Goal: Task Accomplishment & Management: Complete application form

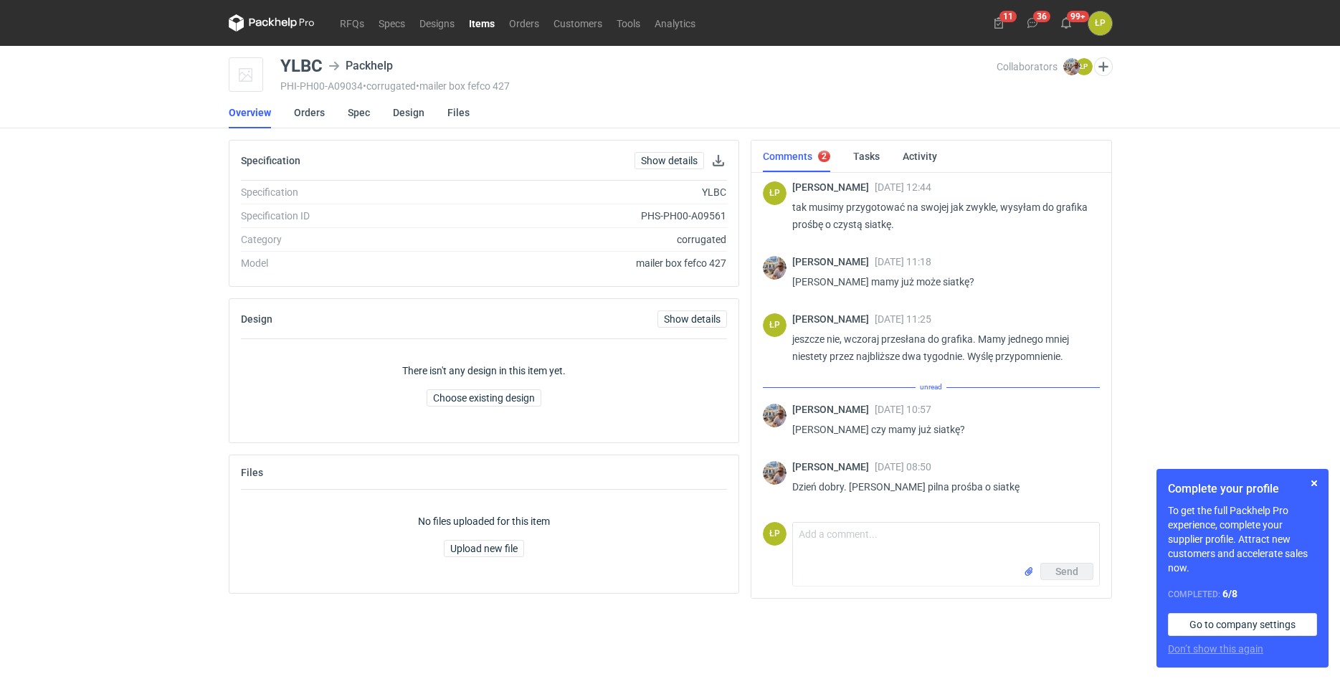
scroll to position [381, 0]
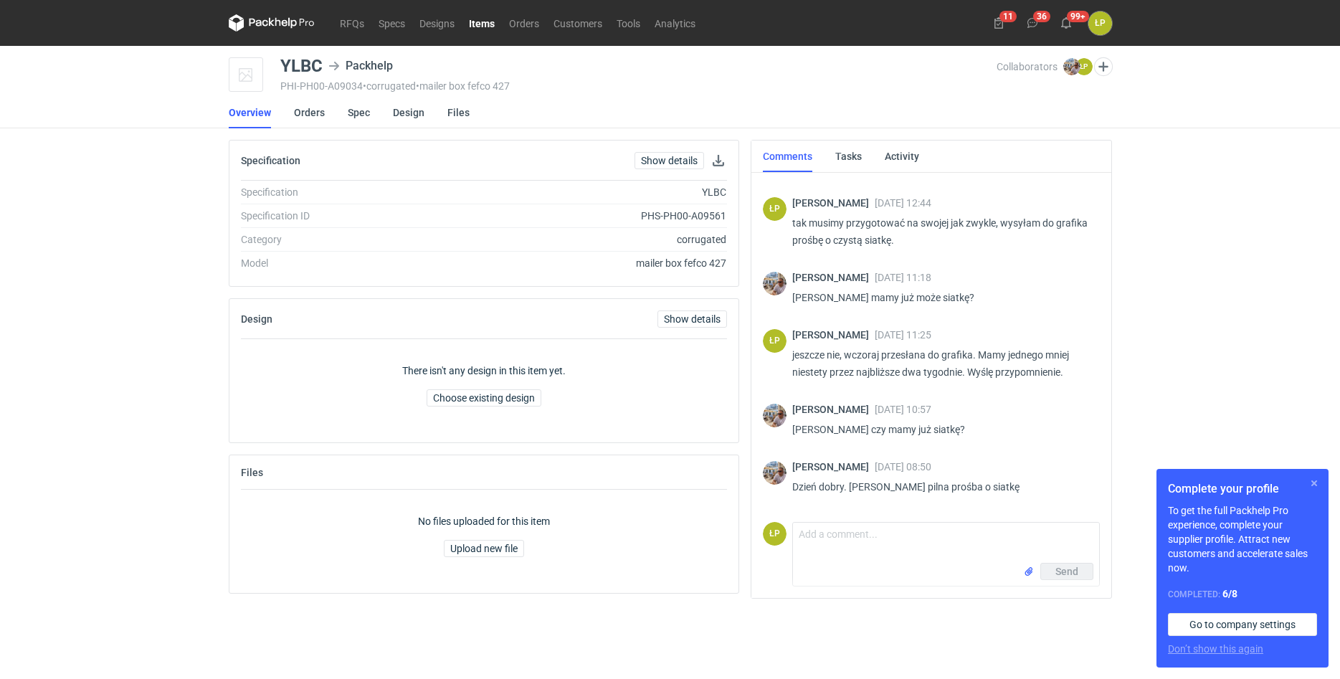
click at [1064, 483] on button "button" at bounding box center [1314, 483] width 17 height 17
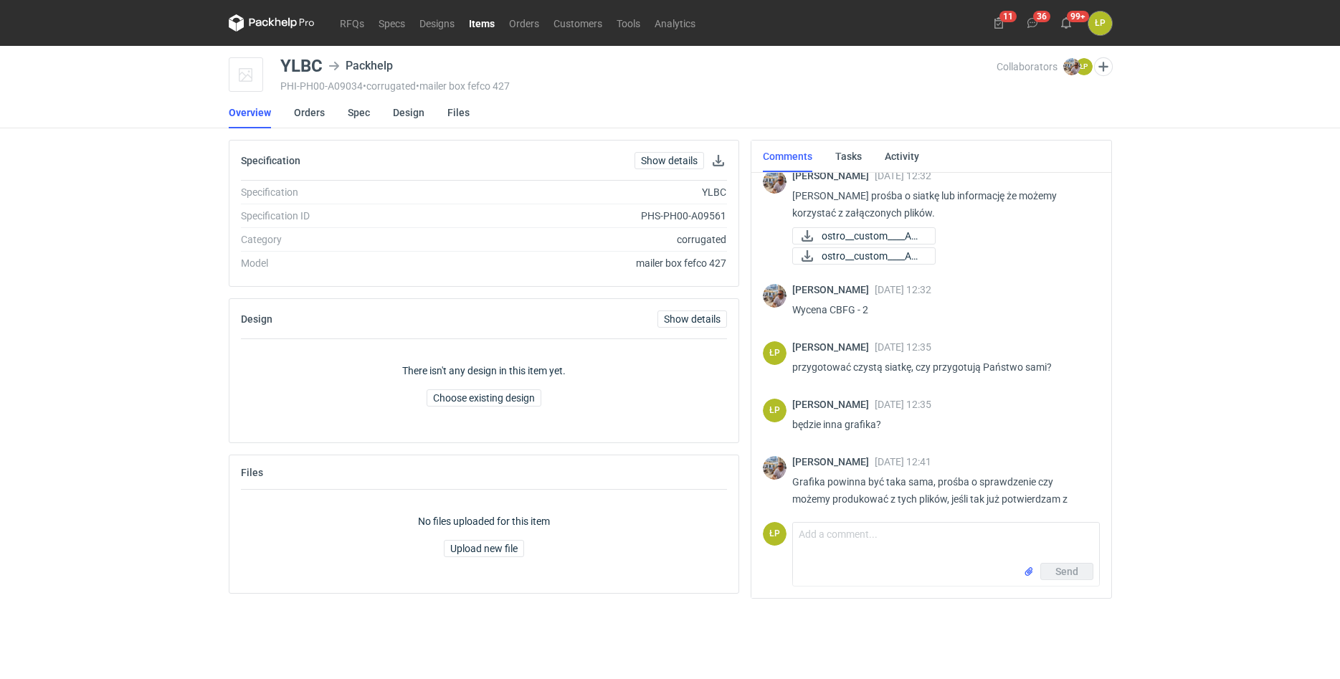
scroll to position [0, 0]
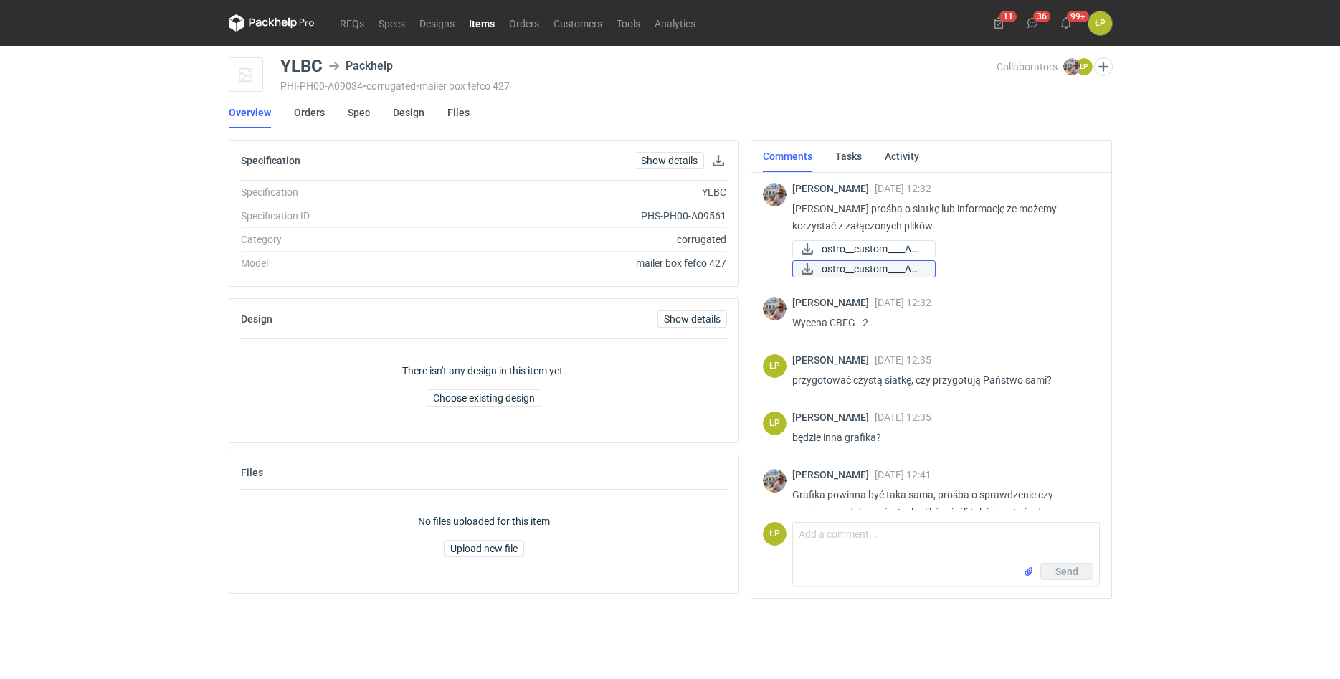
click at [874, 270] on span "ostro__custom____ADI..." at bounding box center [873, 269] width 102 height 16
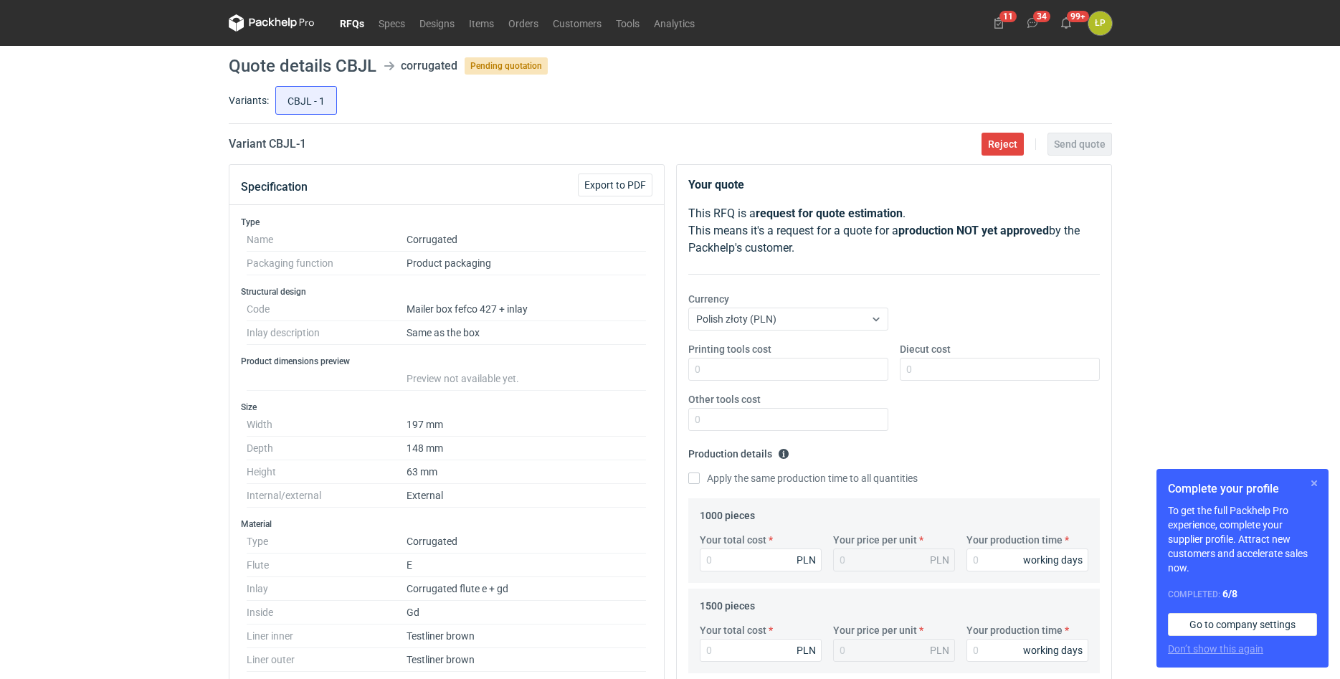
click at [1311, 484] on button "button" at bounding box center [1314, 483] width 17 height 17
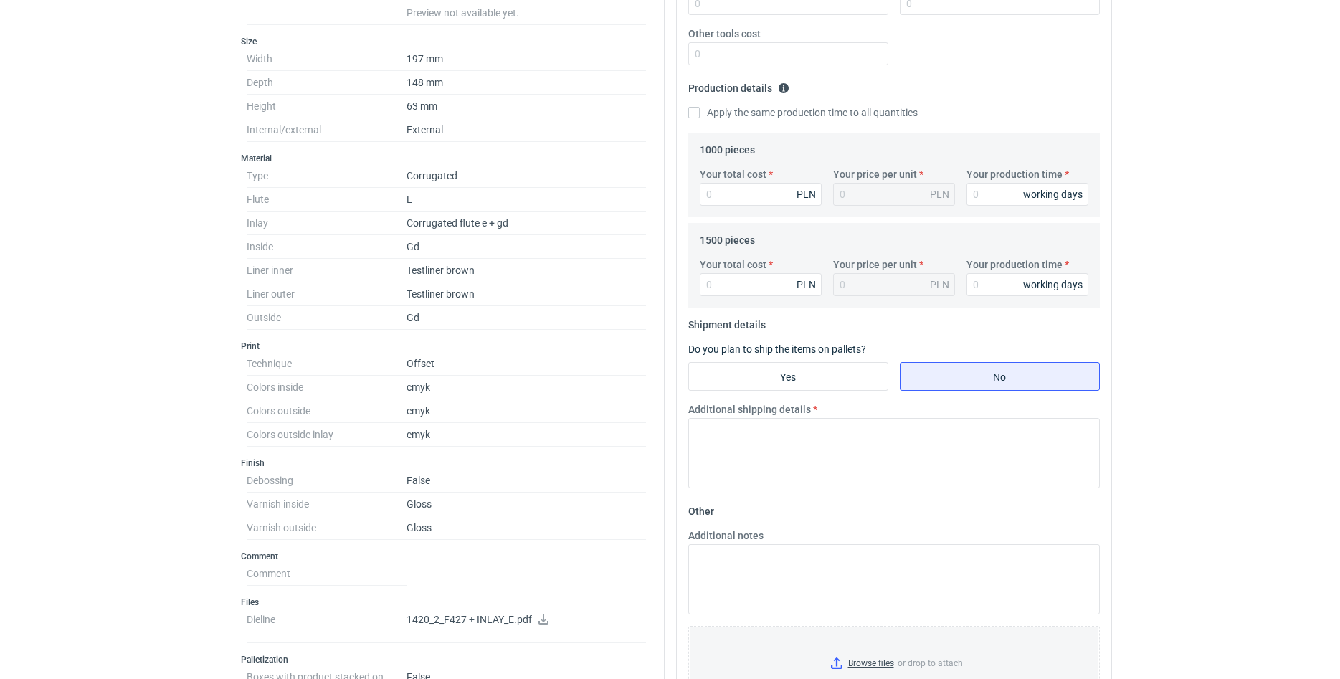
scroll to position [609, 0]
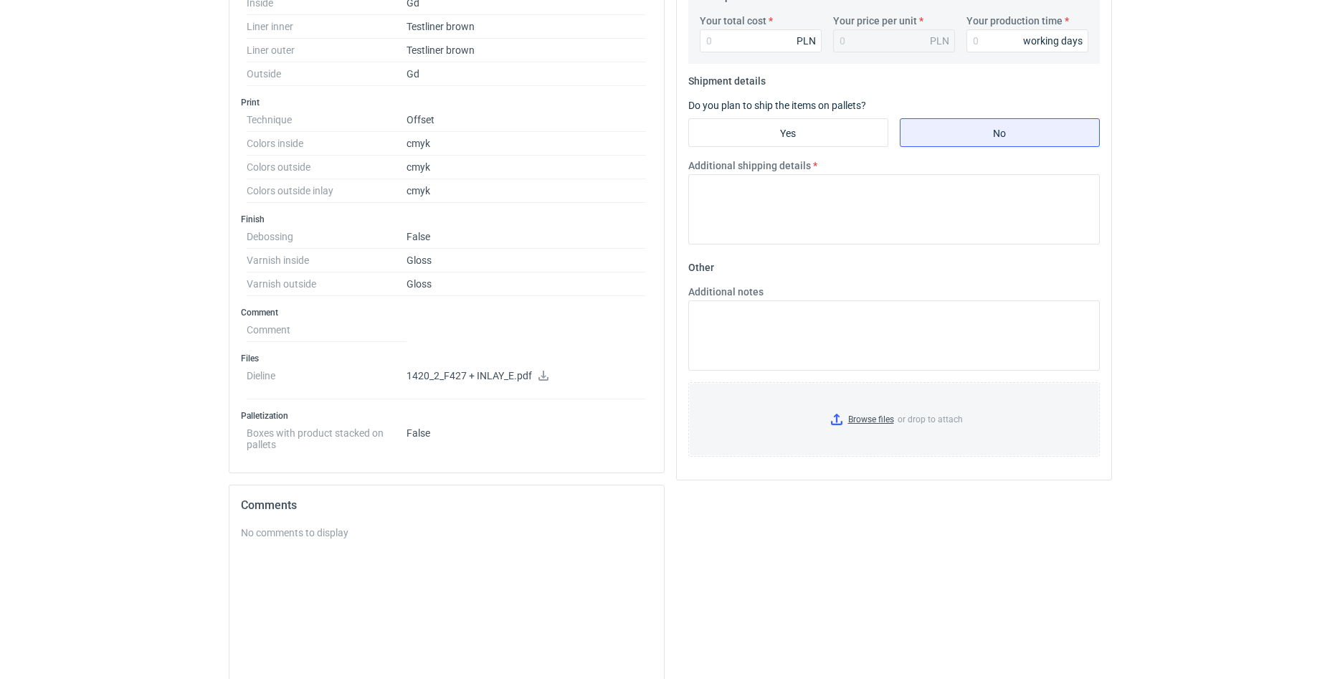
click at [544, 376] on icon at bounding box center [543, 376] width 10 height 10
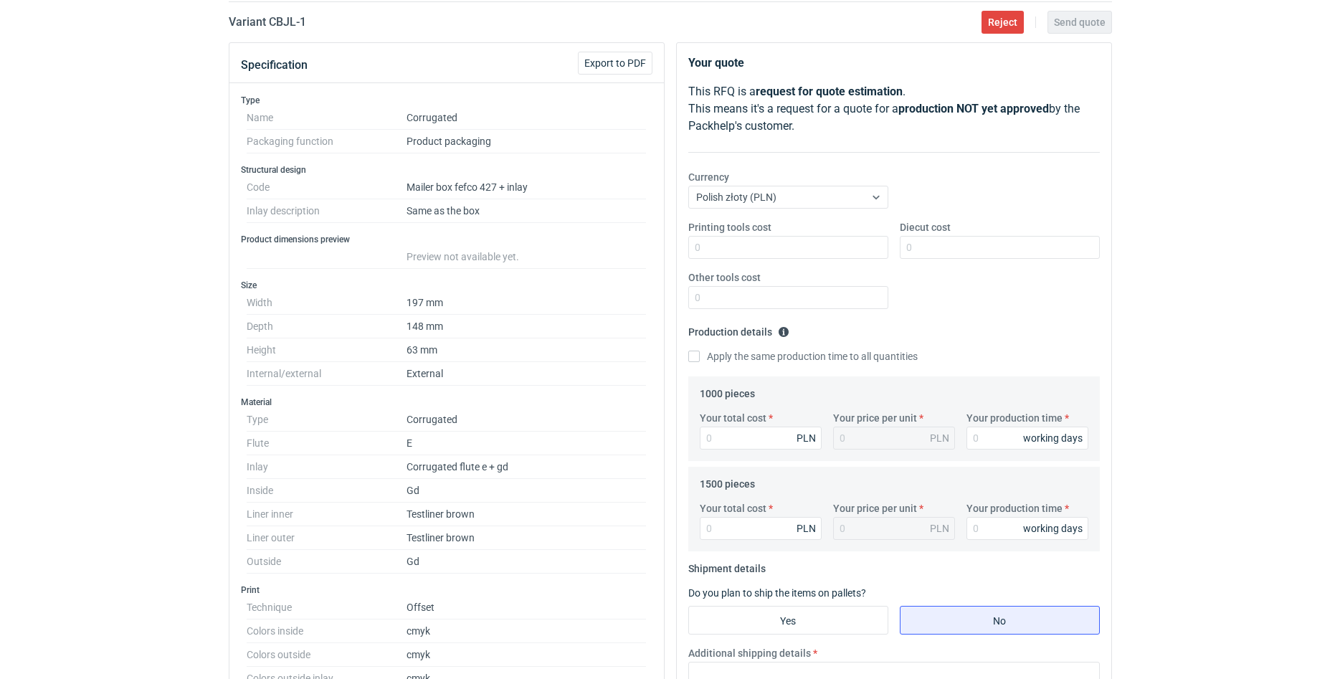
scroll to position [731, 0]
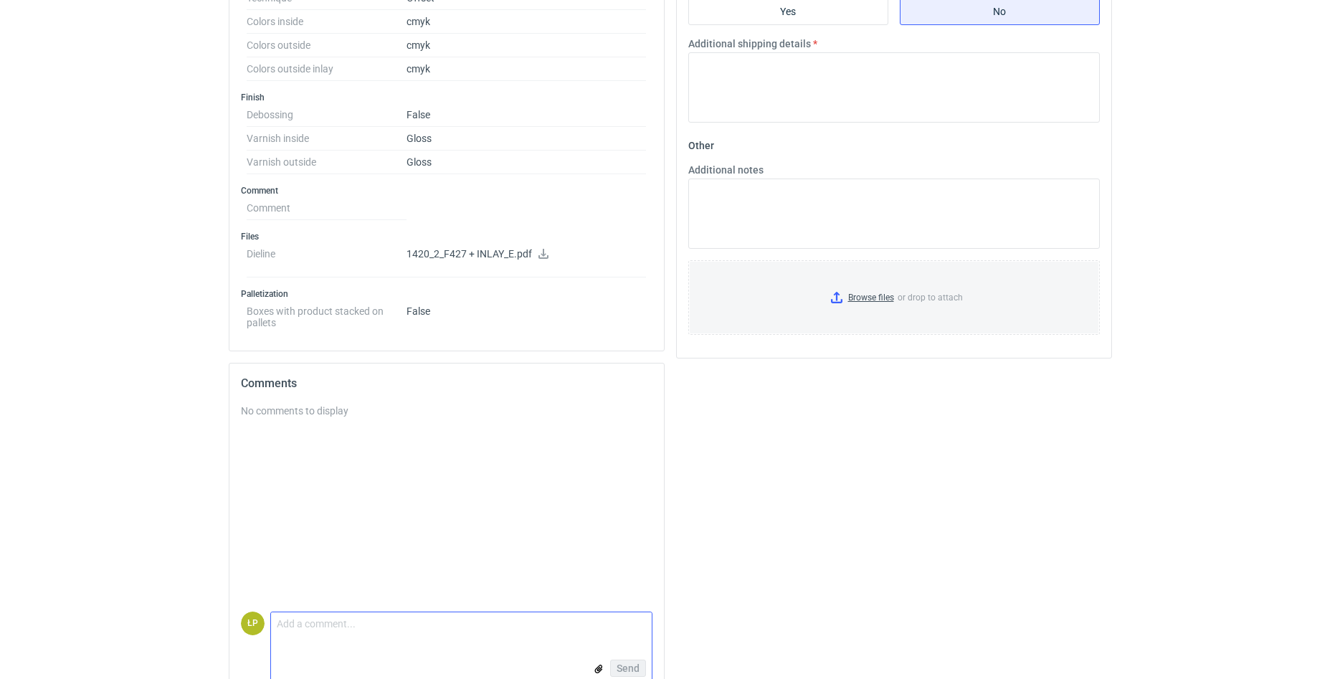
click at [410, 631] on textarea "Comment message" at bounding box center [461, 627] width 381 height 30
type textarea "dzień dobry, na wkładkę będzie wysokie MOQ, chyba, że zrobimy na tym samym wykr…"
click at [632, 660] on button "Send" at bounding box center [628, 668] width 36 height 17
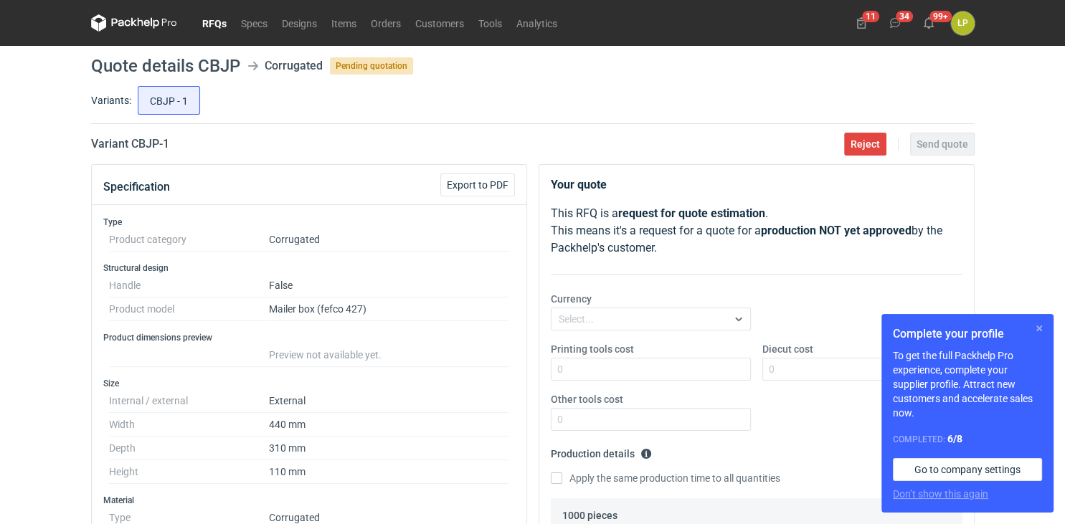
click at [1043, 331] on button "button" at bounding box center [1038, 328] width 17 height 17
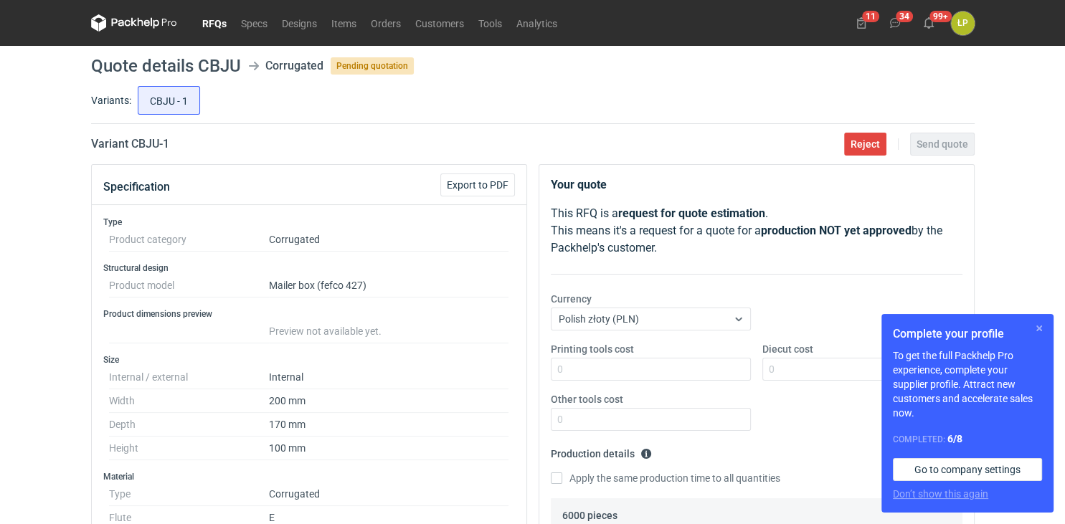
click at [1044, 336] on button "button" at bounding box center [1038, 328] width 17 height 17
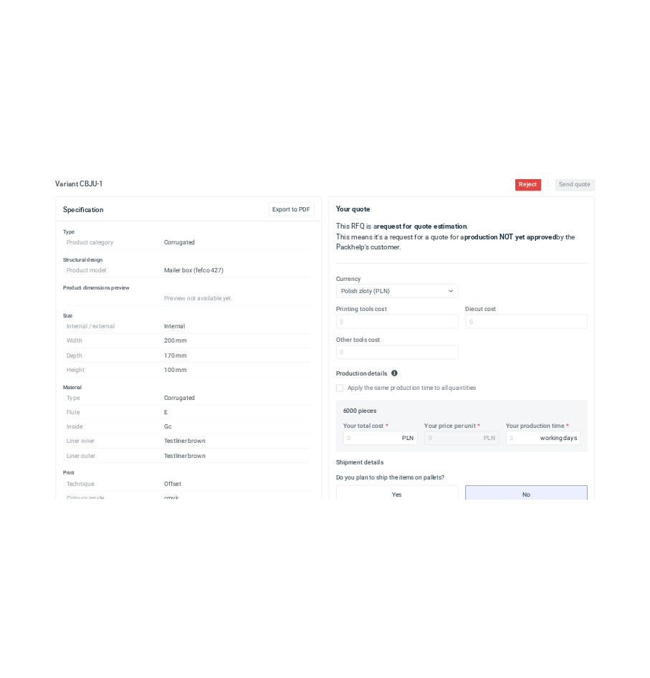
scroll to position [137, 0]
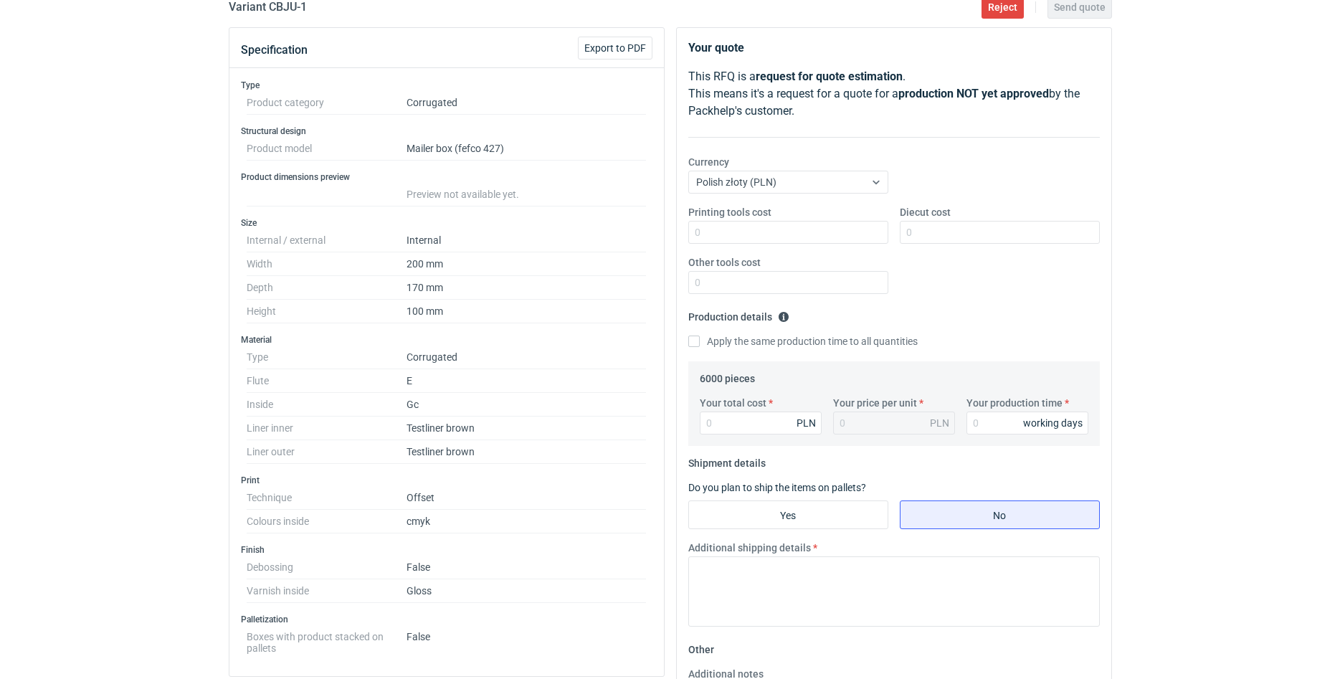
click at [1064, 430] on div "RFQs Specs Designs Items Orders Customers Tools Analytics 11 34 99+ ŁP Łukasz P…" at bounding box center [670, 202] width 1340 height 679
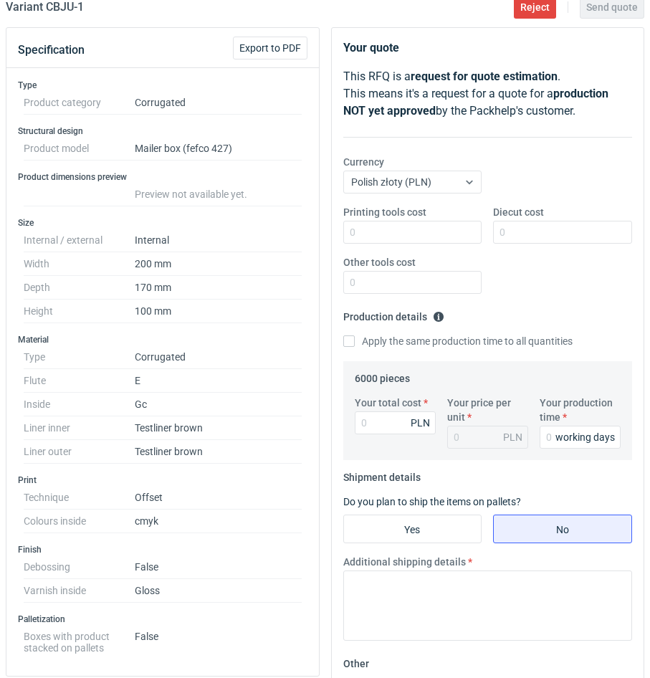
scroll to position [0, 0]
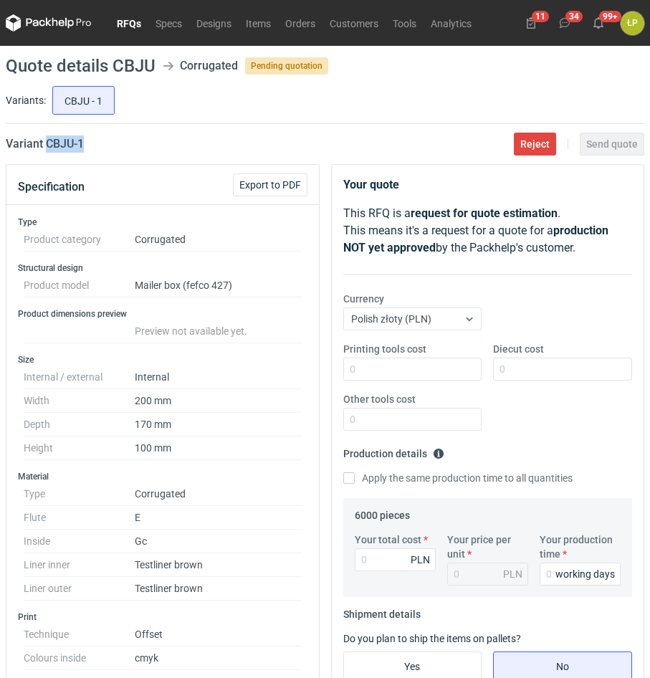
drag, startPoint x: 81, startPoint y: 145, endPoint x: 49, endPoint y: 144, distance: 32.3
click at [49, 144] on div "Variant CBJU - 1 Reject Send quote" at bounding box center [325, 144] width 639 height 17
copy h2 "CBJU - 1"
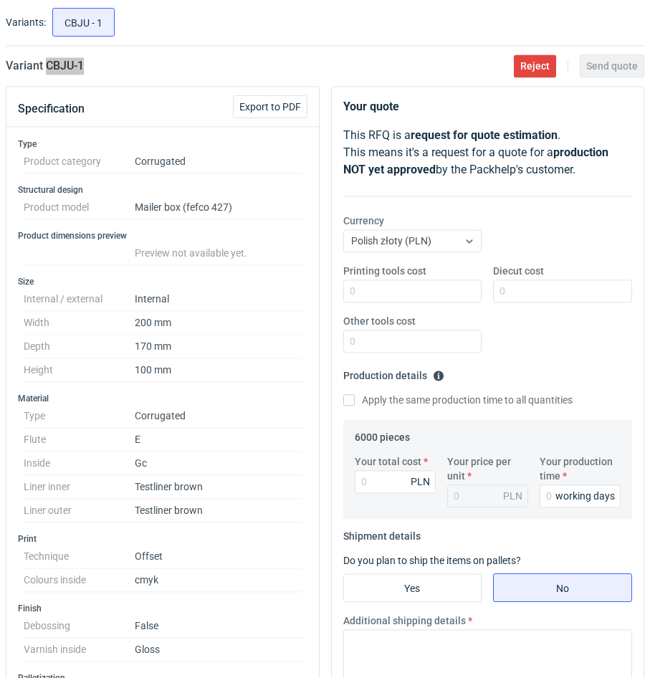
scroll to position [122, 0]
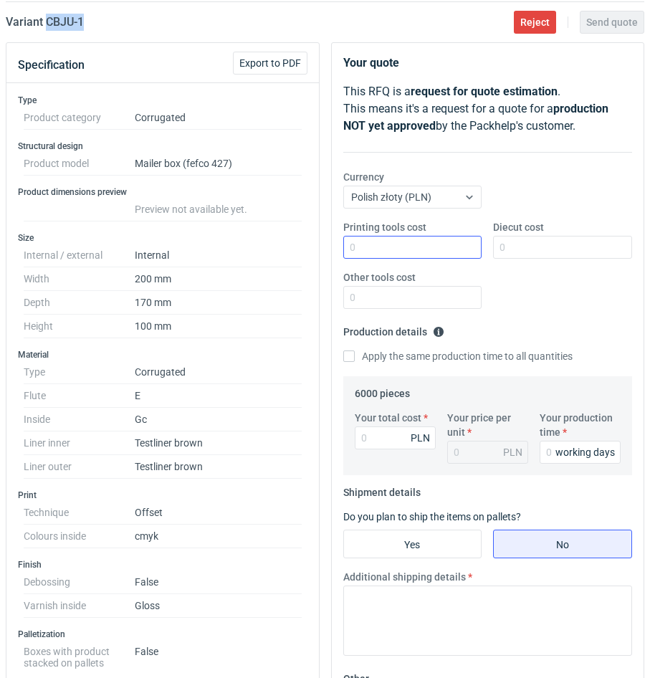
drag, startPoint x: 436, startPoint y: 267, endPoint x: 435, endPoint y: 248, distance: 18.7
click at [436, 260] on div "Printing tools cost Diecut cost Other tools cost" at bounding box center [488, 270] width 301 height 100
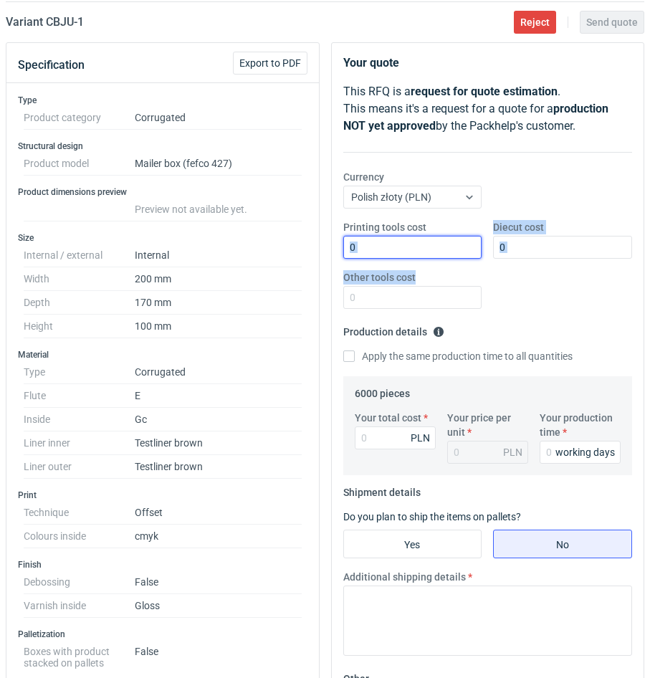
click at [435, 248] on input "Printing tools cost" at bounding box center [412, 247] width 139 height 23
type input "0"
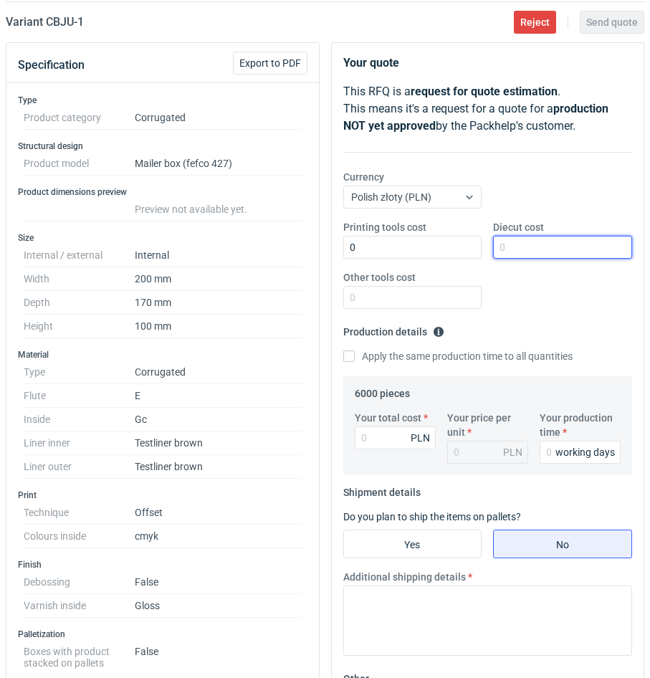
click at [530, 250] on input "Diecut cost" at bounding box center [562, 247] width 139 height 23
type input "1650"
click at [459, 294] on input "Other tools cost" at bounding box center [412, 297] width 139 height 23
type input "0"
click at [549, 452] on input "Your production time" at bounding box center [580, 452] width 81 height 23
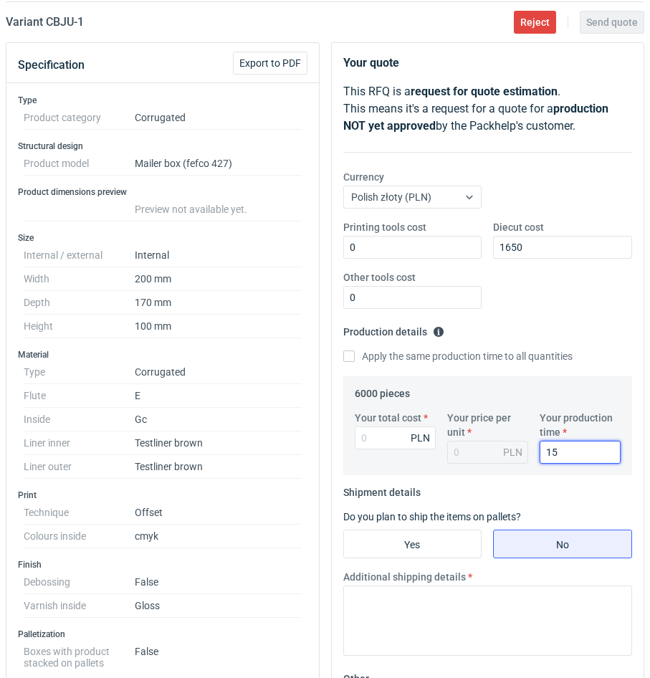
type input "15"
click at [386, 450] on div "Your total cost PLN" at bounding box center [395, 437] width 92 height 53
click at [384, 445] on input "Your total cost" at bounding box center [395, 438] width 81 height 23
type input "146"
type input "0.02"
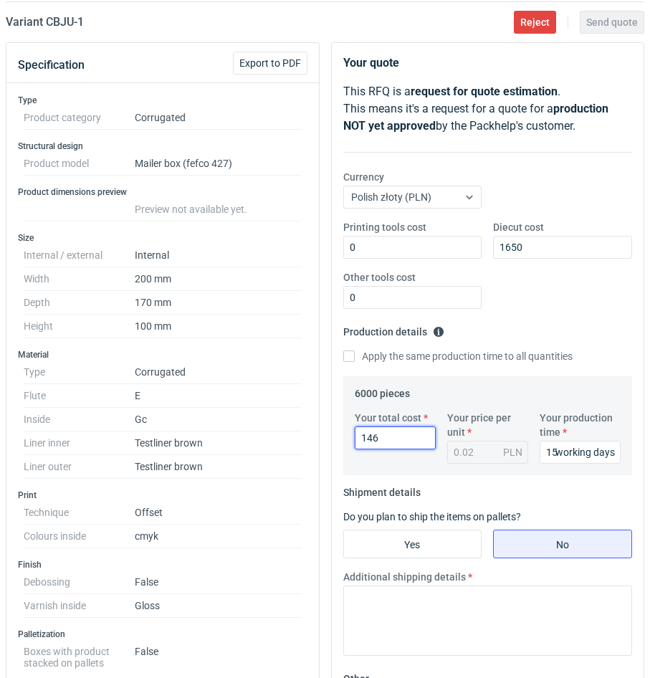
type input "14"
type input "14940"
type input "2.49"
type input "14940"
click at [571, 450] on div "working days" at bounding box center [586, 452] width 60 height 14
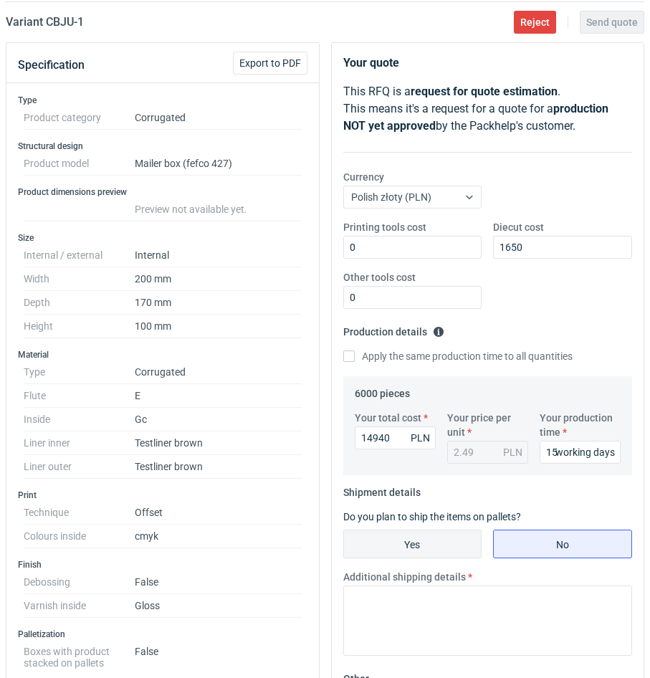
click at [455, 523] on input "Yes" at bounding box center [413, 544] width 138 height 27
radio input "true"
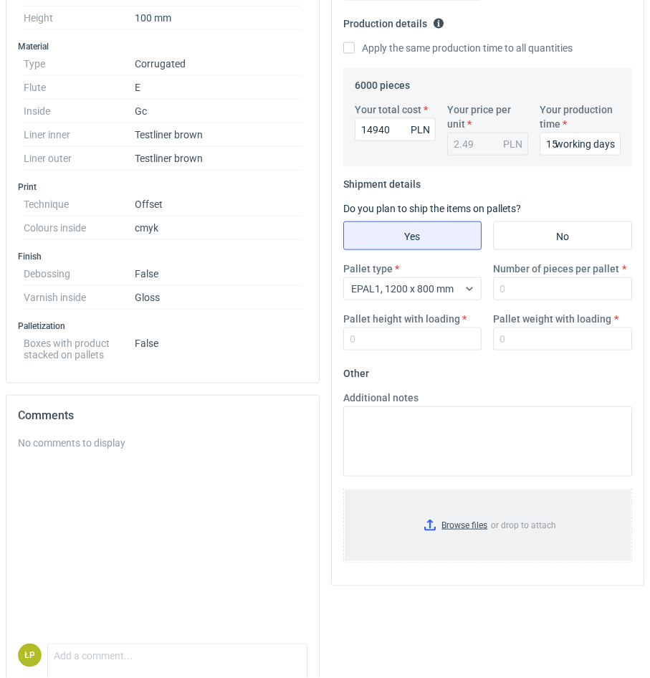
scroll to position [488, 0]
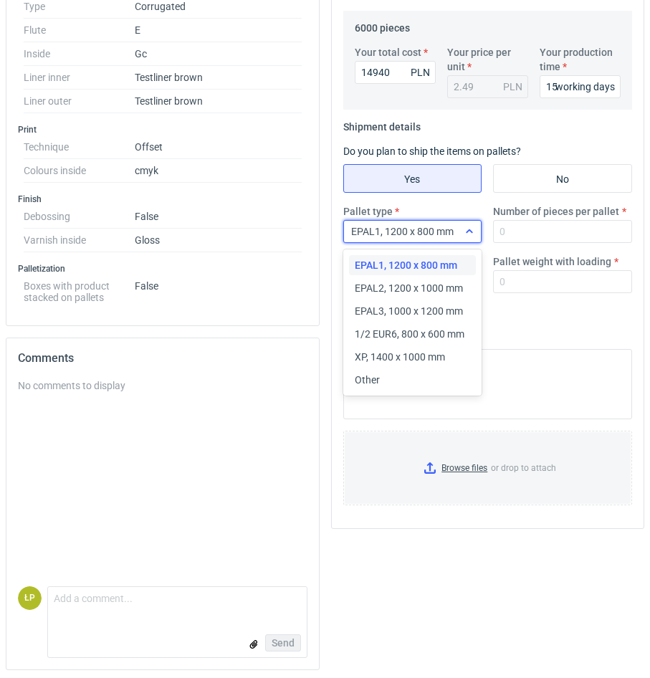
click at [464, 239] on div at bounding box center [469, 232] width 23 height 22
click at [400, 382] on div "Other" at bounding box center [413, 380] width 116 height 14
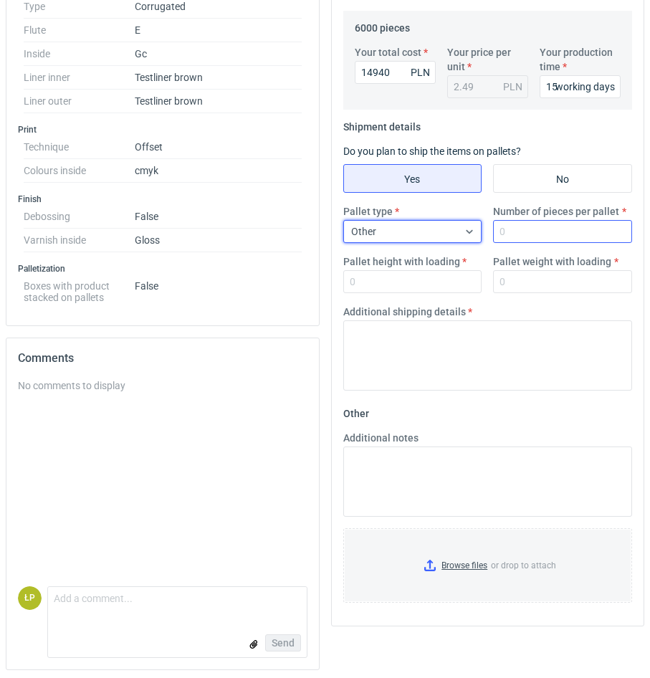
click at [526, 244] on div "Pallet type option Other, selected. Select is focused ,type to refine list, pre…" at bounding box center [488, 254] width 301 height 100
click at [529, 238] on input "Number of pieces per pallet" at bounding box center [562, 231] width 139 height 23
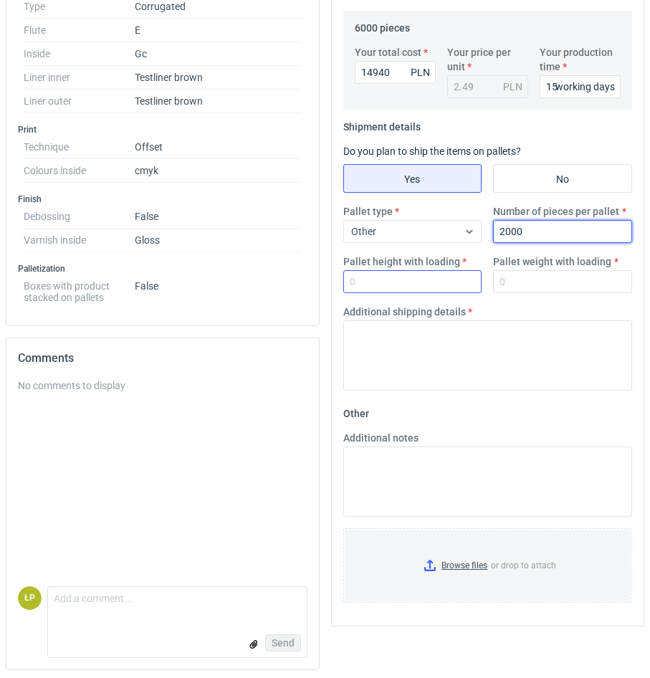
type input "2000"
click at [434, 287] on input "Pallet height with loading" at bounding box center [412, 281] width 139 height 23
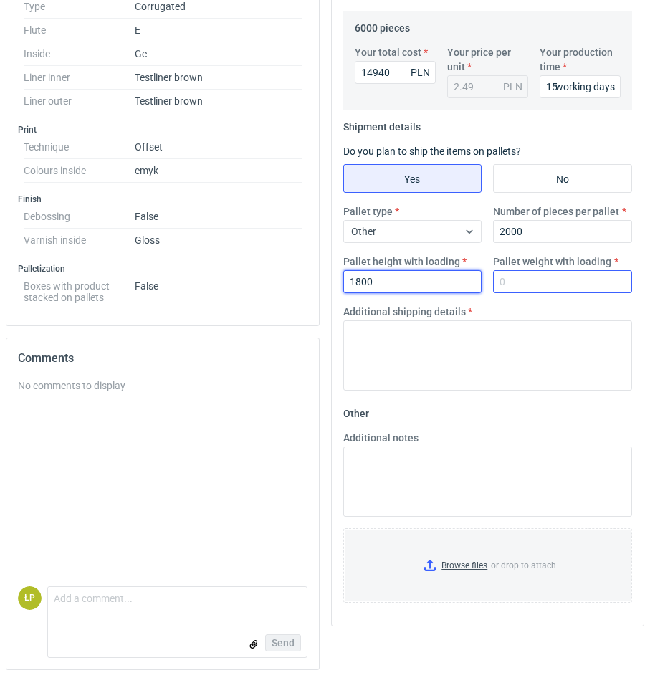
type input "1800"
click at [515, 286] on input "Pallet weight with loading" at bounding box center [562, 281] width 139 height 23
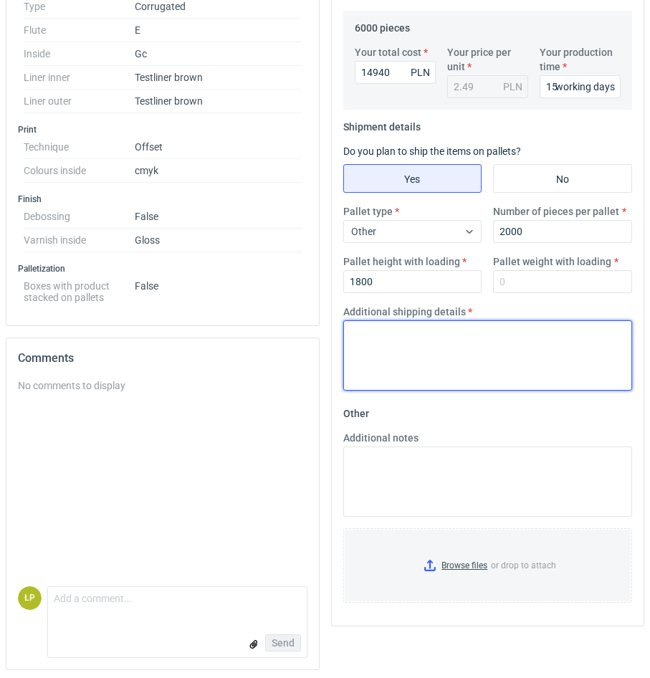
click at [498, 343] on textarea "Additional shipping details" at bounding box center [488, 356] width 290 height 70
type textarea "obrys palety 1300x800"
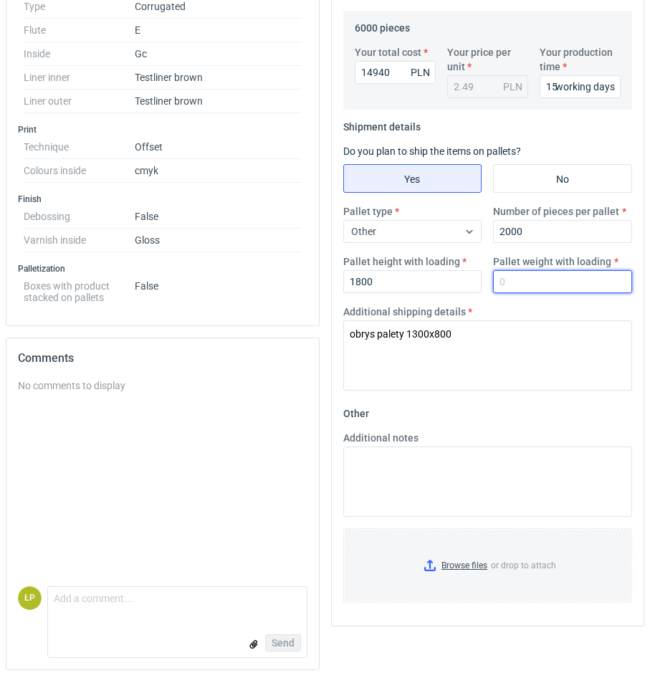
click at [577, 282] on input "Pallet weight with loading" at bounding box center [562, 281] width 139 height 23
type input "620"
click at [579, 313] on div "Additional shipping details obrys palety 1300x800" at bounding box center [488, 348] width 301 height 86
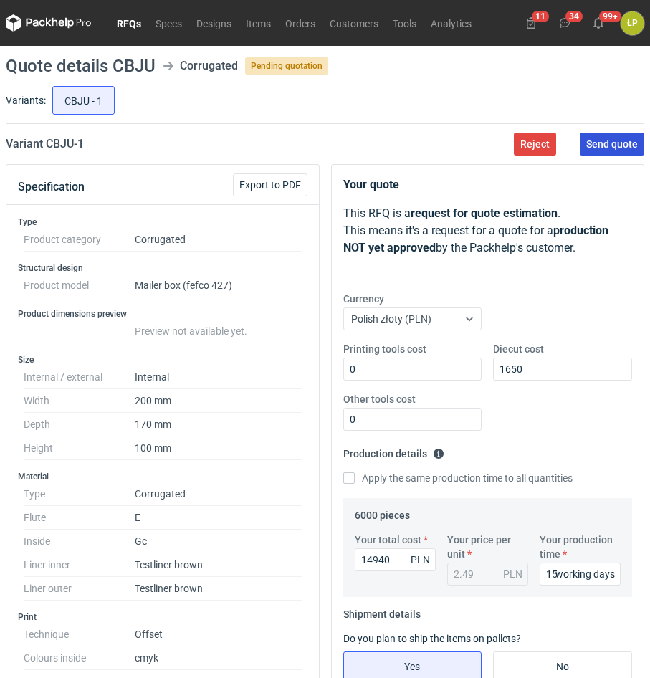
click at [619, 149] on span "Send quote" at bounding box center [613, 144] width 52 height 10
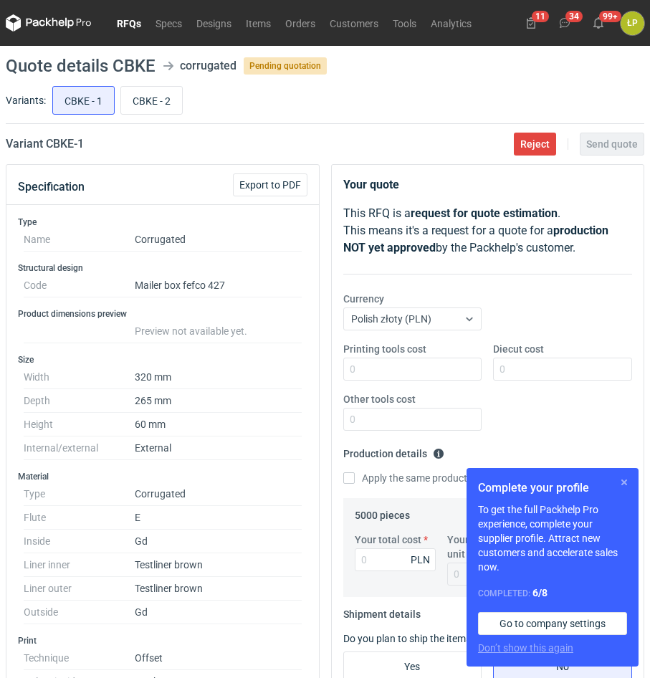
click at [621, 483] on button "button" at bounding box center [624, 482] width 17 height 17
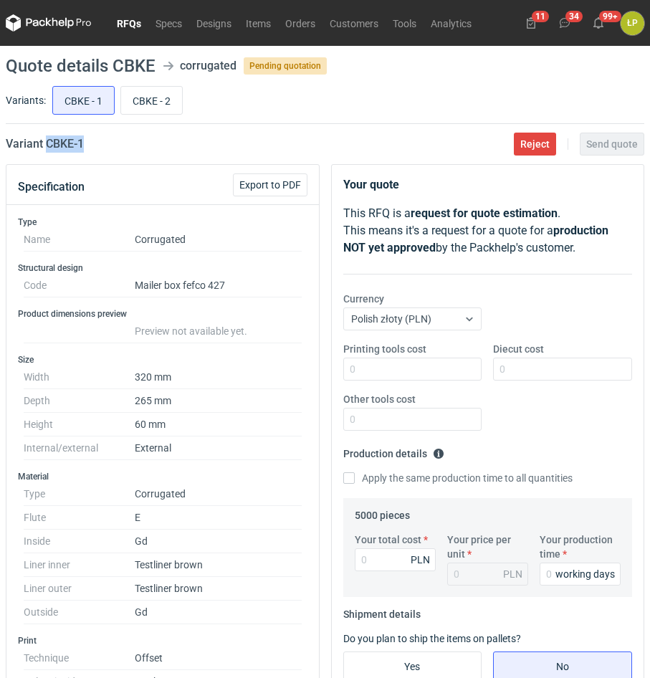
drag, startPoint x: 105, startPoint y: 148, endPoint x: 48, endPoint y: 148, distance: 56.6
click at [48, 148] on div "Variant CBKE - 1 Reject Send quote" at bounding box center [325, 144] width 639 height 17
copy h2 "CBKE - 1"
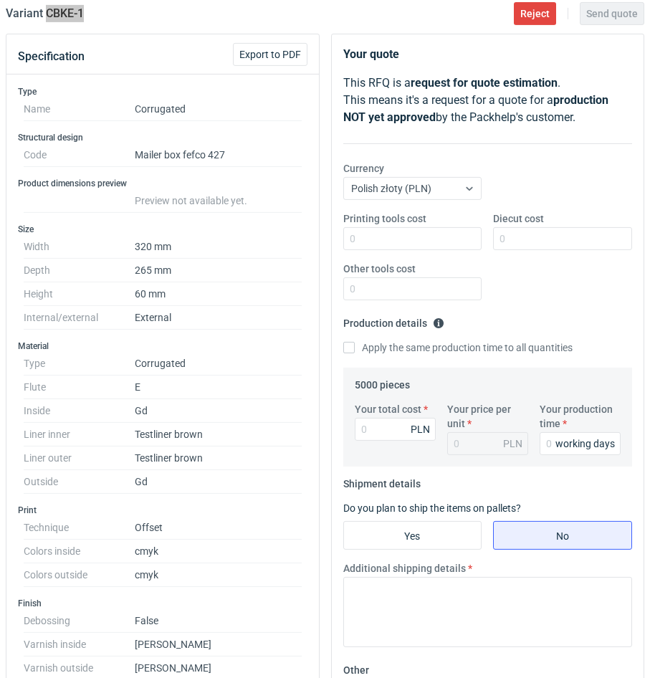
scroll to position [122, 0]
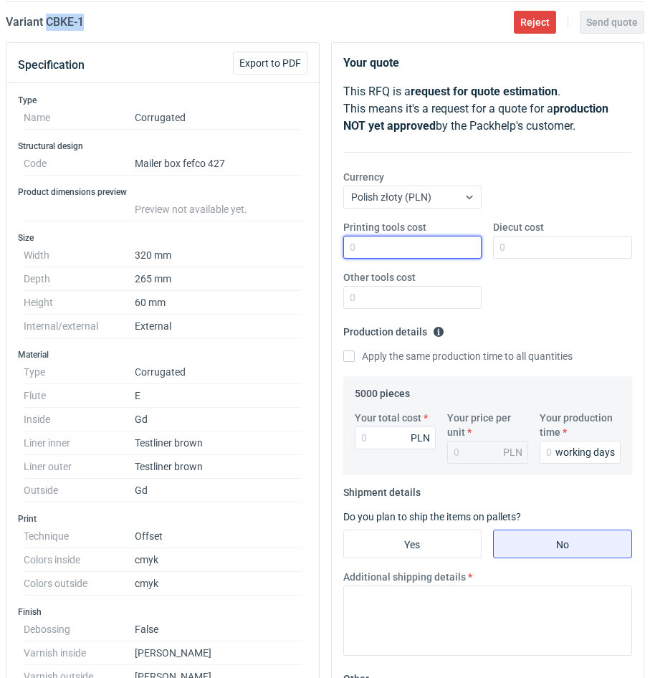
click at [439, 255] on input "Printing tools cost" at bounding box center [412, 247] width 139 height 23
type input "0"
click at [546, 242] on input "Diecut cost" at bounding box center [562, 247] width 139 height 23
click at [541, 252] on input "Diecut cost" at bounding box center [562, 247] width 139 height 23
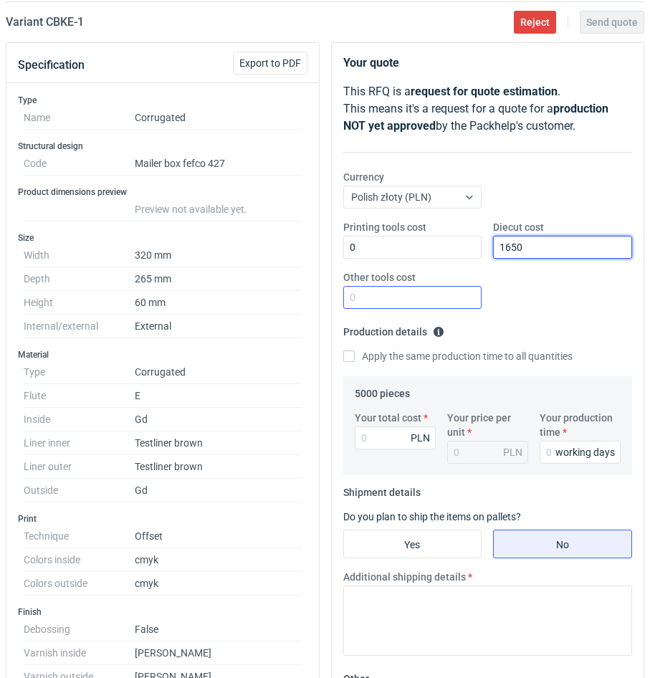
type input "1650"
click at [419, 302] on input "Other tools cost" at bounding box center [412, 297] width 139 height 23
type input "0"
click at [388, 435] on input "Your total cost" at bounding box center [395, 438] width 81 height 23
type input "1"
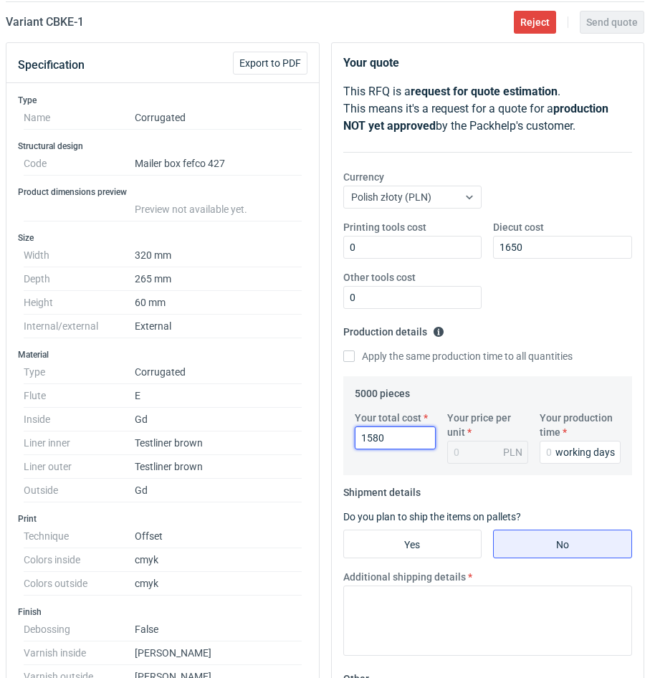
type input "15800"
type input "3.16"
type input "15800"
click at [560, 451] on div "working days" at bounding box center [586, 452] width 60 height 14
click at [443, 543] on input "Yes" at bounding box center [413, 544] width 138 height 27
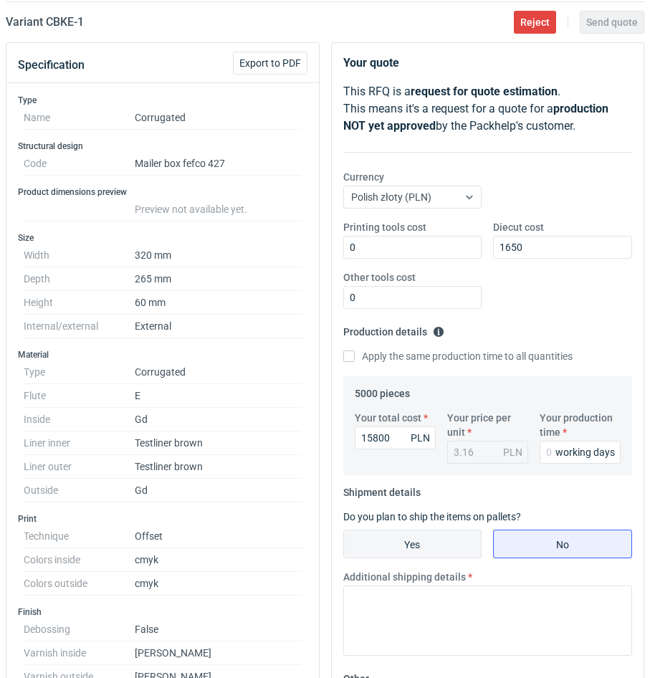
radio input "true"
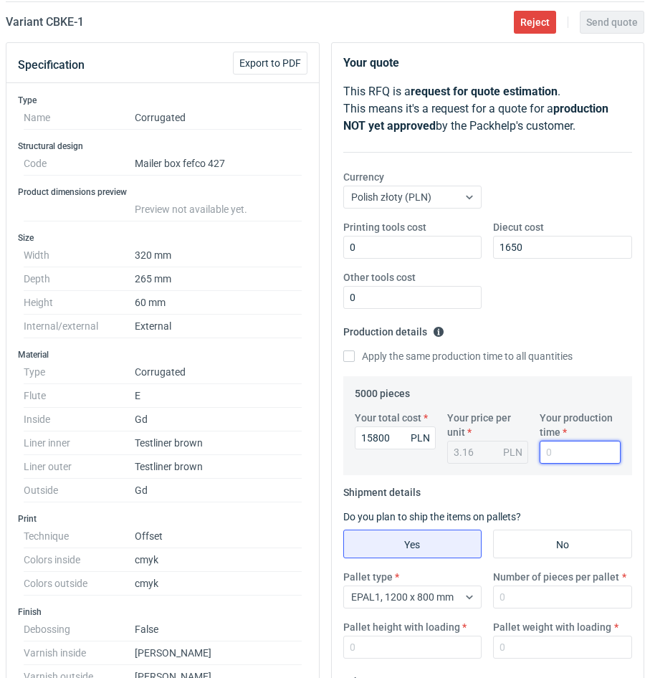
click at [549, 452] on input "Your production time" at bounding box center [580, 452] width 81 height 23
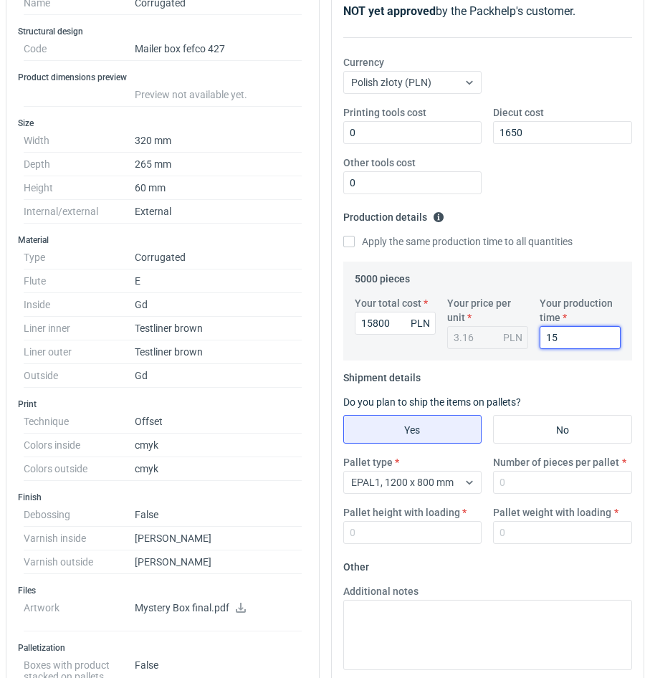
scroll to position [244, 0]
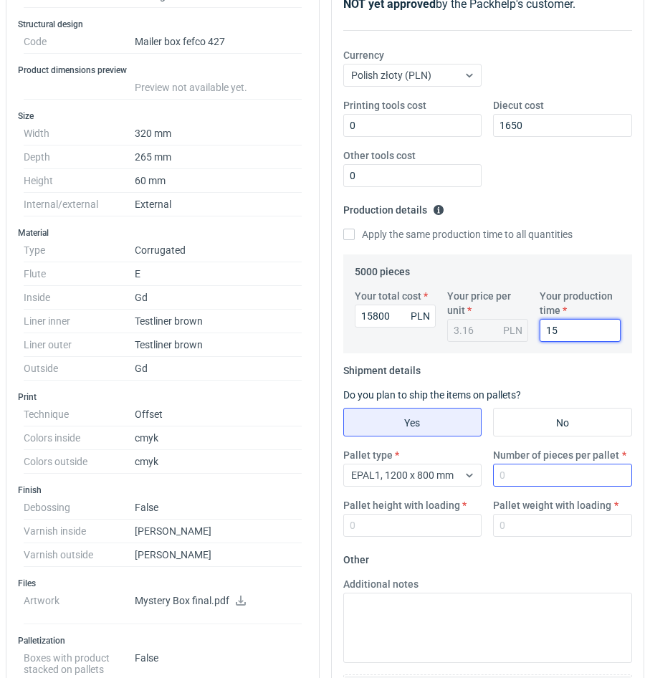
type input "15"
click at [512, 473] on input "Number of pieces per pallet" at bounding box center [562, 475] width 139 height 23
type input "1800"
click at [452, 513] on div "Pallet height with loading" at bounding box center [413, 517] width 151 height 39
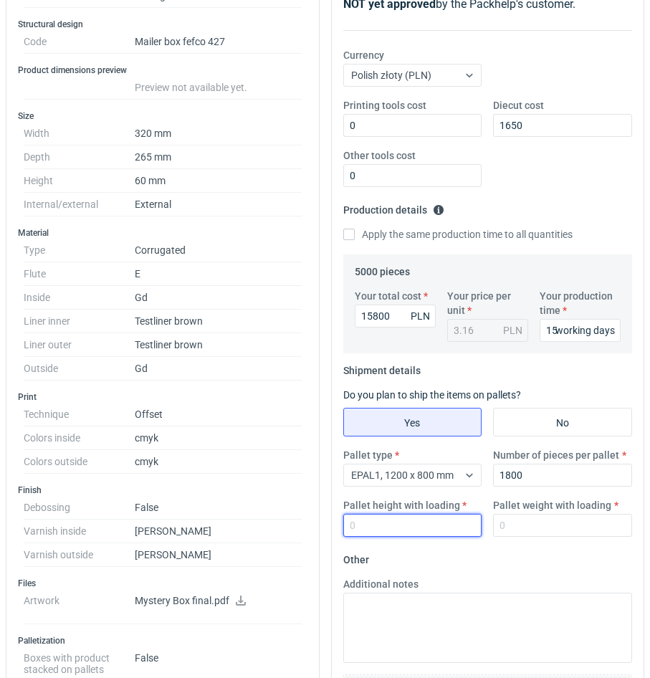
click at [452, 518] on input "Pallet height with loading" at bounding box center [412, 525] width 139 height 23
type input "1800"
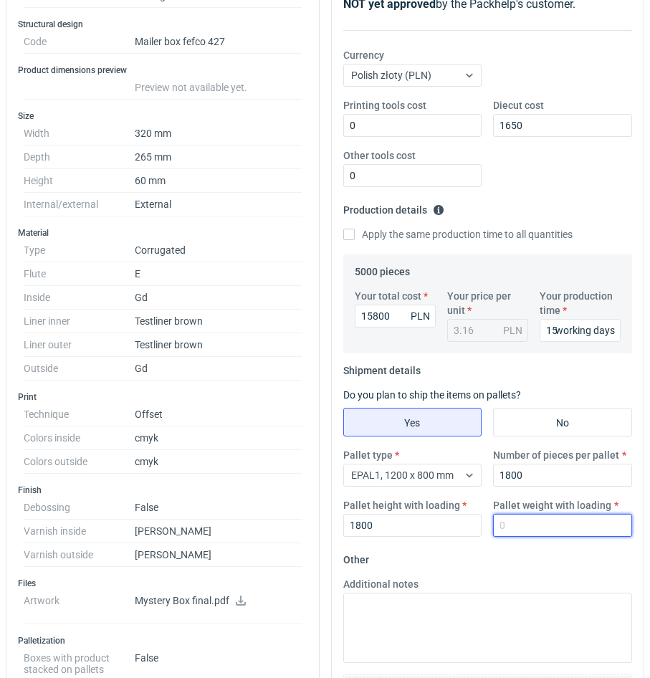
click at [533, 524] on input "Pallet weight with loading" at bounding box center [562, 525] width 139 height 23
click at [516, 529] on input "Pallet weight with loading" at bounding box center [562, 525] width 139 height 23
type input "580"
click at [554, 549] on form "Other Additional notes Browse files or drop to attach" at bounding box center [488, 655] width 290 height 212
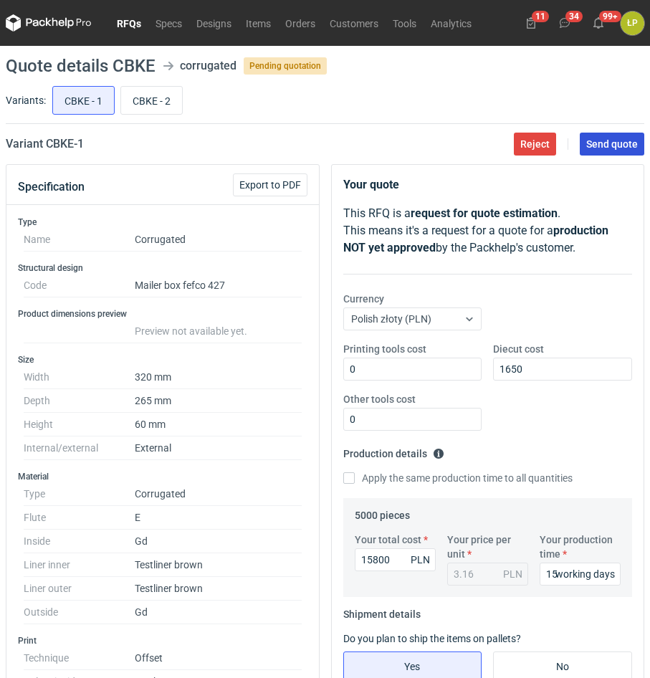
click at [600, 153] on button "Send quote" at bounding box center [612, 144] width 65 height 23
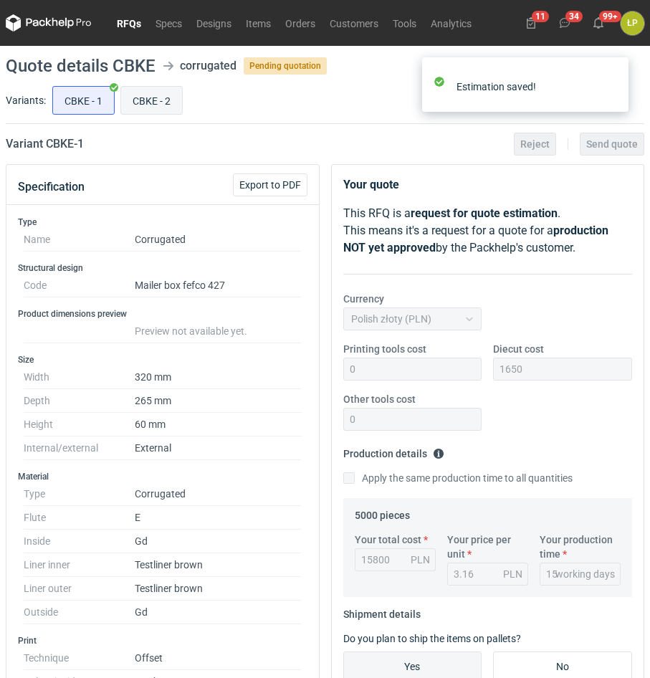
click at [157, 100] on input "CBKE - 2" at bounding box center [151, 100] width 61 height 27
radio input "true"
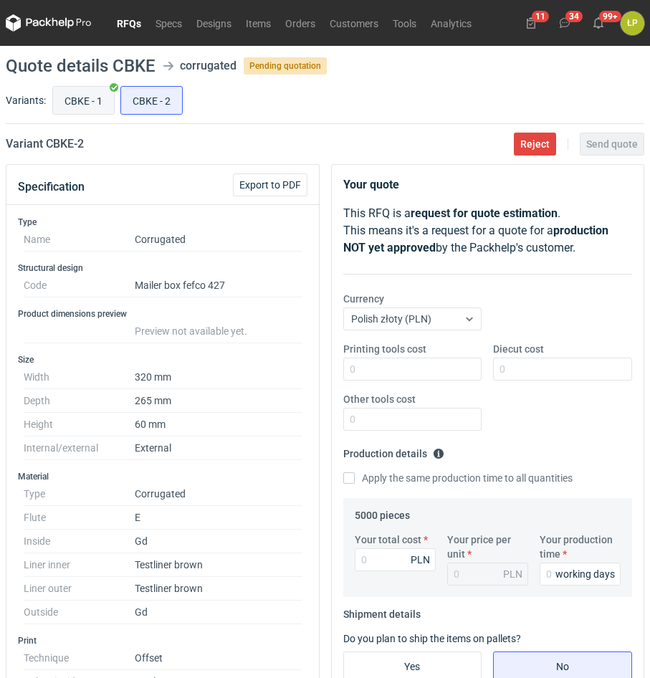
click at [96, 114] on label "CBKE - 1" at bounding box center [83, 100] width 62 height 29
click at [96, 114] on input "CBKE - 1" at bounding box center [83, 100] width 61 height 27
radio input "true"
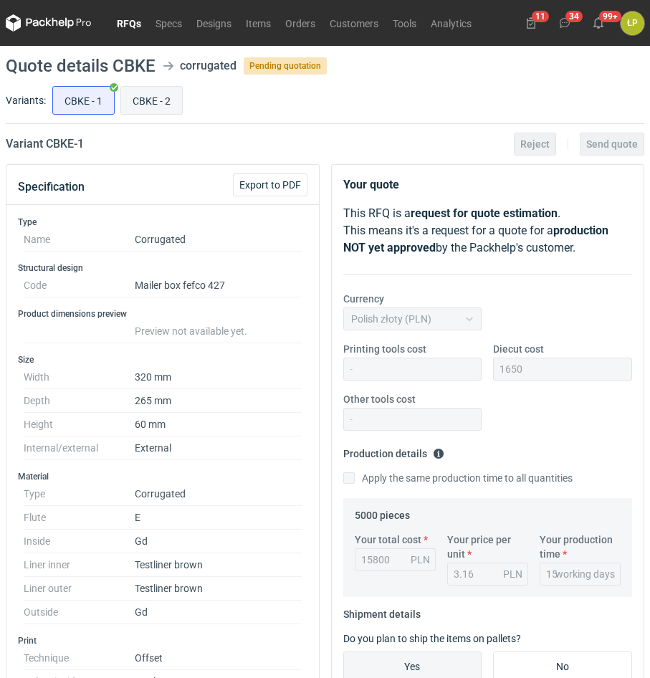
click at [138, 110] on input "CBKE - 2" at bounding box center [151, 100] width 61 height 27
radio input "true"
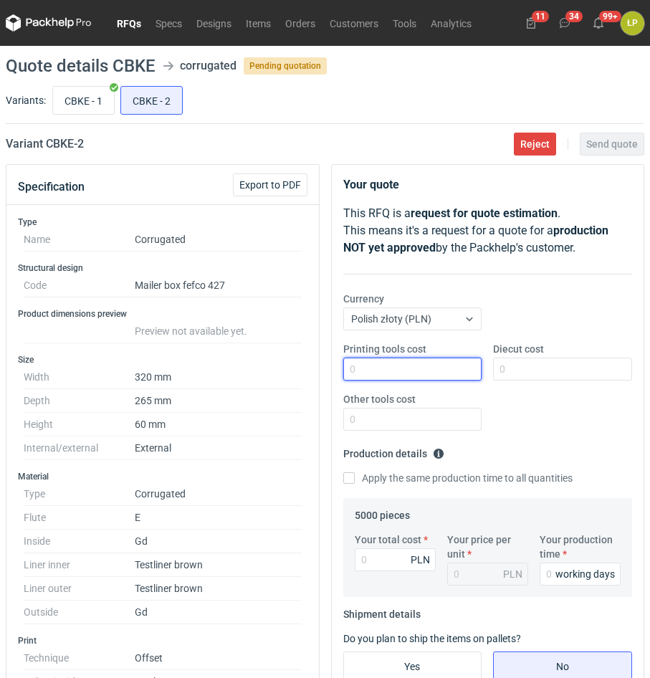
click at [405, 363] on input "Printing tools cost" at bounding box center [412, 369] width 139 height 23
type input "0"
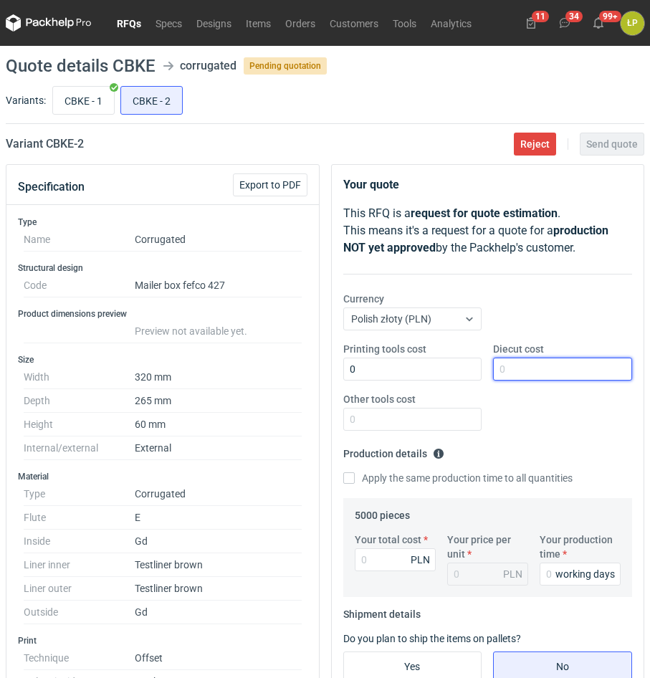
click at [546, 369] on input "Diecut cost" at bounding box center [562, 369] width 139 height 23
type input "1650"
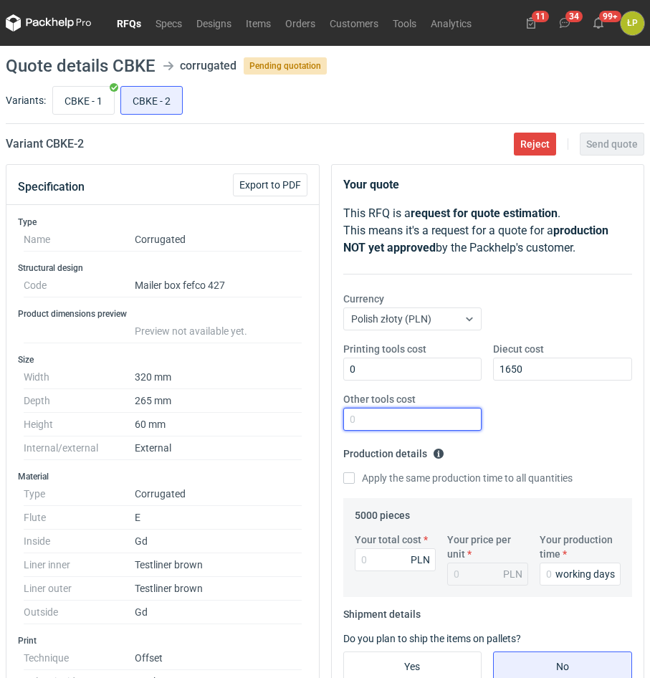
click at [437, 419] on input "Other tools cost" at bounding box center [412, 419] width 139 height 23
type input "0"
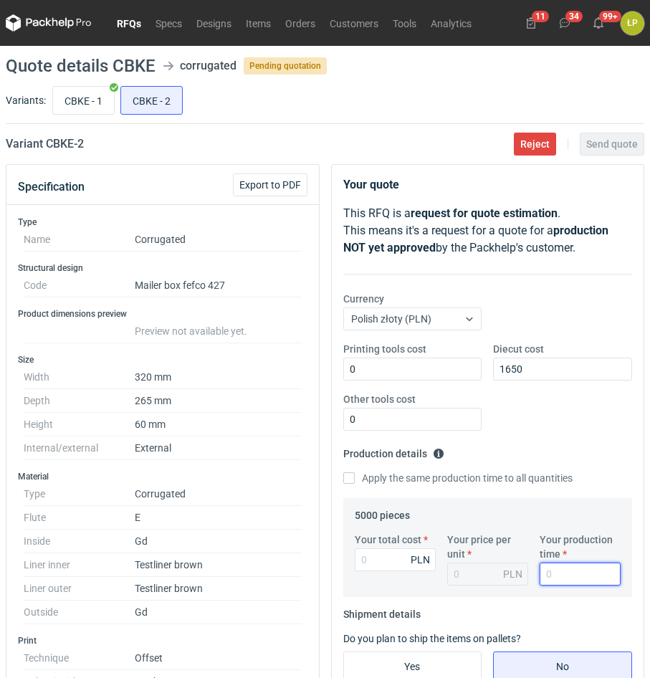
click at [544, 566] on input "Your production time" at bounding box center [580, 574] width 81 height 23
type input "15"
drag, startPoint x: 389, startPoint y: 563, endPoint x: 439, endPoint y: 577, distance: 51.5
click at [389, 561] on input "Your total cost" at bounding box center [395, 560] width 81 height 23
type input "25450"
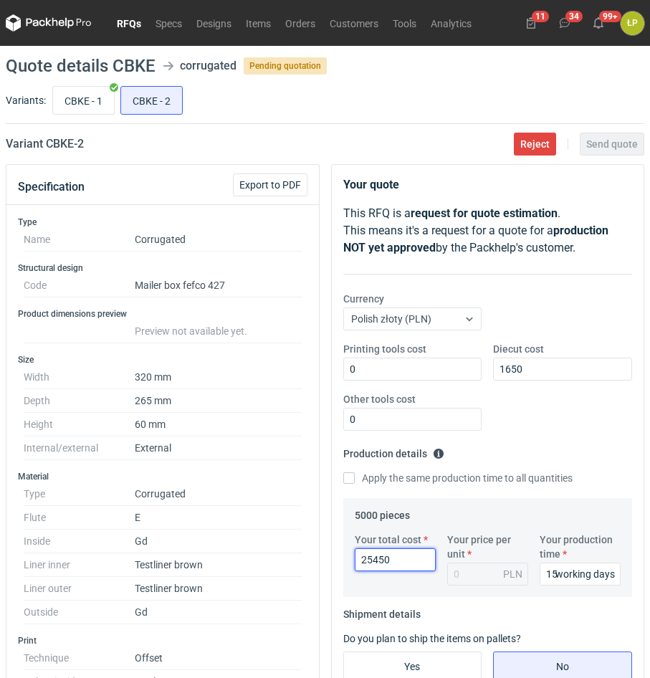
type input "5.09"
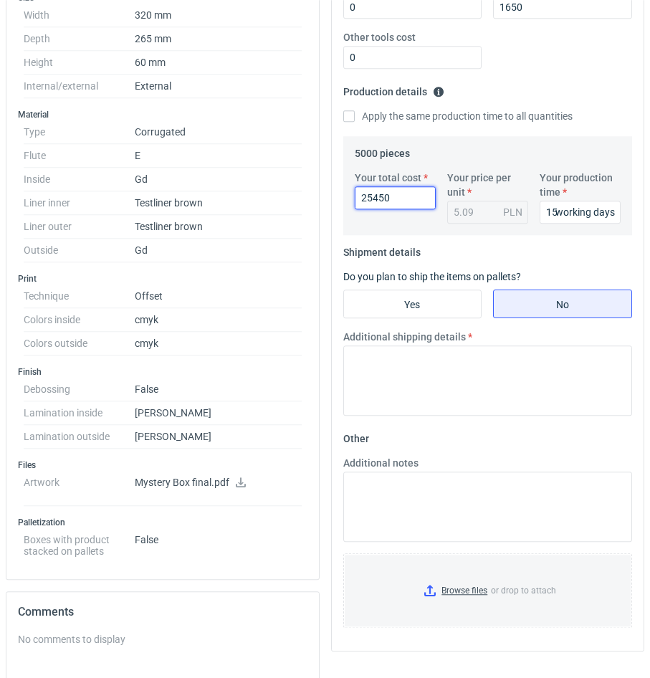
scroll to position [366, 0]
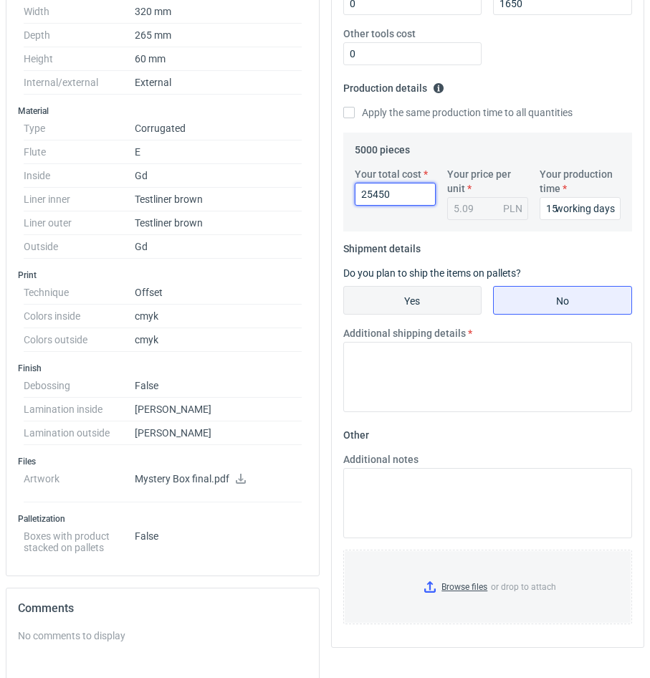
type input "25450"
click at [399, 296] on input "Yes" at bounding box center [413, 300] width 138 height 27
radio input "true"
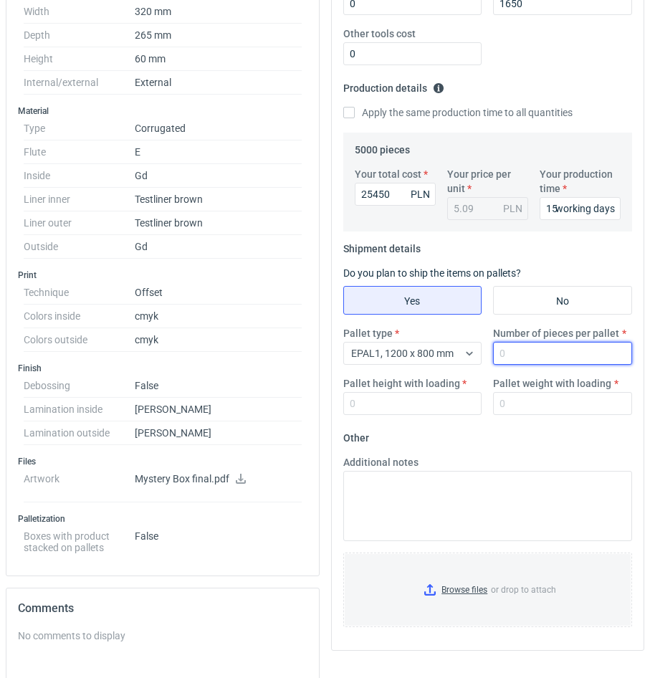
click at [526, 352] on input "Number of pieces per pallet" at bounding box center [562, 353] width 139 height 23
type input "1600"
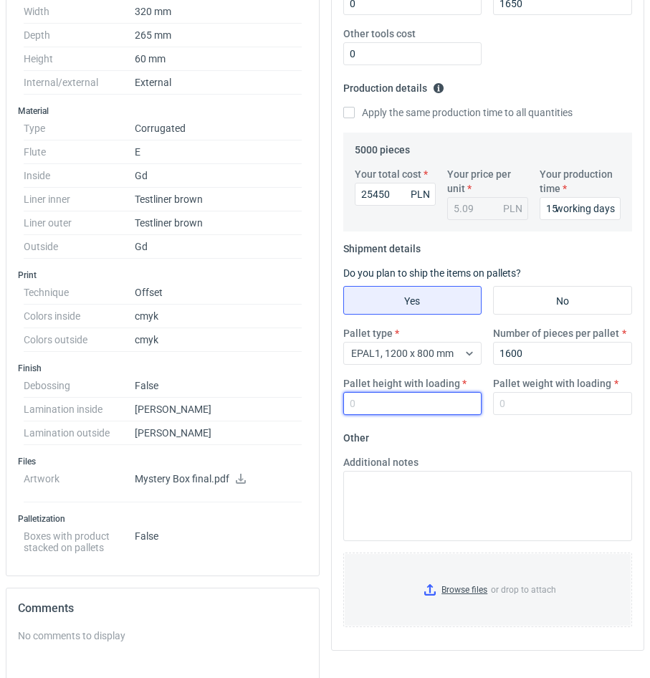
click at [449, 409] on input "Pallet height with loading" at bounding box center [412, 403] width 139 height 23
type input "1800"
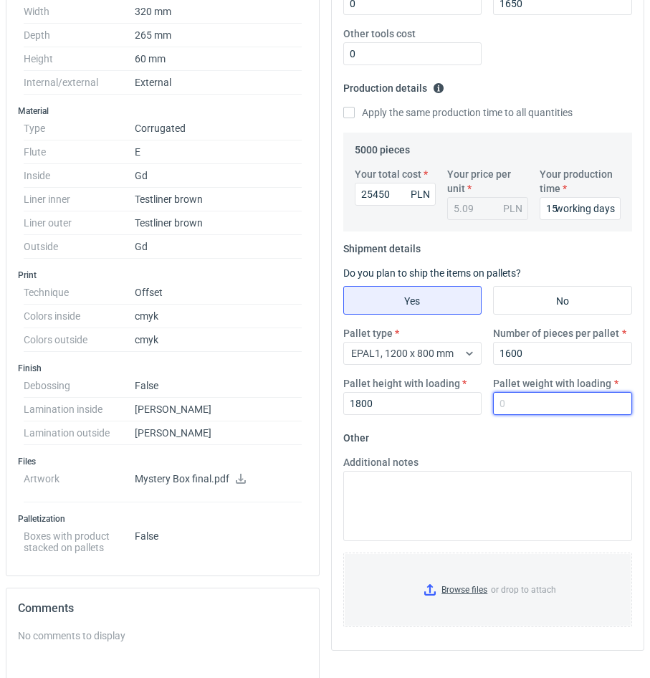
click at [521, 412] on input "Pallet weight with loading" at bounding box center [562, 403] width 139 height 23
click at [597, 410] on input "Pallet weight with loading" at bounding box center [562, 403] width 139 height 23
type input "520"
click at [587, 439] on fieldset "Other Additional notes Browse files or drop to attach" at bounding box center [488, 533] width 290 height 212
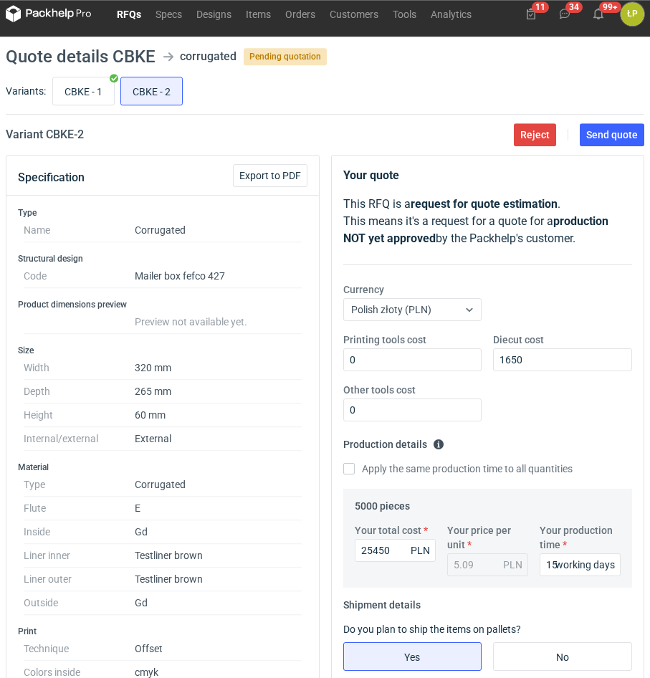
scroll to position [0, 0]
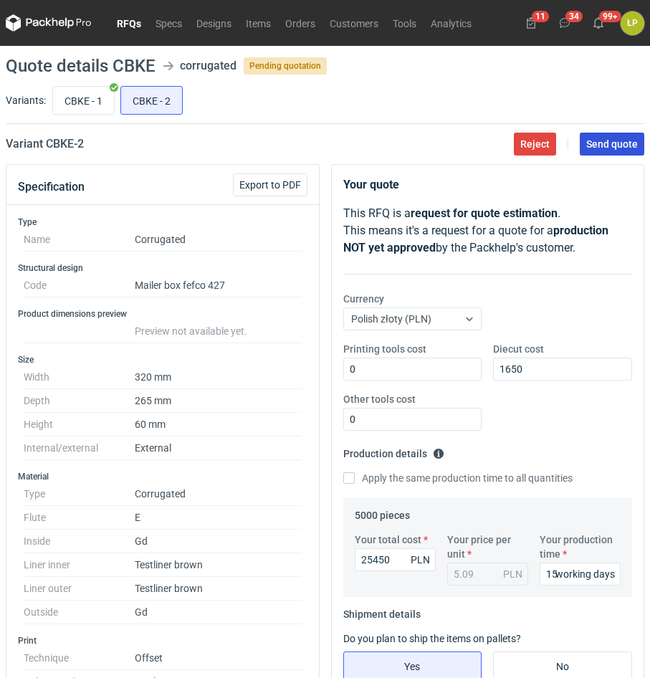
click at [596, 148] on span "Send quote" at bounding box center [613, 144] width 52 height 10
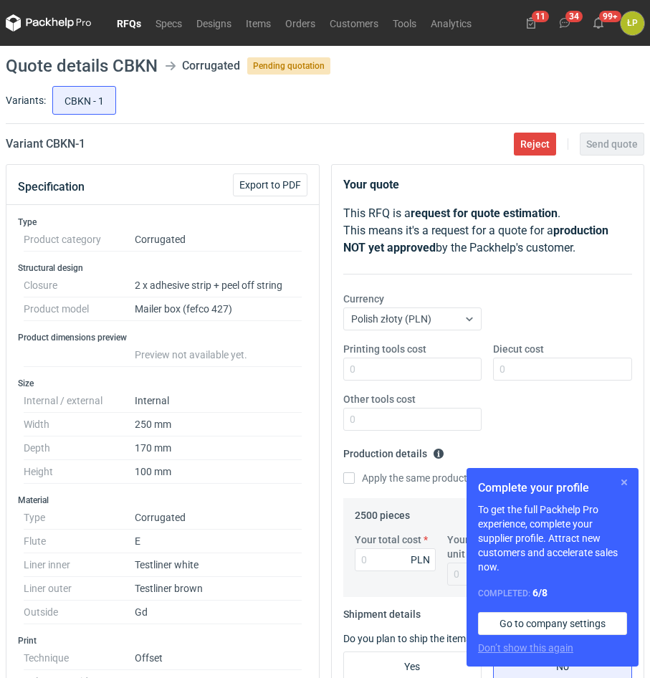
click at [625, 484] on button "button" at bounding box center [624, 482] width 17 height 17
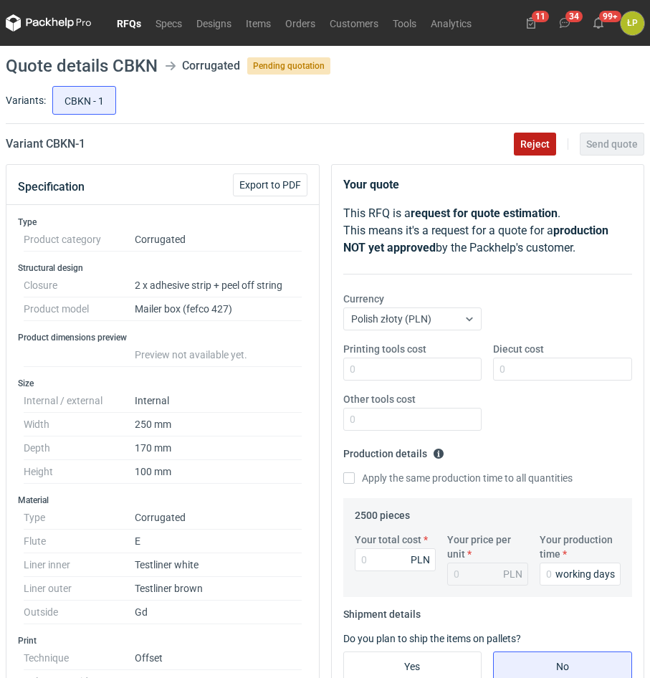
click at [530, 149] on span "Reject" at bounding box center [535, 144] width 29 height 10
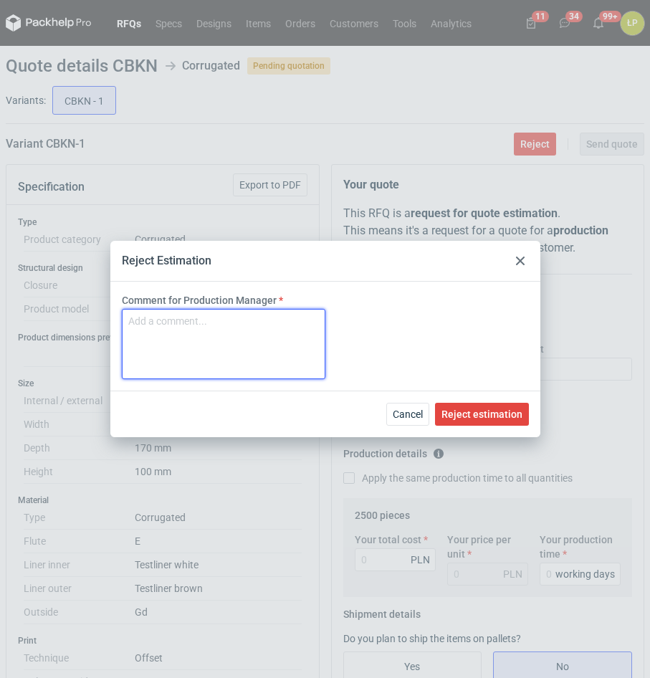
drag, startPoint x: 270, startPoint y: 333, endPoint x: 282, endPoint y: 328, distance: 12.3
click at [270, 332] on textarea "Comment for Production Manager" at bounding box center [224, 344] width 204 height 70
type textarea "hotstamping"
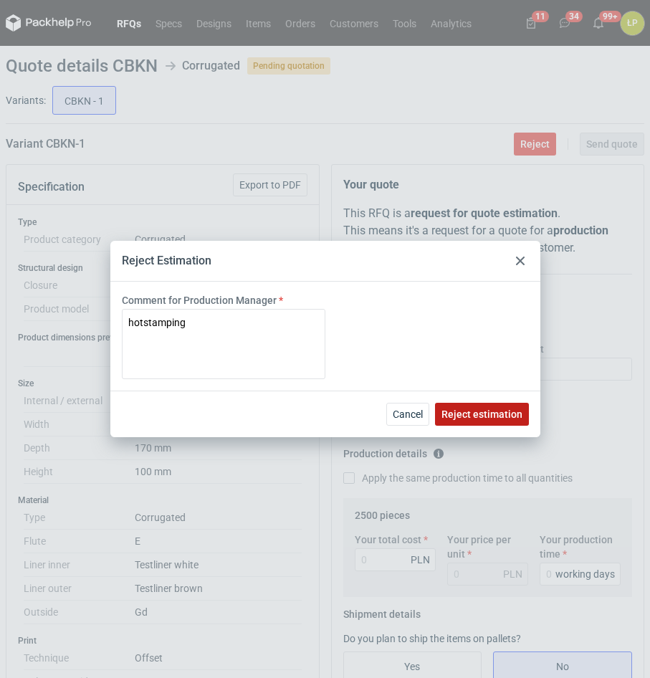
click at [494, 414] on span "Reject estimation" at bounding box center [482, 414] width 81 height 10
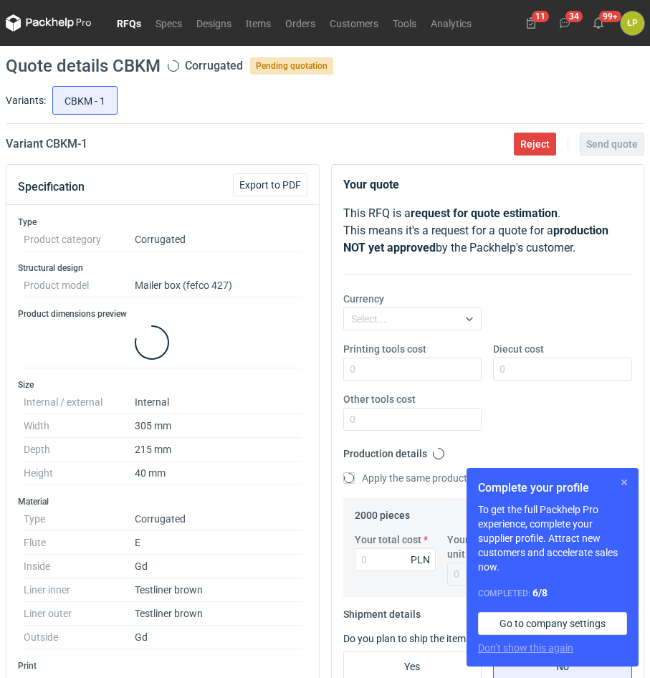
click at [622, 480] on button "button" at bounding box center [624, 482] width 17 height 17
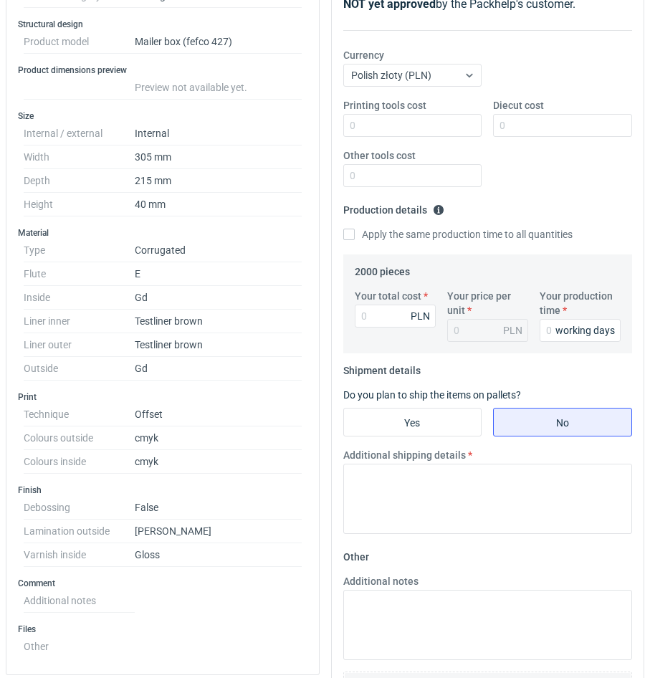
scroll to position [122, 0]
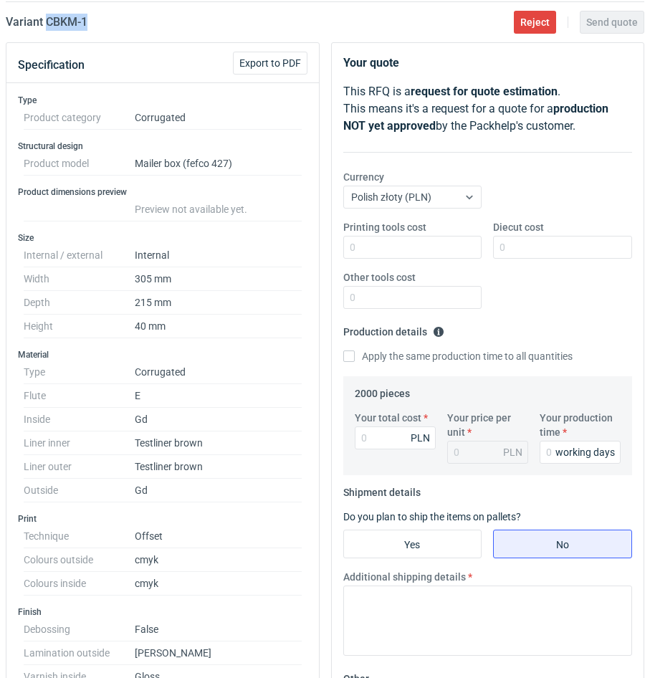
drag, startPoint x: 105, startPoint y: 26, endPoint x: 47, endPoint y: 27, distance: 57.4
click at [47, 27] on div "Variant CBKM - 1 Reject Send quote" at bounding box center [325, 22] width 639 height 17
copy h2 "CBKM - 1"
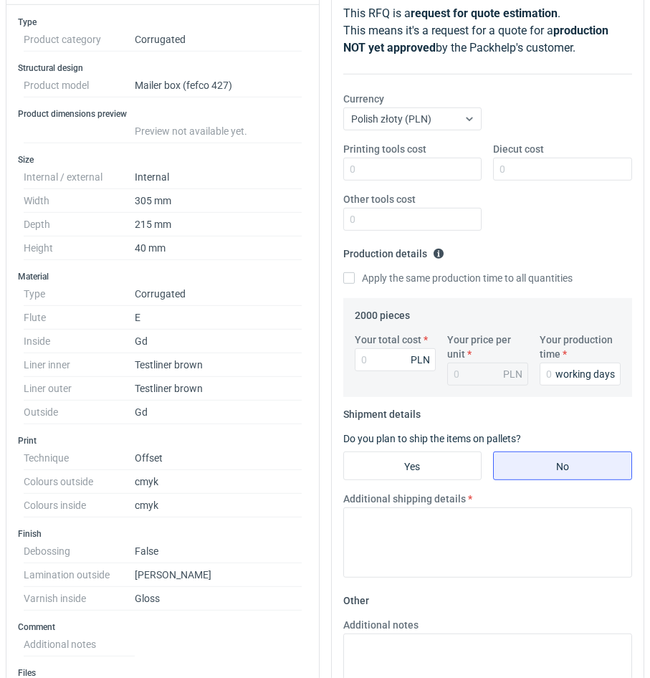
scroll to position [244, 0]
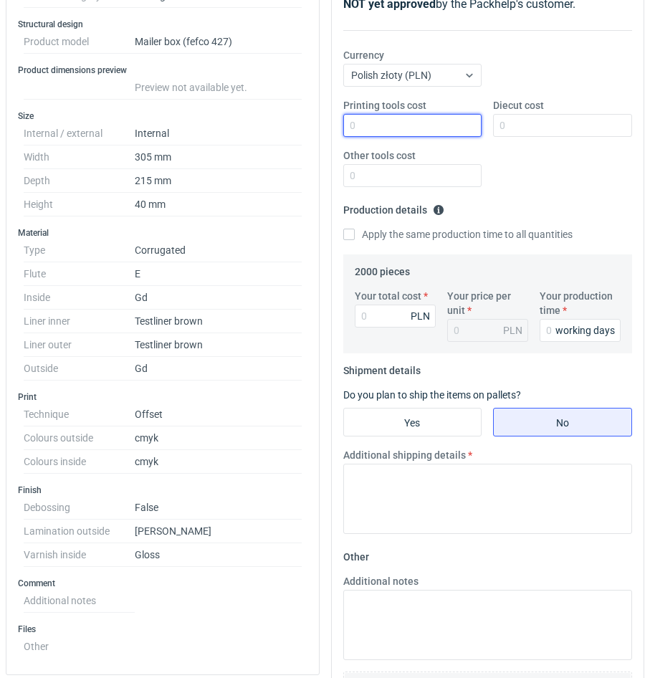
click at [432, 122] on input "Printing tools cost" at bounding box center [412, 125] width 139 height 23
type input "0"
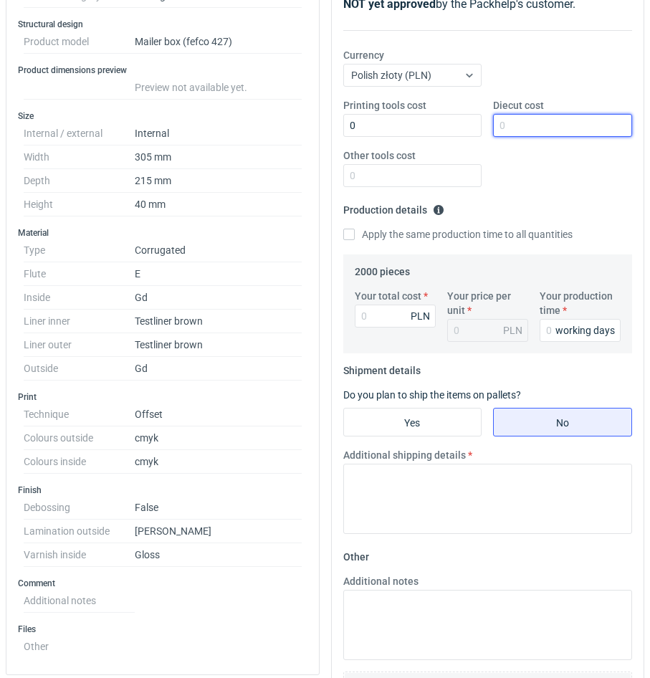
click at [536, 122] on input "Diecut cost" at bounding box center [562, 125] width 139 height 23
type input "2200"
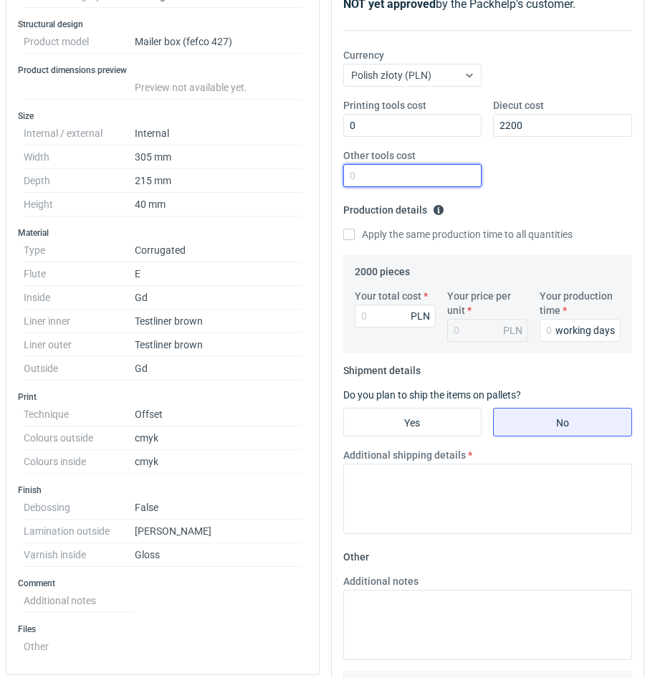
click at [445, 173] on input "Other tools cost" at bounding box center [412, 175] width 139 height 23
type input "0"
click at [554, 331] on input "Your production time" at bounding box center [580, 330] width 81 height 23
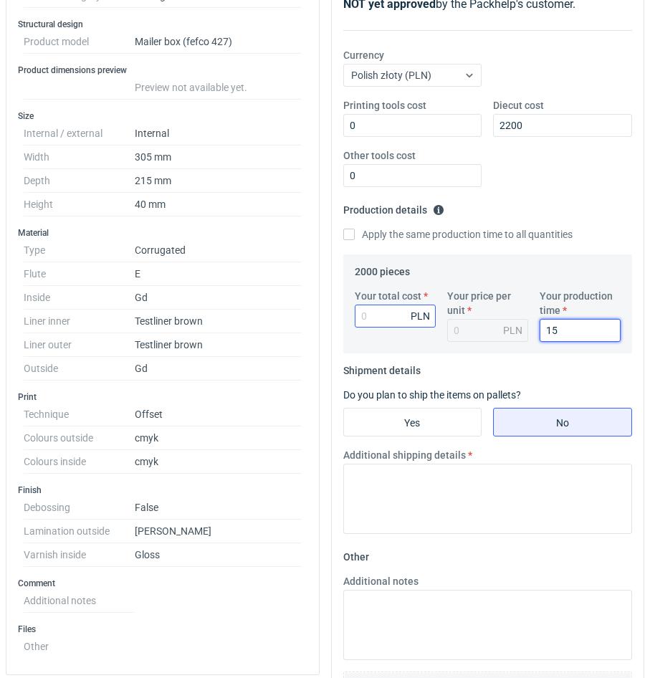
type input "15"
click at [388, 325] on input "Your total cost" at bounding box center [395, 316] width 81 height 23
type input "7980"
type input "3.99"
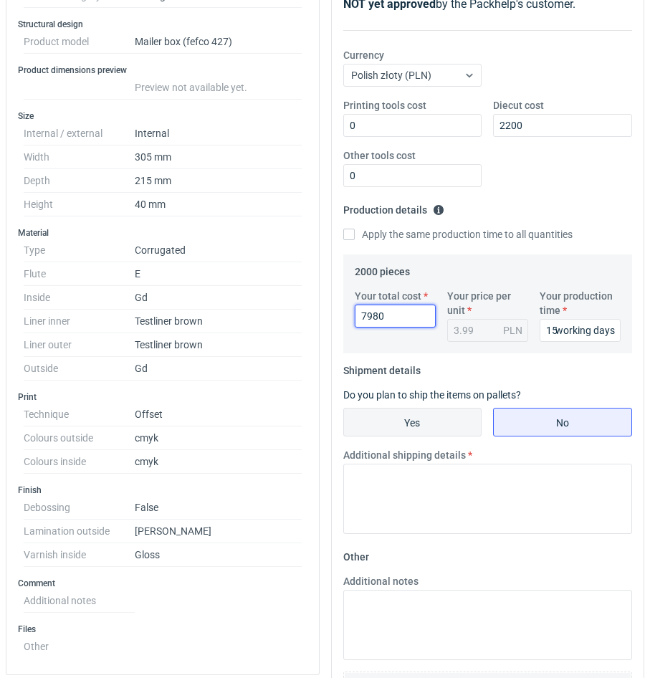
type input "7980"
click at [437, 428] on input "Yes" at bounding box center [413, 422] width 138 height 27
radio input "true"
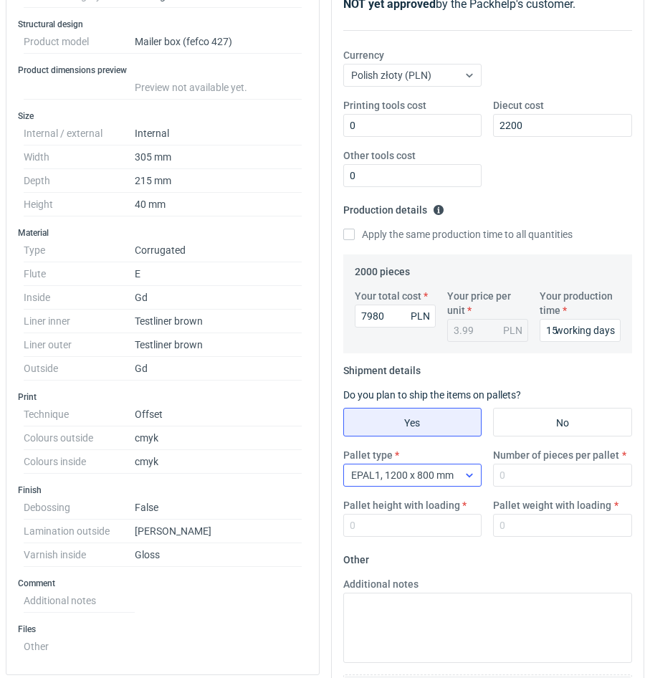
click at [457, 473] on div "EPAL1, 1200 x 800 mm" at bounding box center [401, 475] width 115 height 20
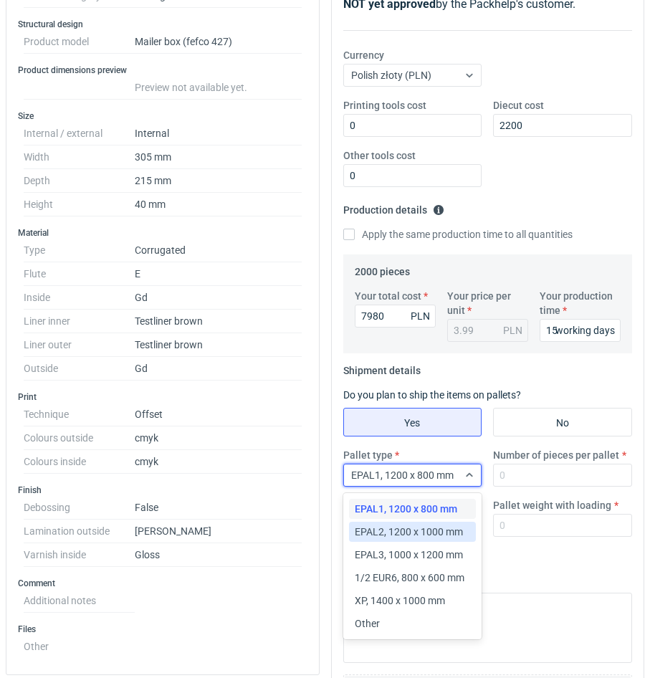
click at [412, 536] on span "EPAL2, 1200 x 1000 mm" at bounding box center [409, 532] width 108 height 14
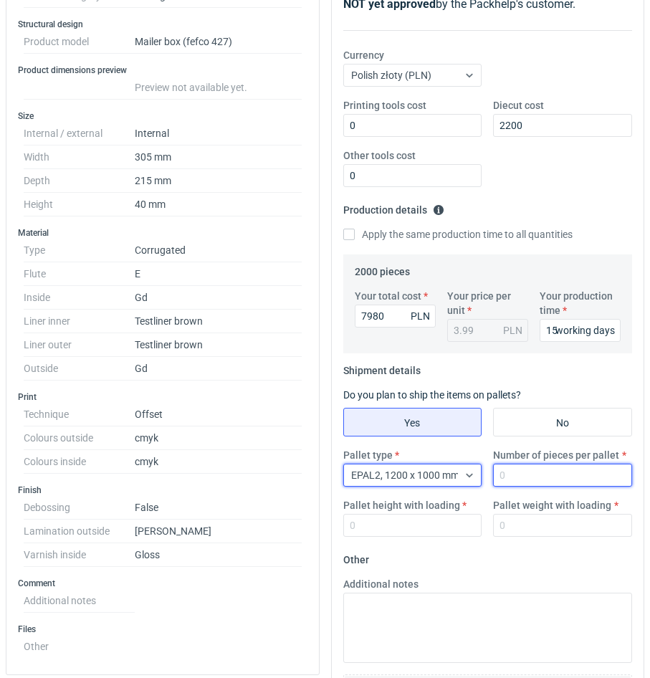
click at [539, 470] on input "Number of pieces per pallet" at bounding box center [562, 475] width 139 height 23
type input "2000"
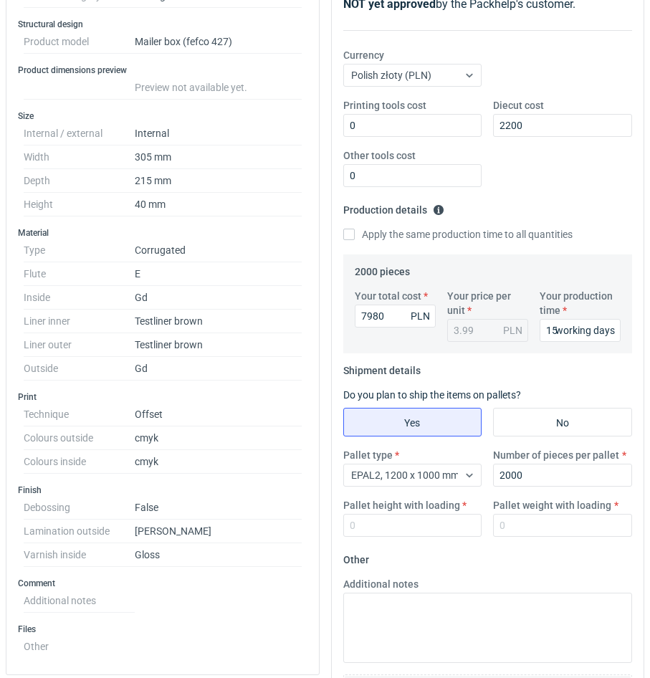
click at [433, 513] on label "Pallet height with loading" at bounding box center [401, 505] width 117 height 14
click at [433, 514] on input "Pallet height with loading" at bounding box center [412, 525] width 139 height 23
click at [432, 524] on input "Pallet height with loading" at bounding box center [412, 525] width 139 height 23
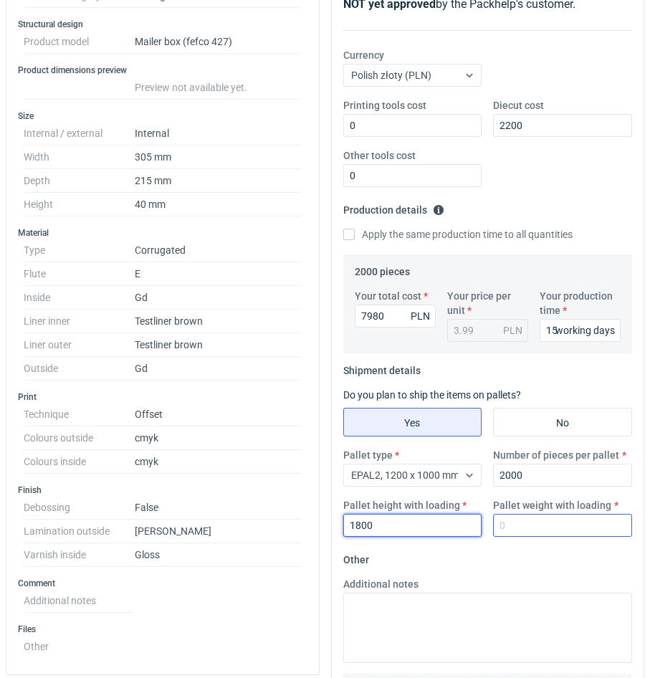
type input "1800"
click at [521, 523] on input "Pallet weight with loading" at bounding box center [562, 525] width 139 height 23
click at [599, 528] on input "Pallet weight with loading" at bounding box center [562, 525] width 139 height 23
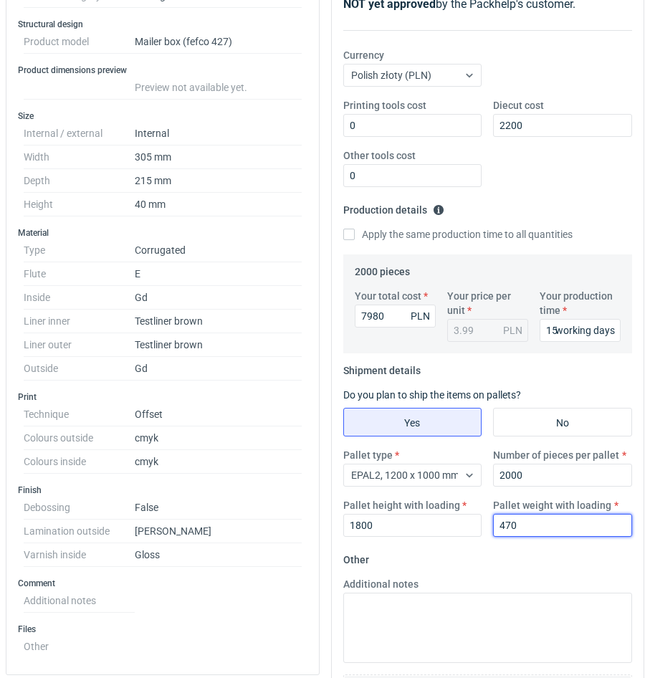
type input "470"
click at [598, 552] on form "Other Additional notes Browse files or drop to attach" at bounding box center [488, 655] width 290 height 212
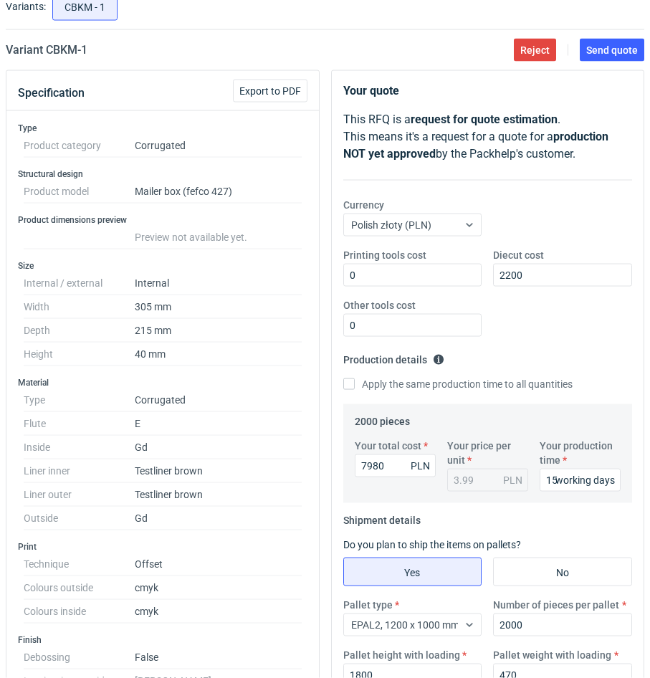
scroll to position [0, 0]
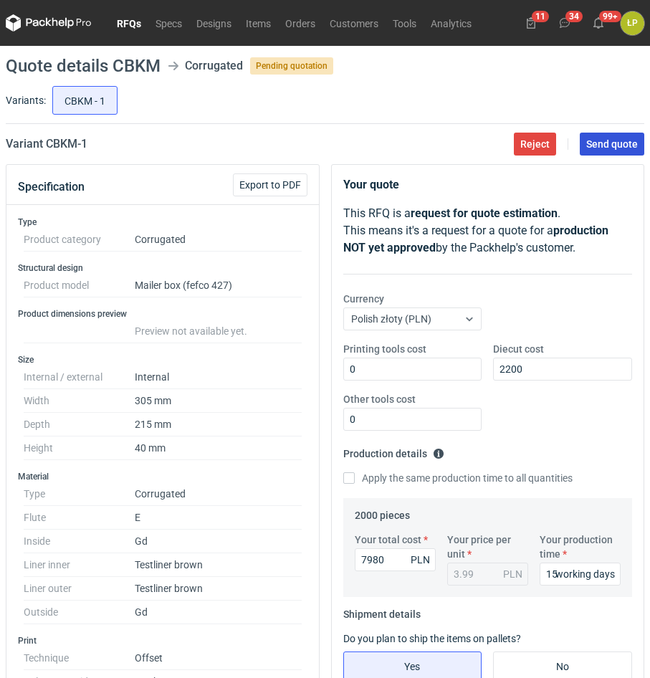
click at [601, 143] on span "Send quote" at bounding box center [613, 144] width 52 height 10
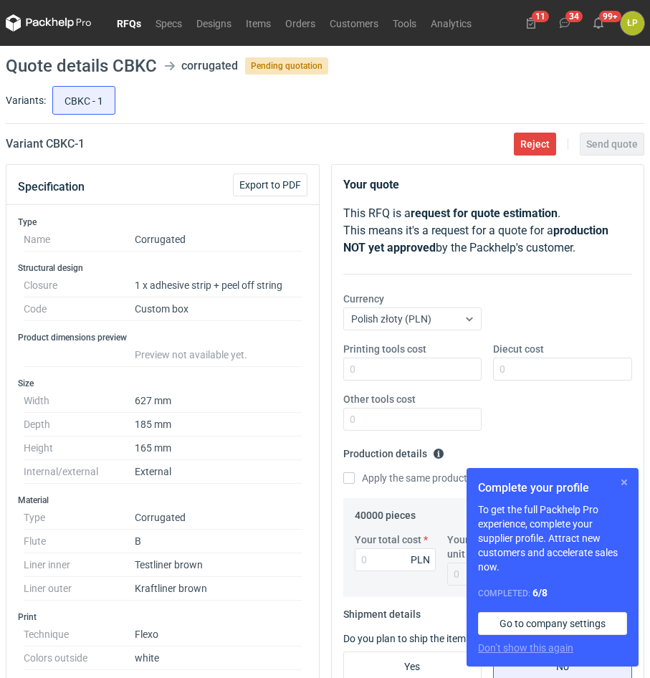
click at [622, 478] on button "button" at bounding box center [624, 482] width 17 height 17
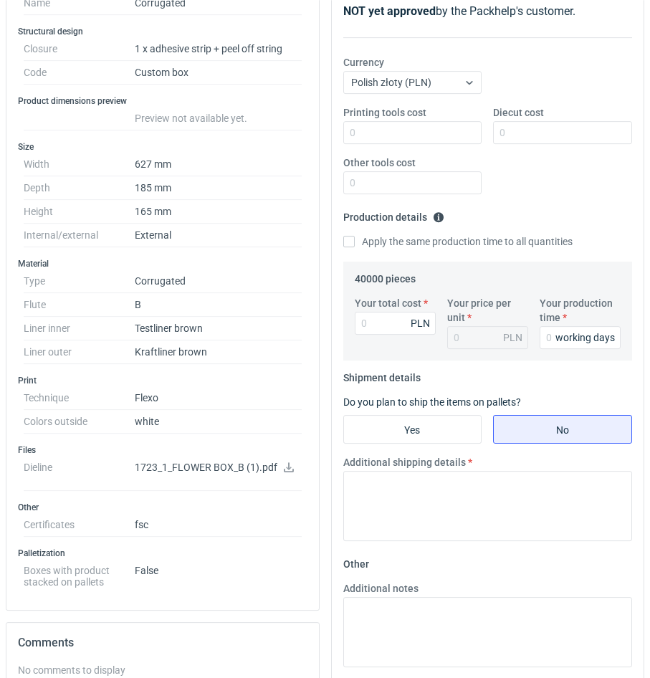
scroll to position [244, 0]
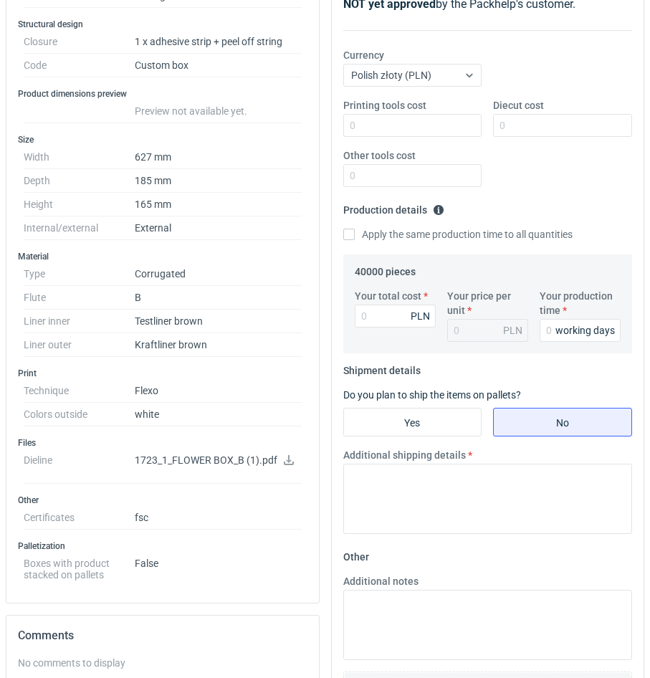
click at [288, 460] on icon at bounding box center [289, 460] width 10 height 10
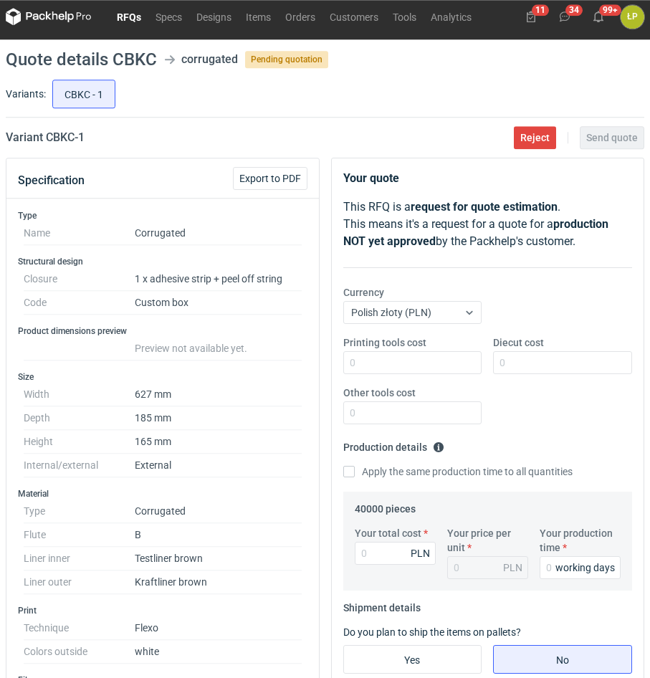
scroll to position [0, 0]
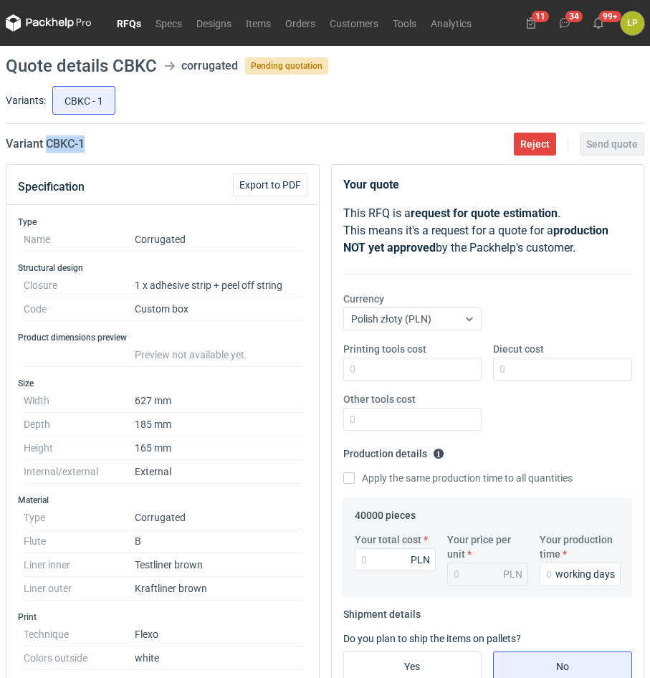
drag, startPoint x: 133, startPoint y: 151, endPoint x: 47, endPoint y: 152, distance: 85.3
click at [47, 152] on div "Variant CBKC - 1 Reject Send quote" at bounding box center [325, 144] width 639 height 17
copy h2 "CBKC - 1"
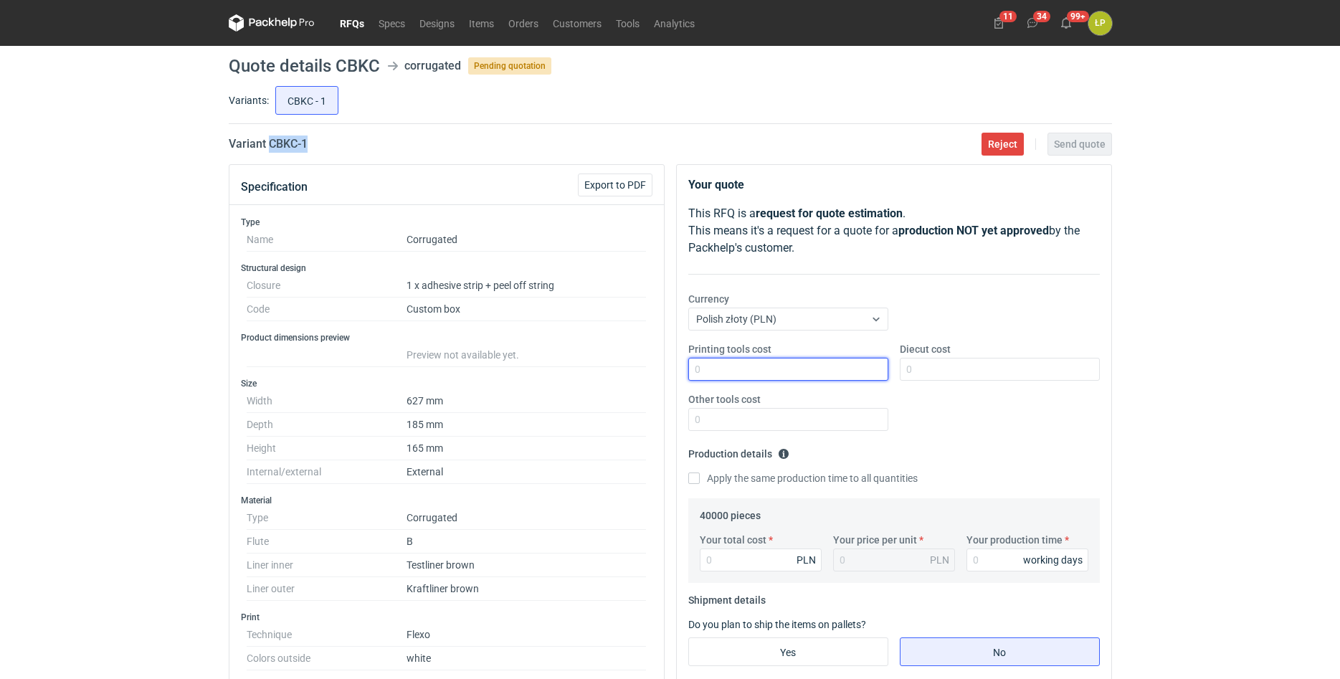
click at [650, 364] on input "Printing tools cost" at bounding box center [788, 369] width 200 height 23
drag, startPoint x: 822, startPoint y: 361, endPoint x: 829, endPoint y: 367, distance: 8.6
click at [650, 363] on input "Printing tools cost" at bounding box center [788, 369] width 200 height 23
type input "2500"
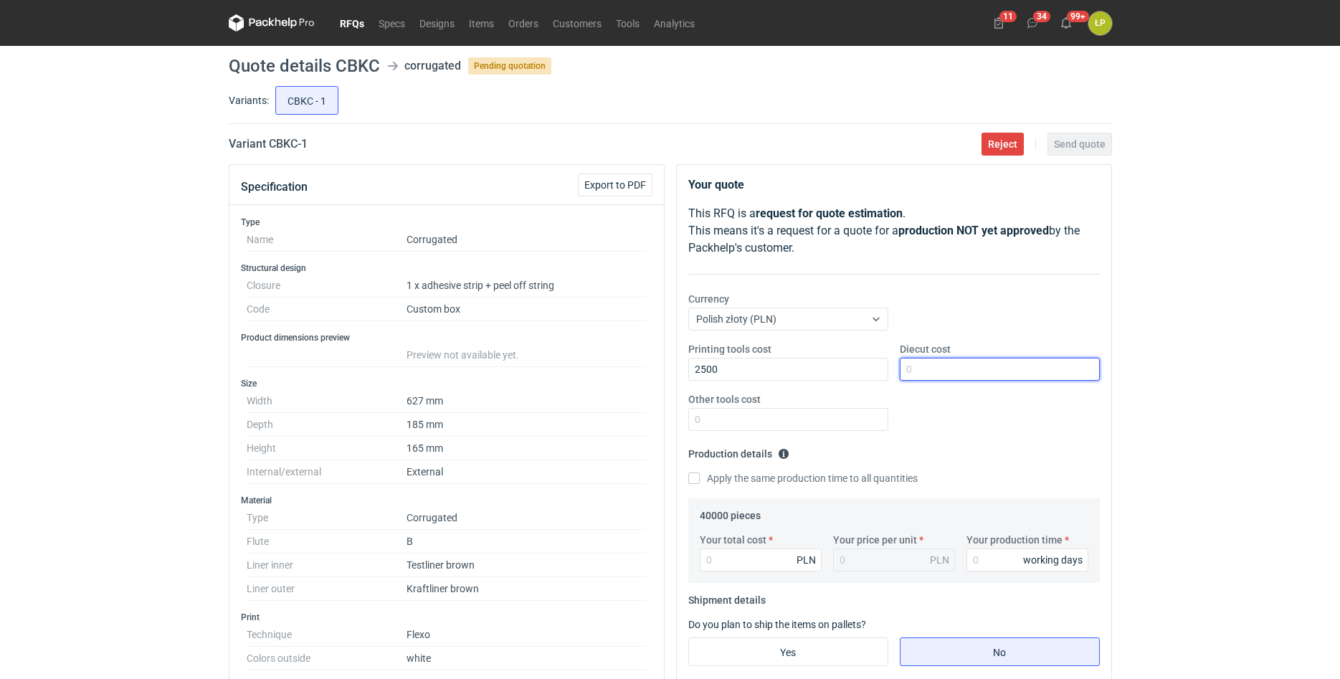
click at [650, 368] on input "Diecut cost" at bounding box center [1000, 369] width 200 height 23
type input "3600"
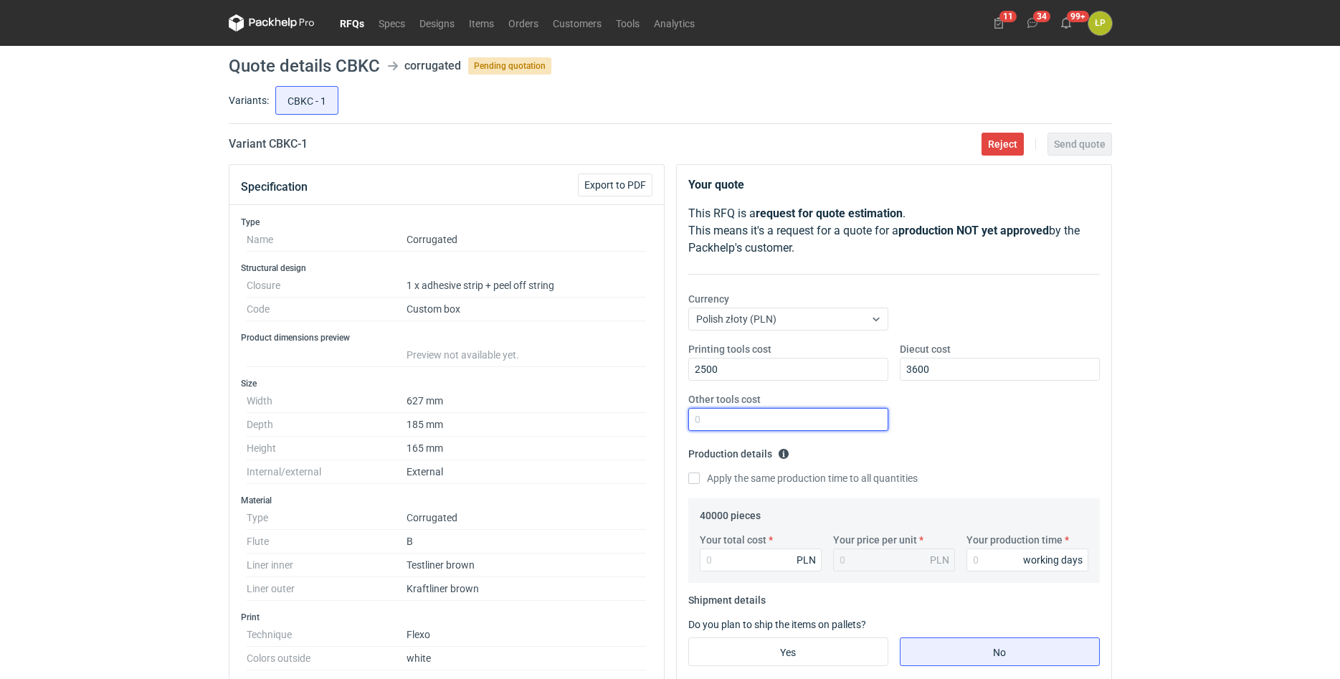
click at [650, 412] on input "Other tools cost" at bounding box center [788, 419] width 200 height 23
type input "0"
click at [650, 554] on input "Your production time" at bounding box center [1028, 560] width 122 height 23
type input "15"
click at [650, 564] on input "Your total cost" at bounding box center [761, 560] width 122 height 23
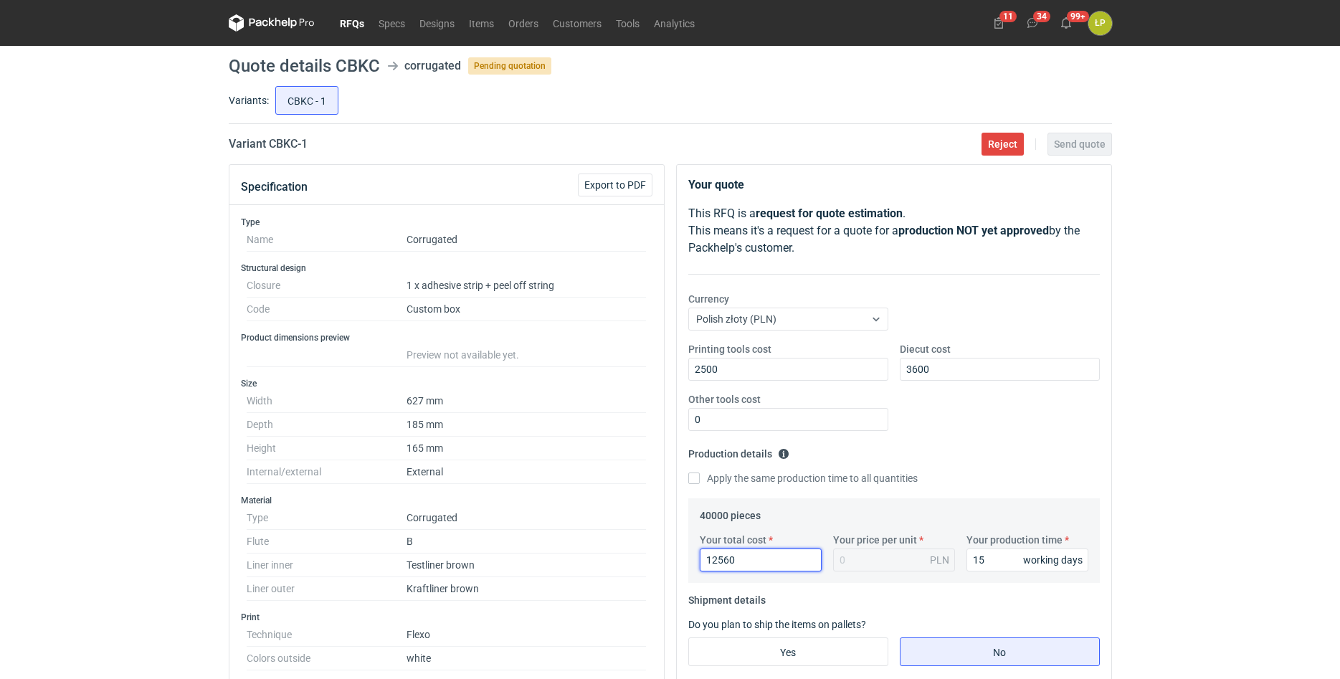
type input "125600"
type input "3.14"
type input "125600"
click at [650, 337] on div "RFQs Specs Designs Items Orders Customers Tools Analytics 11 34 99+ ŁP [PERSON_…" at bounding box center [670, 339] width 1340 height 679
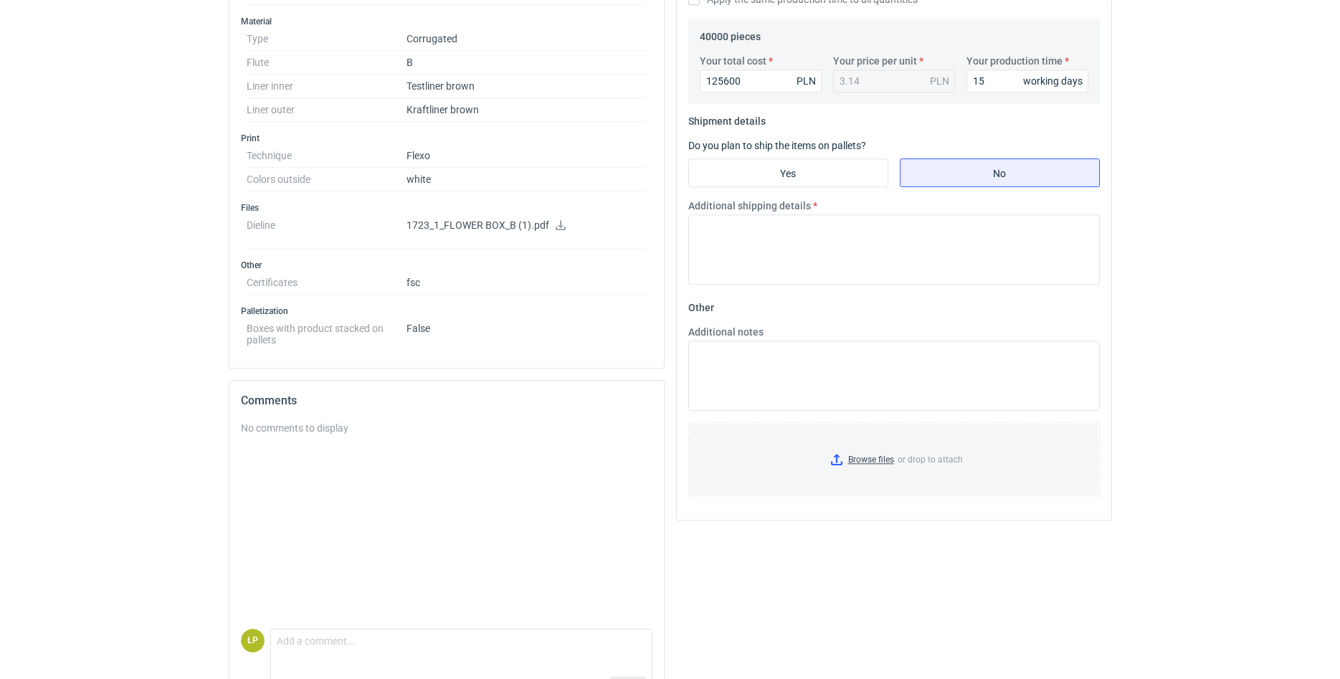
scroll to position [524, 0]
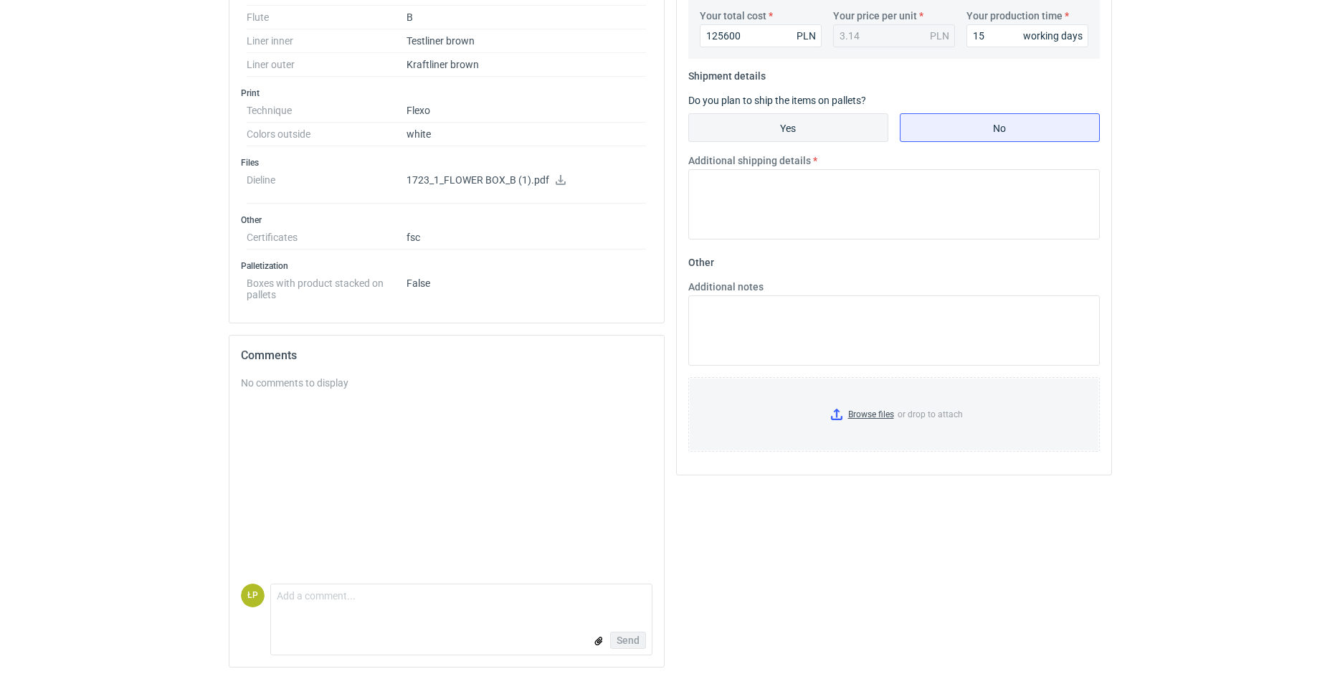
click at [650, 130] on input "Yes" at bounding box center [788, 127] width 199 height 27
radio input "true"
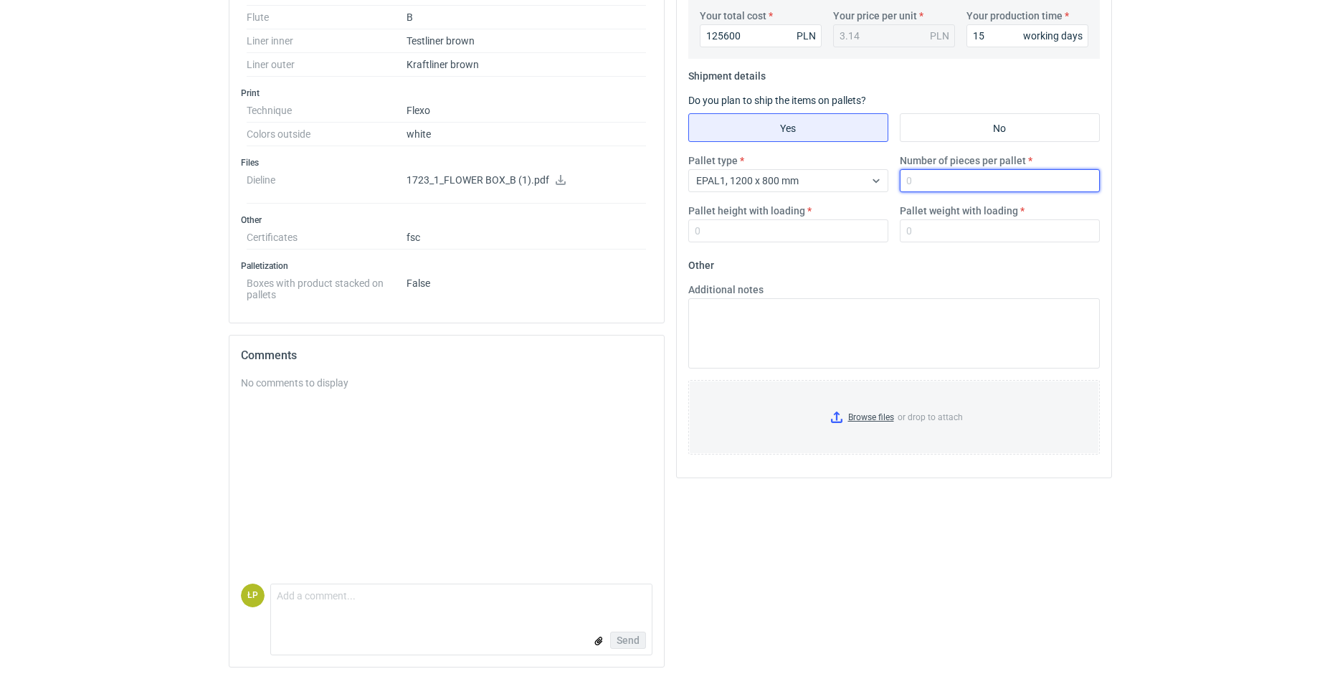
click at [650, 184] on input "Number of pieces per pallet" at bounding box center [1000, 180] width 200 height 23
type input "340"
click at [650, 222] on input "Pallet height with loading" at bounding box center [788, 230] width 200 height 23
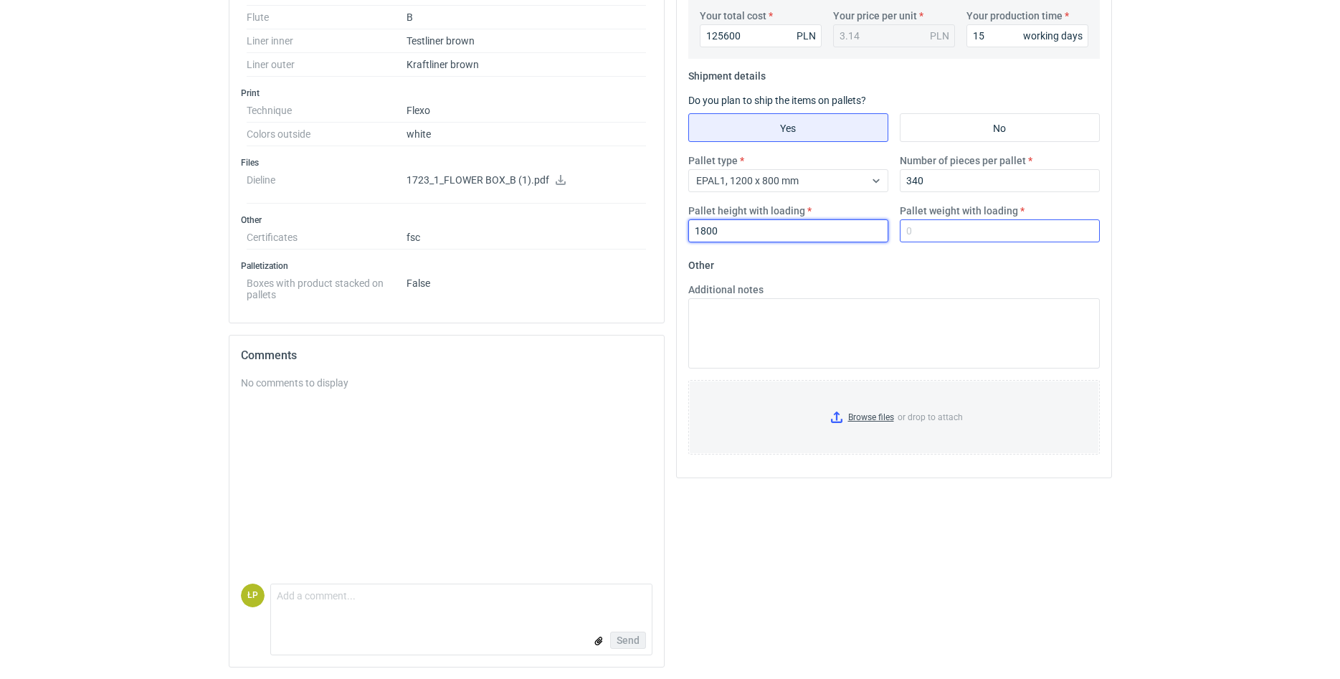
type input "1800"
click at [650, 228] on input "Pallet weight with loading" at bounding box center [1000, 230] width 200 height 23
click at [650, 240] on input "Pallet weight with loading" at bounding box center [1000, 230] width 200 height 23
type input "250"
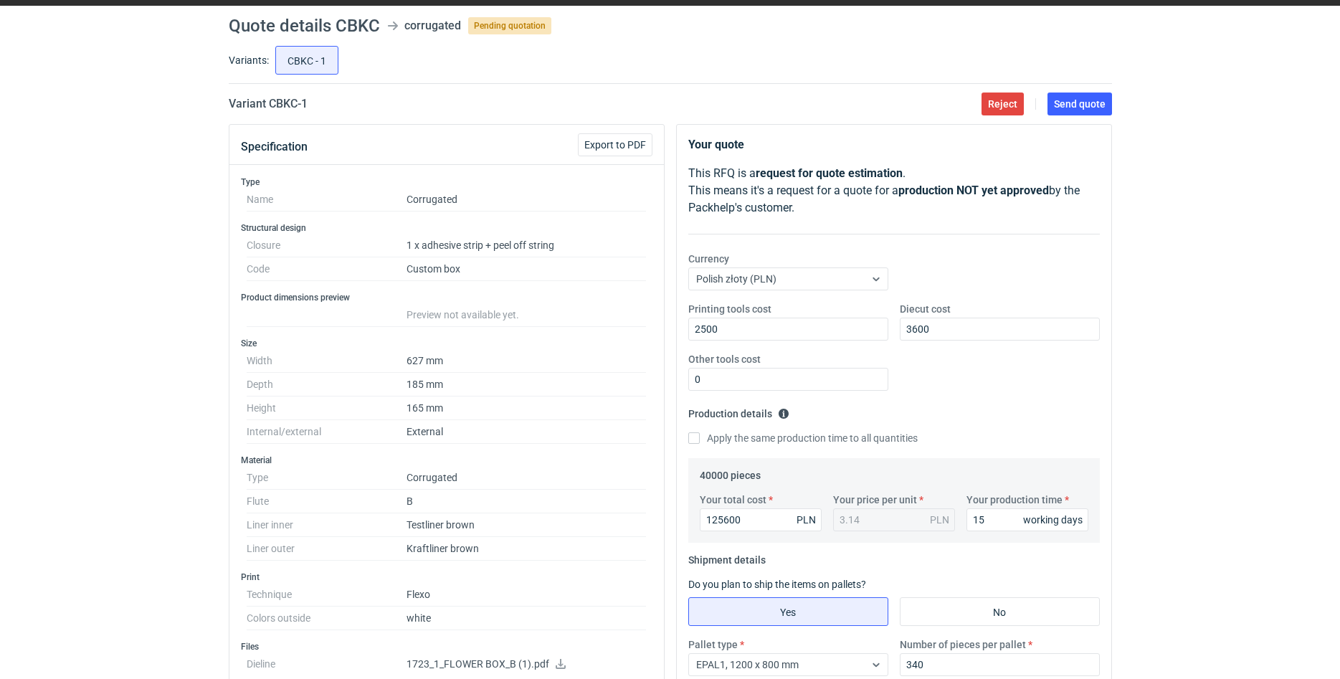
scroll to position [0, 0]
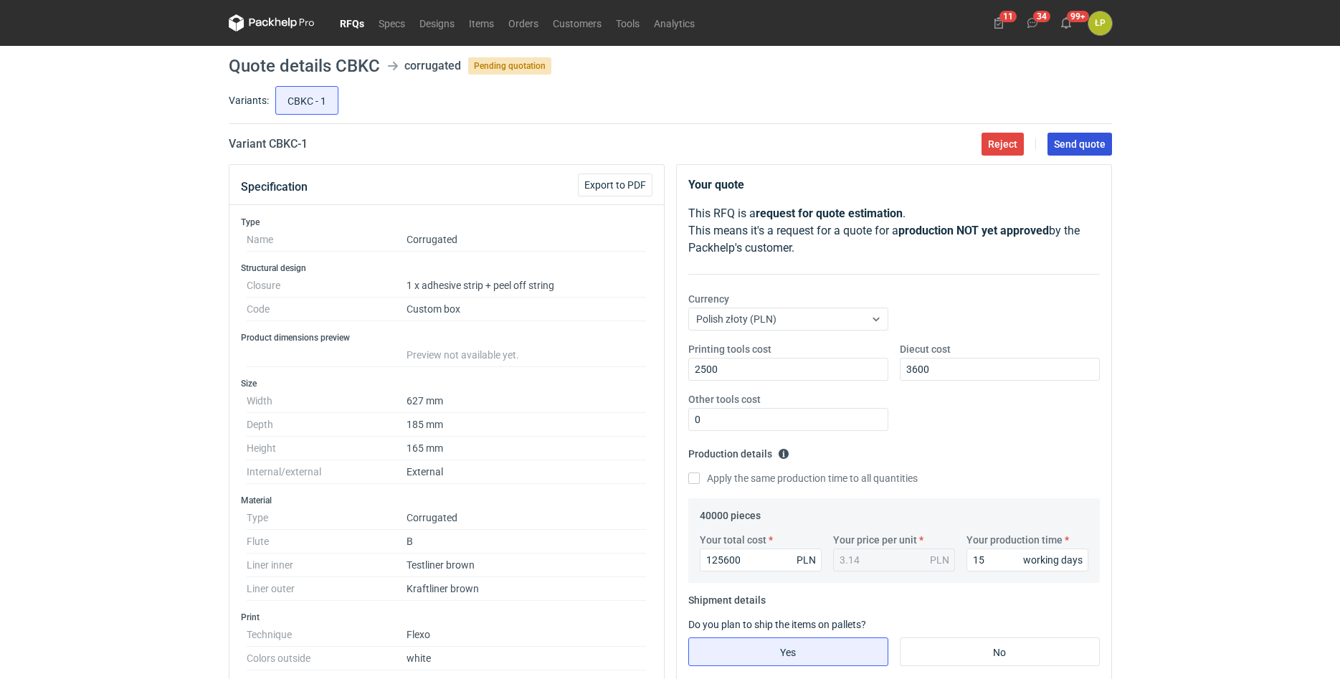
click at [650, 148] on span "Send quote" at bounding box center [1080, 144] width 52 height 10
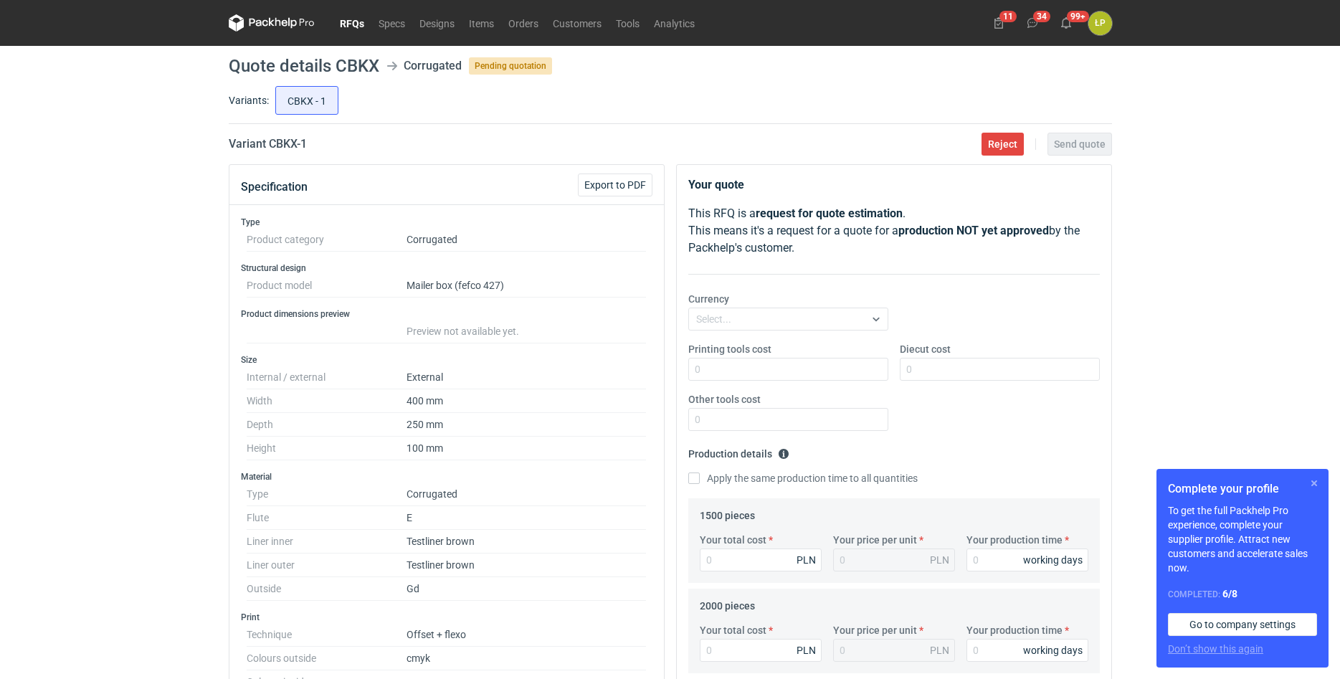
click at [1315, 483] on button "button" at bounding box center [1314, 483] width 17 height 17
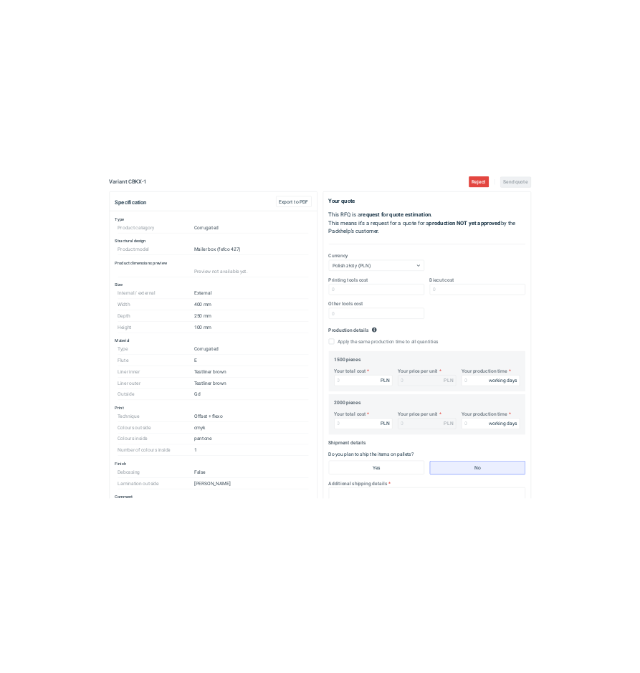
scroll to position [122, 0]
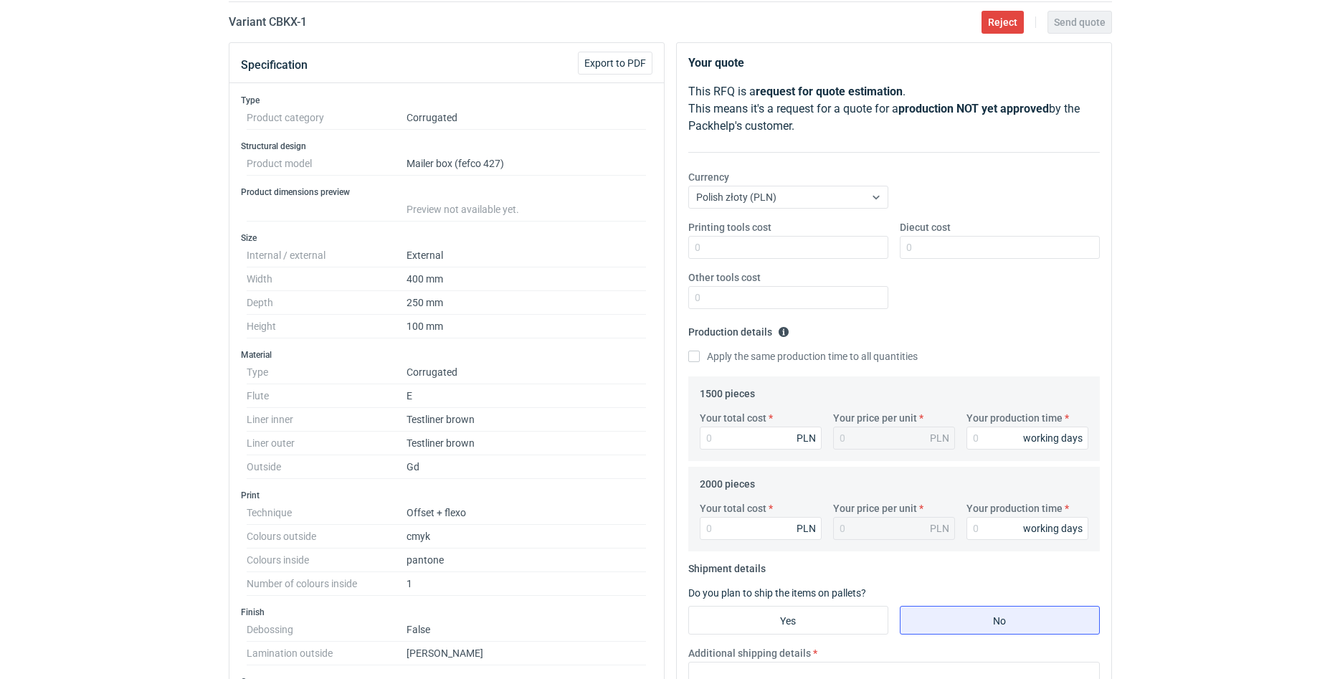
click at [1294, 391] on div "RFQs Specs Designs Items Orders Customers Tools Analytics 11 34 99+ ŁP [PERSON_…" at bounding box center [670, 217] width 1340 height 679
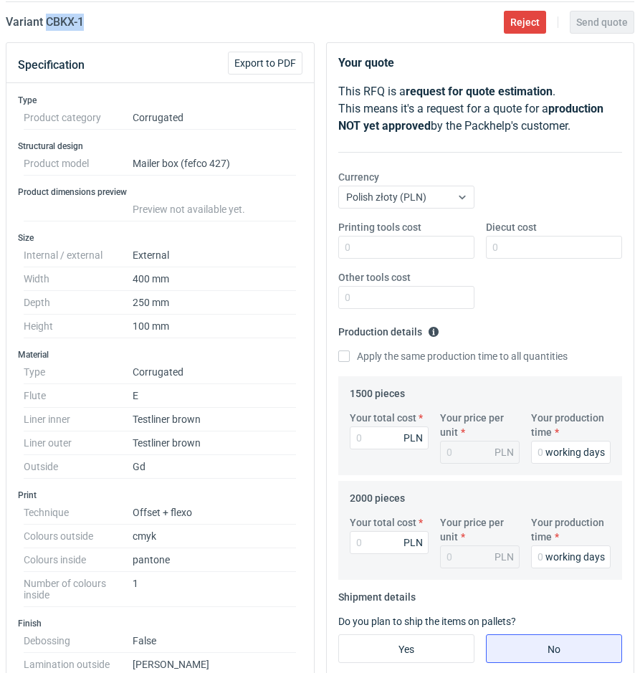
drag, startPoint x: 95, startPoint y: 26, endPoint x: 45, endPoint y: 25, distance: 49.5
click at [45, 25] on div "Variant CBKX - 1 Reject Send quote" at bounding box center [320, 22] width 629 height 17
copy h2 "CBKX - 1"
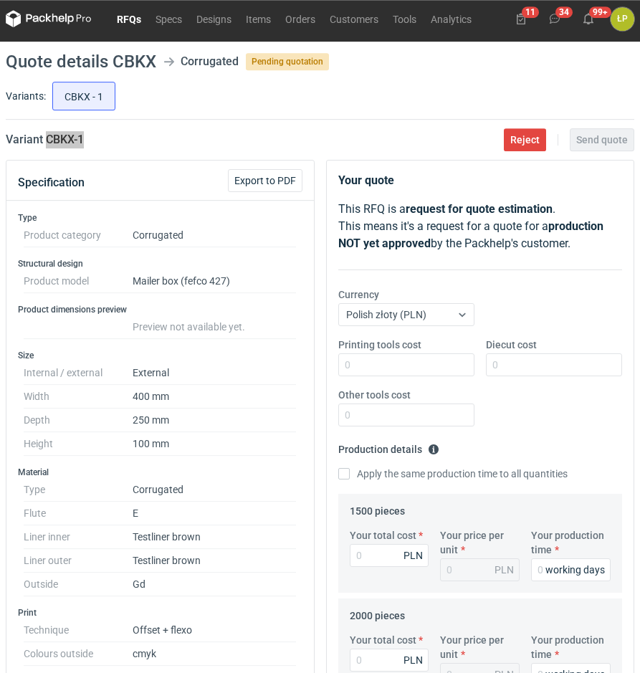
scroll to position [244, 0]
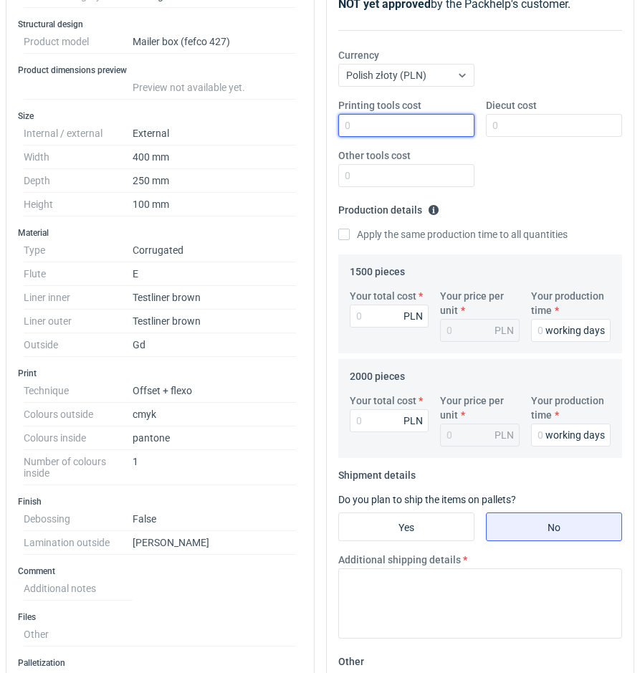
click at [435, 125] on input "Printing tools cost" at bounding box center [406, 125] width 136 height 23
click at [442, 130] on input "Printing tools cost" at bounding box center [406, 125] width 136 height 23
type input "800"
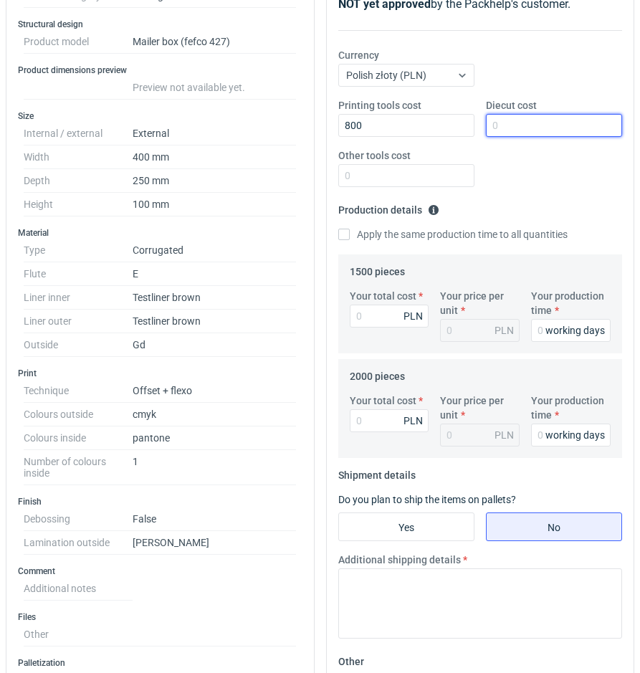
click at [526, 130] on input "Diecut cost" at bounding box center [554, 125] width 136 height 23
type input "1800"
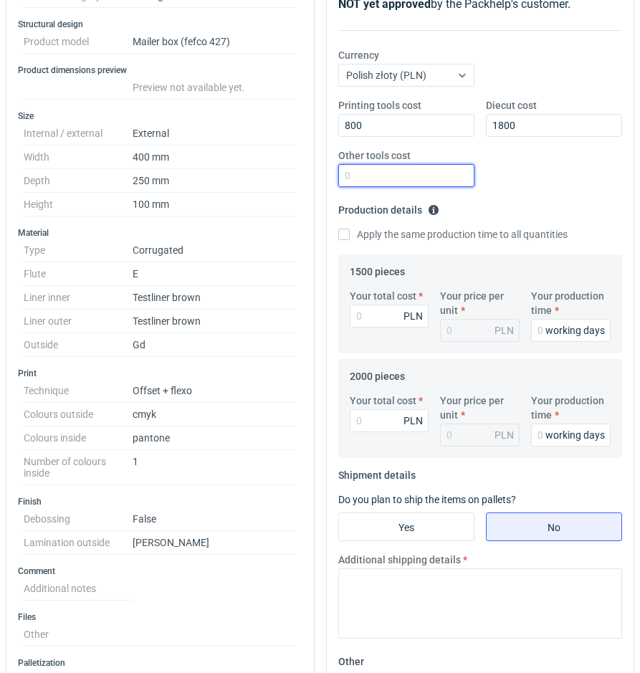
click at [456, 171] on input "Other tools cost" at bounding box center [406, 175] width 136 height 23
type input "0"
click at [532, 326] on input "Your production time" at bounding box center [571, 330] width 80 height 23
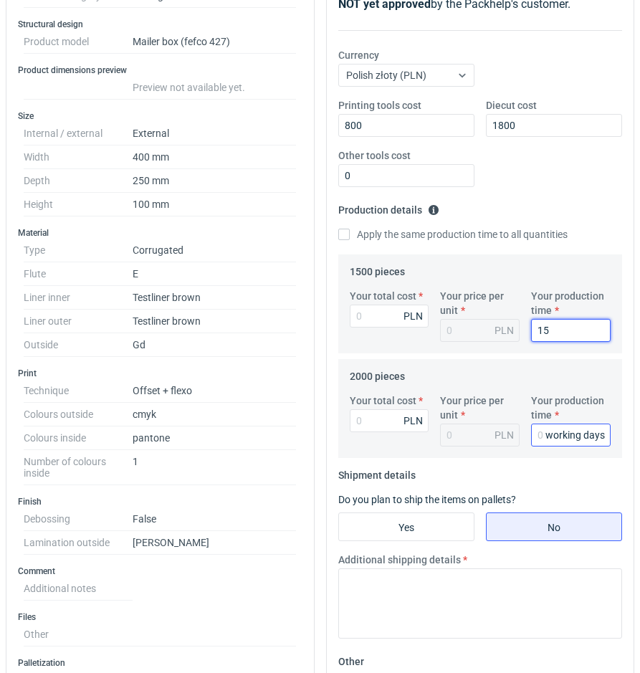
type input "15"
click at [541, 432] on input "Your production time" at bounding box center [571, 435] width 80 height 23
type input "15"
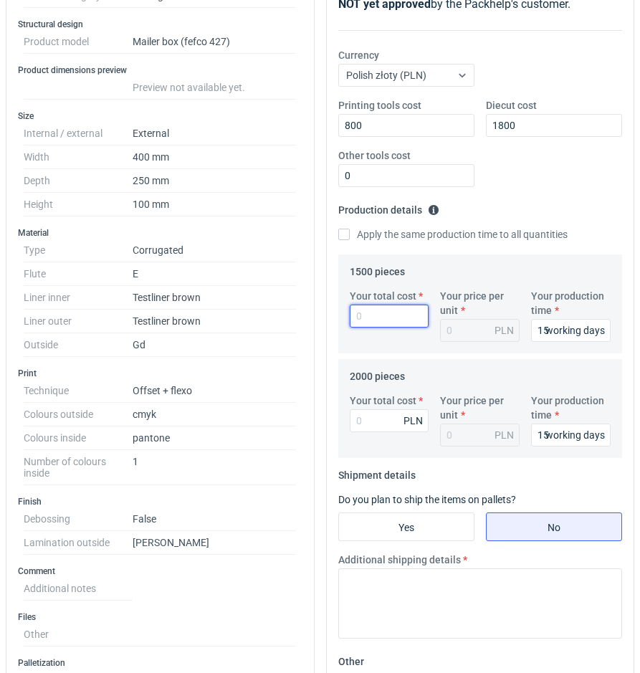
drag, startPoint x: 381, startPoint y: 328, endPoint x: 379, endPoint y: 321, distance: 7.5
click at [380, 323] on input "Your total cost" at bounding box center [390, 316] width 80 height 23
type input "83"
type input "0.06"
type input "838"
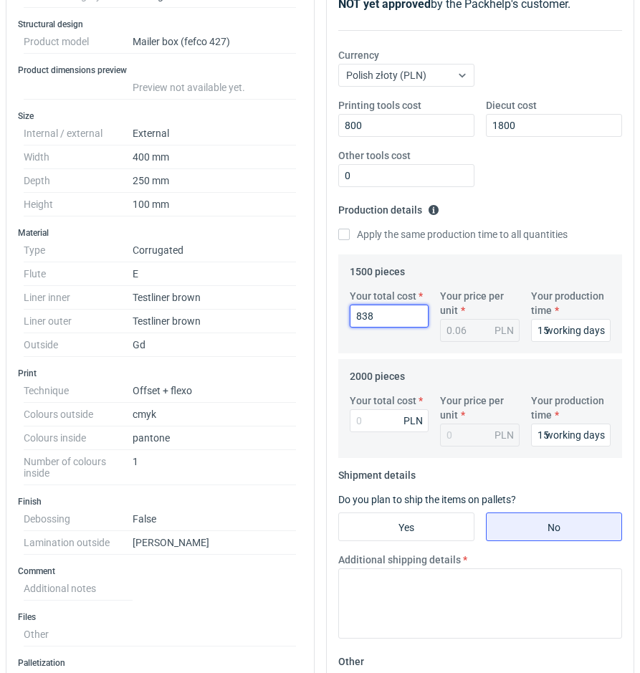
type input "0.56"
type input "8385"
type input "5.59"
type input "8385"
click at [391, 417] on input "Your total cost" at bounding box center [390, 420] width 80 height 23
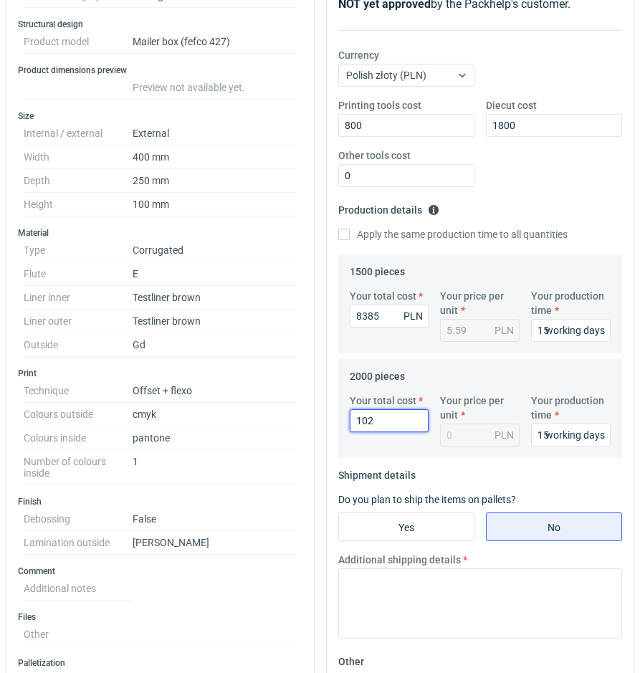
type input "1020"
type input "0.51"
type input "10"
type input "0.01"
type input "10020"
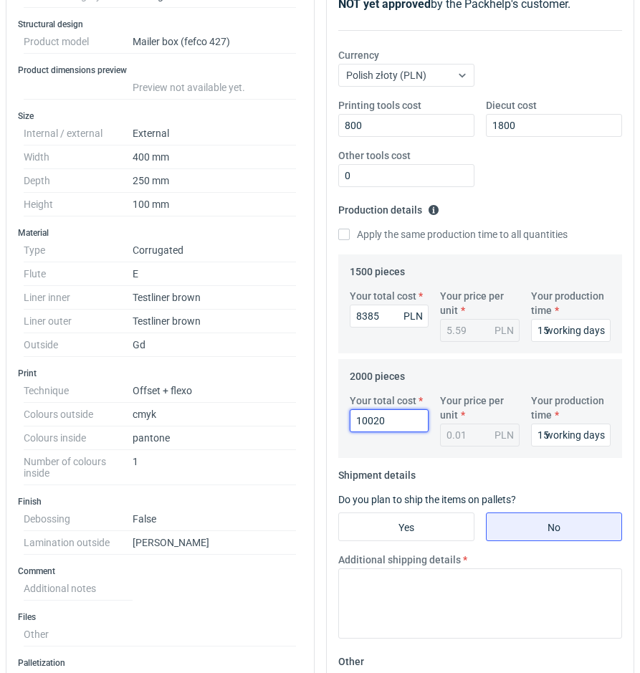
type input "5.01"
type input "10020"
click at [396, 518] on input "Yes" at bounding box center [406, 526] width 135 height 27
radio input "true"
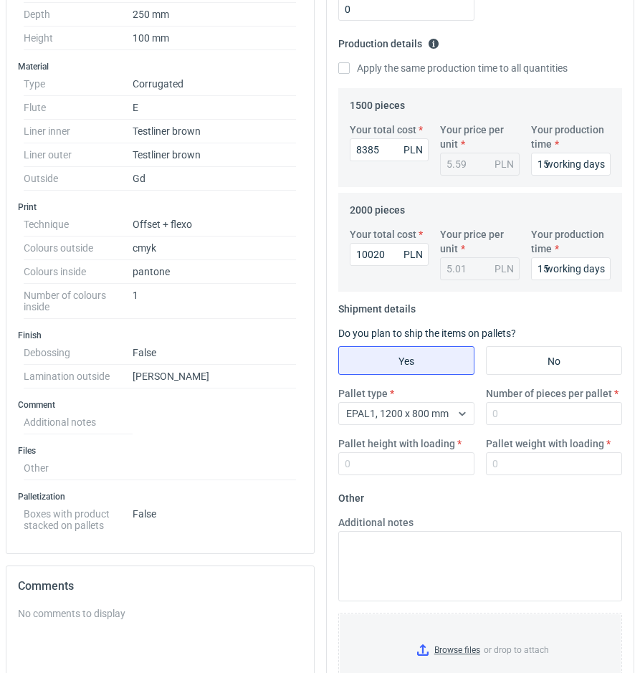
scroll to position [488, 0]
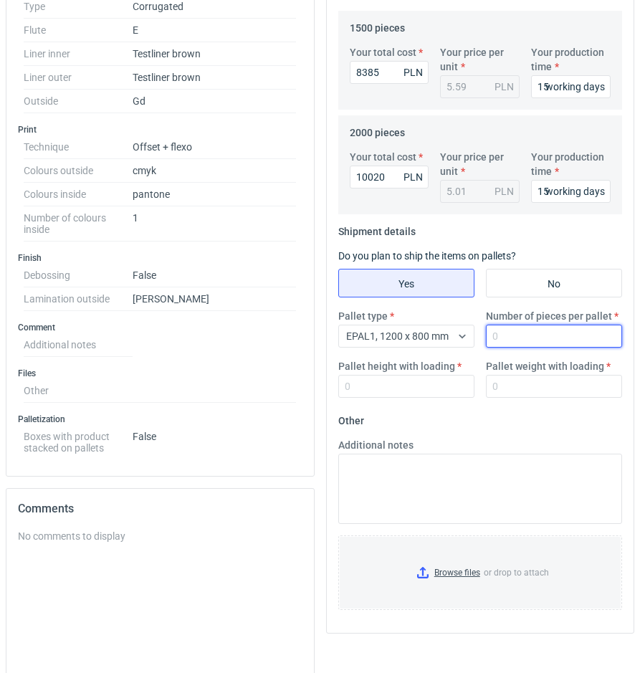
click at [506, 343] on input "Number of pieces per pallet" at bounding box center [554, 336] width 136 height 23
type input "1000"
click at [406, 389] on input "Pallet height with loading" at bounding box center [406, 386] width 136 height 23
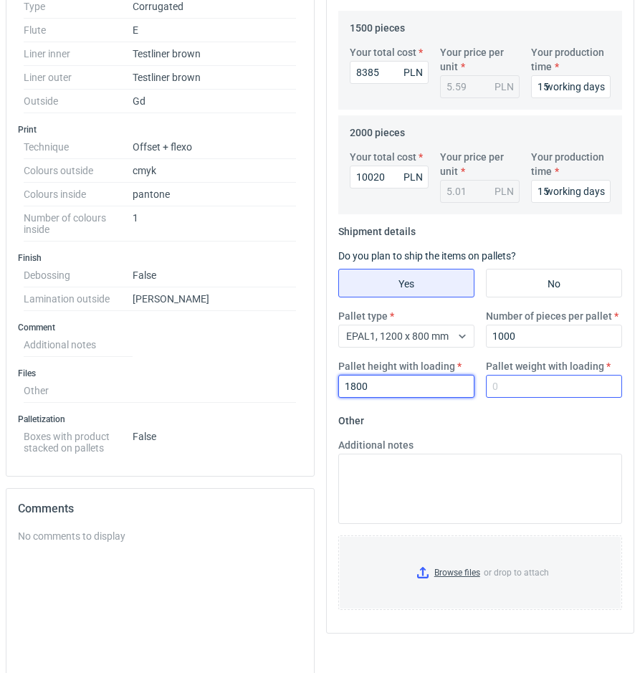
type input "1800"
click at [495, 389] on input "Pallet weight with loading" at bounding box center [554, 386] width 136 height 23
click at [498, 388] on input "Pallet weight with loading" at bounding box center [554, 386] width 136 height 23
type input "400"
click at [525, 415] on form "Other Additional notes Browse files or drop to attach" at bounding box center [480, 515] width 285 height 212
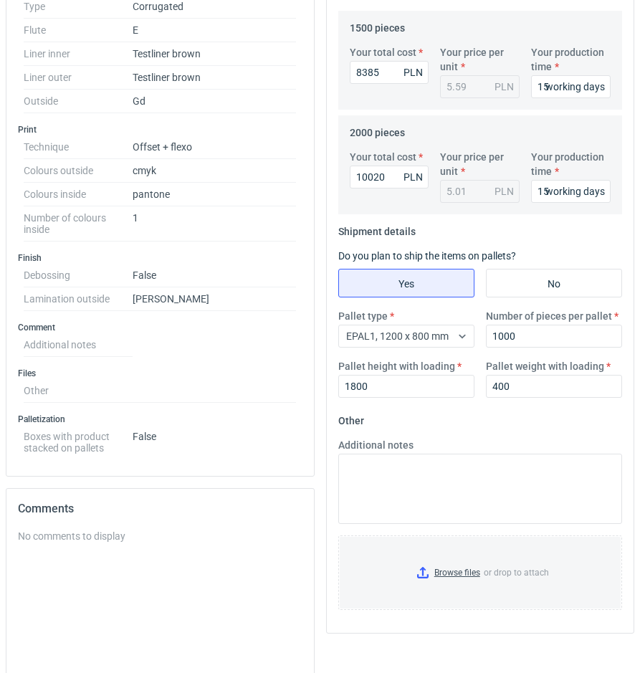
scroll to position [0, 0]
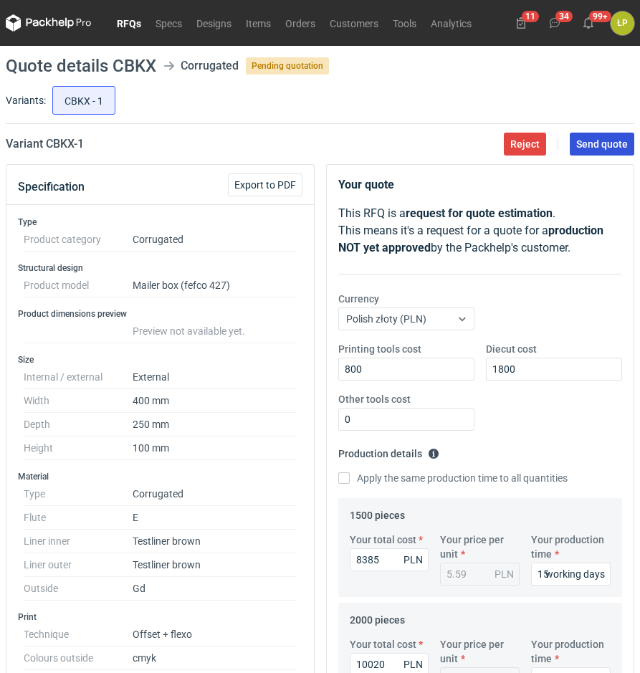
click at [586, 148] on span "Send quote" at bounding box center [602, 144] width 52 height 10
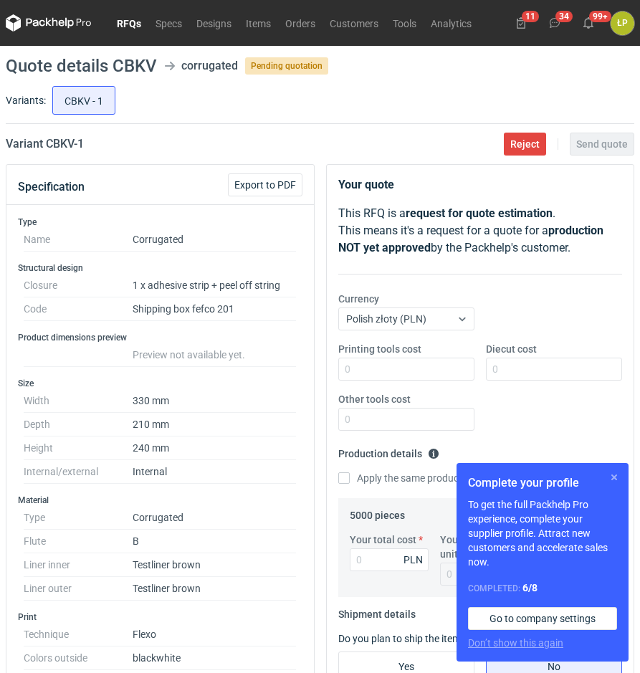
click at [619, 482] on button "button" at bounding box center [614, 477] width 17 height 17
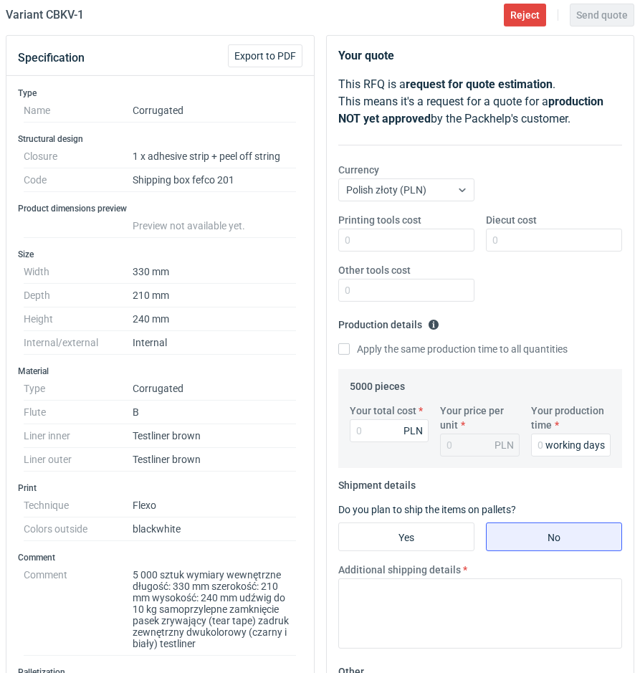
scroll to position [244, 0]
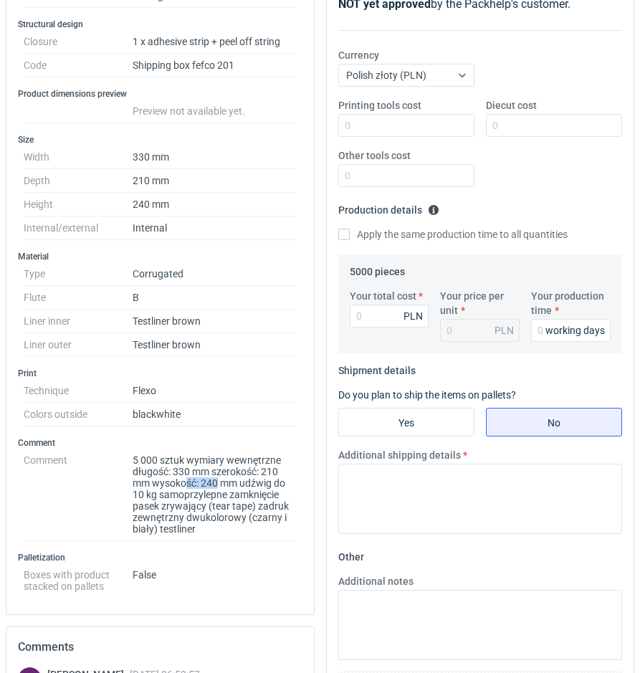
drag, startPoint x: 194, startPoint y: 485, endPoint x: 220, endPoint y: 484, distance: 26.5
click at [220, 484] on dd "5 000 sztuk wymiary wewnętrzne długość: 330 mm szerokość: 210 mm wysokość: 240 …" at bounding box center [214, 495] width 163 height 92
drag, startPoint x: 177, startPoint y: 493, endPoint x: 235, endPoint y: 493, distance: 58.1
click at [235, 493] on dd "5 000 sztuk wymiary wewnętrzne długość: 330 mm szerokość: 210 mm wysokość: 240 …" at bounding box center [214, 495] width 163 height 92
drag, startPoint x: 176, startPoint y: 507, endPoint x: 253, endPoint y: 507, distance: 76.7
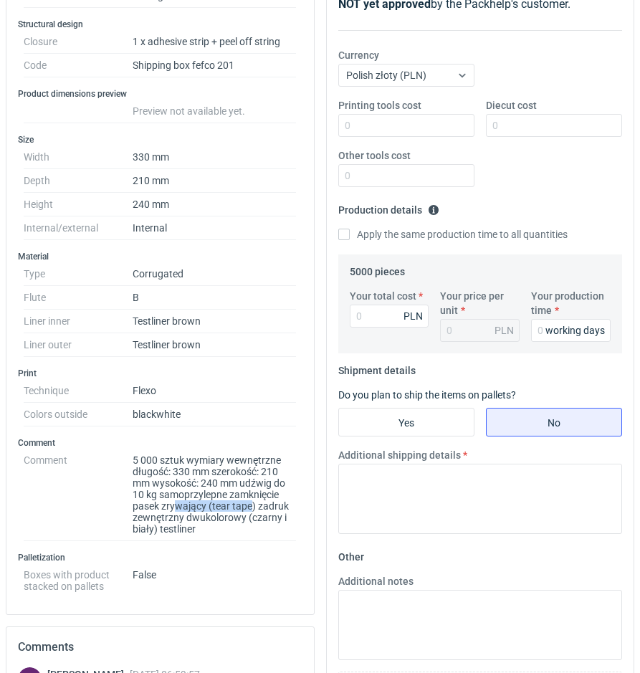
click at [253, 507] on dd "5 000 sztuk wymiary wewnętrzne długość: 330 mm szerokość: 210 mm wysokość: 240 …" at bounding box center [214, 495] width 163 height 92
drag, startPoint x: 178, startPoint y: 521, endPoint x: 239, endPoint y: 520, distance: 61.0
click at [239, 520] on dd "5 000 sztuk wymiary wewnętrzne długość: 330 mm szerokość: 210 mm wysokość: 240 …" at bounding box center [214, 495] width 163 height 92
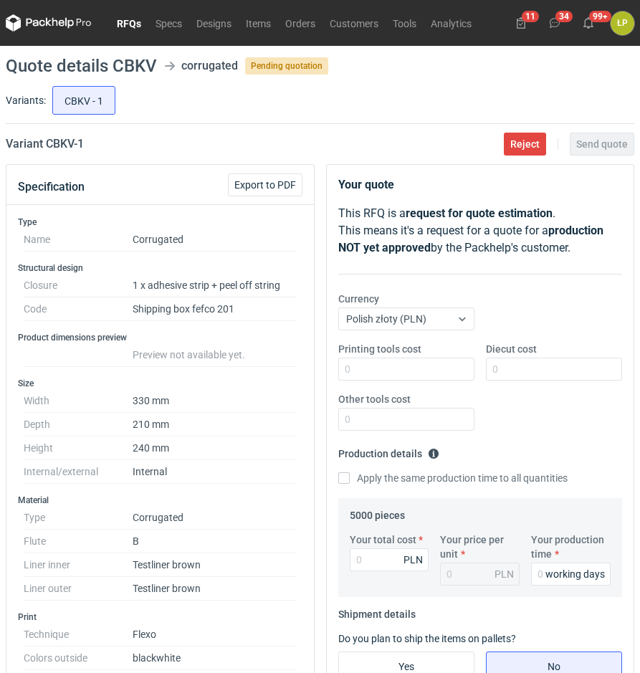
scroll to position [122, 0]
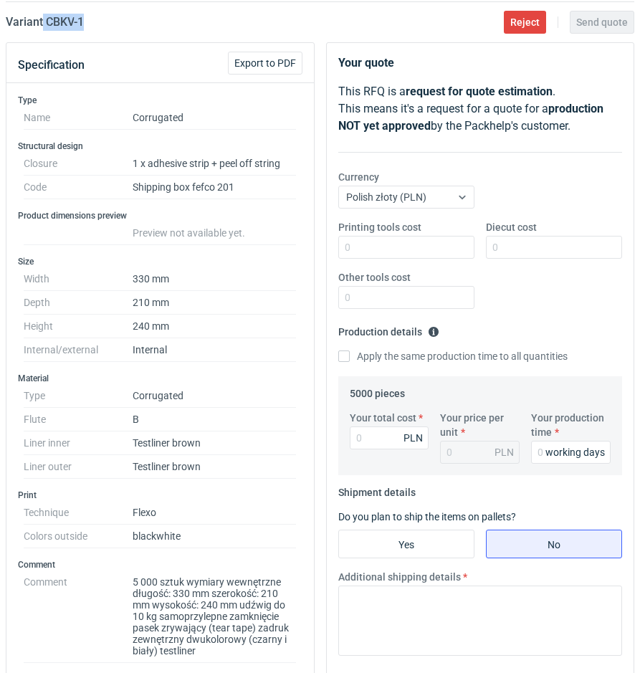
drag, startPoint x: 129, startPoint y: 33, endPoint x: 44, endPoint y: 33, distance: 85.3
click at [44, 33] on main "Quote details CBKV corrugated Pending quotation Variants: CBKV - 1 Variant CBKV…" at bounding box center [320, 508] width 640 height 1169
click at [101, 33] on main "Quote details CBKV corrugated Pending quotation Variants: CBKV - 1 Variant CBKV…" at bounding box center [320, 508] width 640 height 1169
drag, startPoint x: 105, startPoint y: 33, endPoint x: 47, endPoint y: 31, distance: 58.1
click at [47, 31] on main "Quote details CBKV corrugated Pending quotation Variants: CBKV - 1 Variant CBKV…" at bounding box center [320, 508] width 640 height 1169
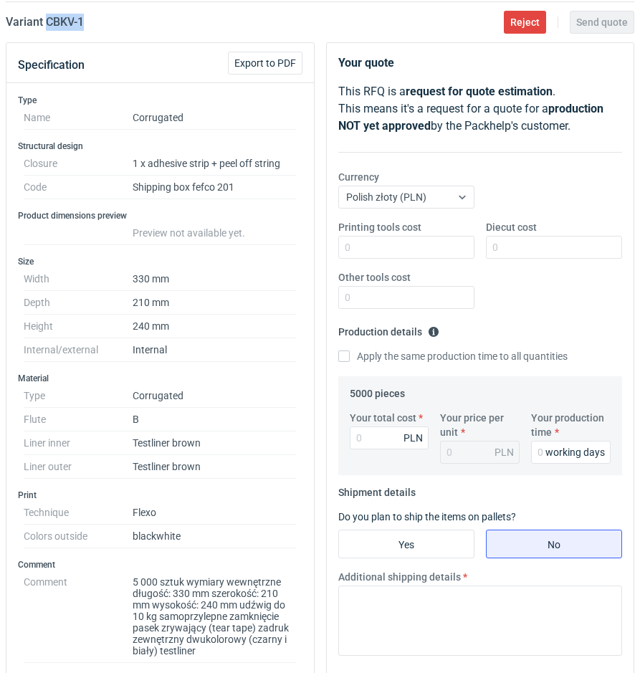
copy h2 "CBKV - 1"
click at [428, 250] on input "Printing tools cost" at bounding box center [406, 247] width 136 height 23
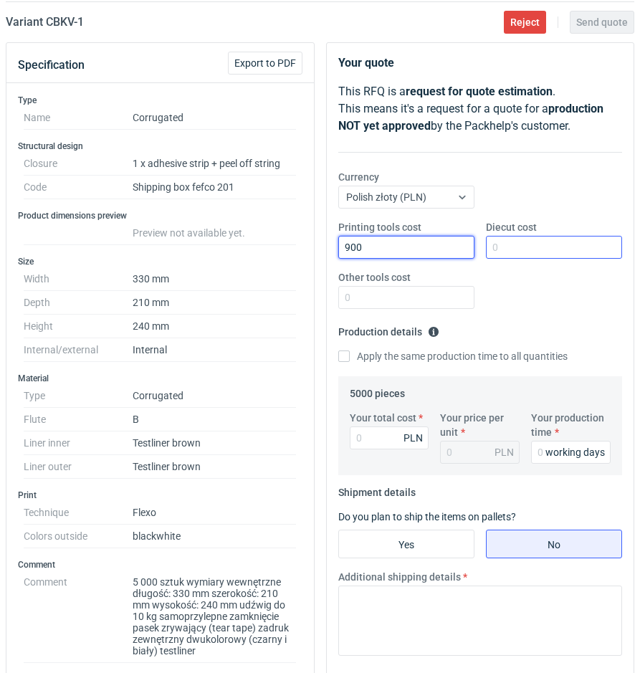
type input "900"
click at [505, 245] on input "Diecut cost" at bounding box center [554, 247] width 136 height 23
type input "1800"
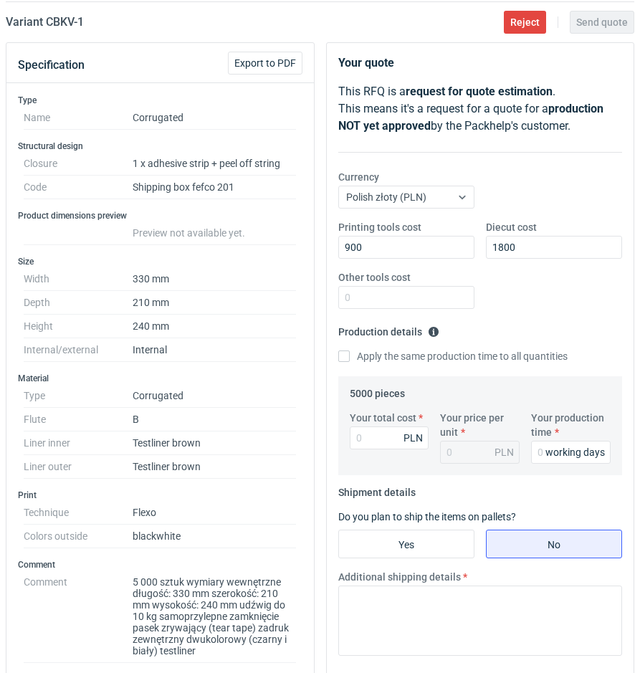
click at [414, 284] on div "Other tools cost" at bounding box center [407, 289] width 148 height 39
click at [430, 293] on input "Other tools cost" at bounding box center [406, 297] width 136 height 23
type input "0"
click at [538, 452] on input "Your production time" at bounding box center [571, 452] width 80 height 23
type input "15"
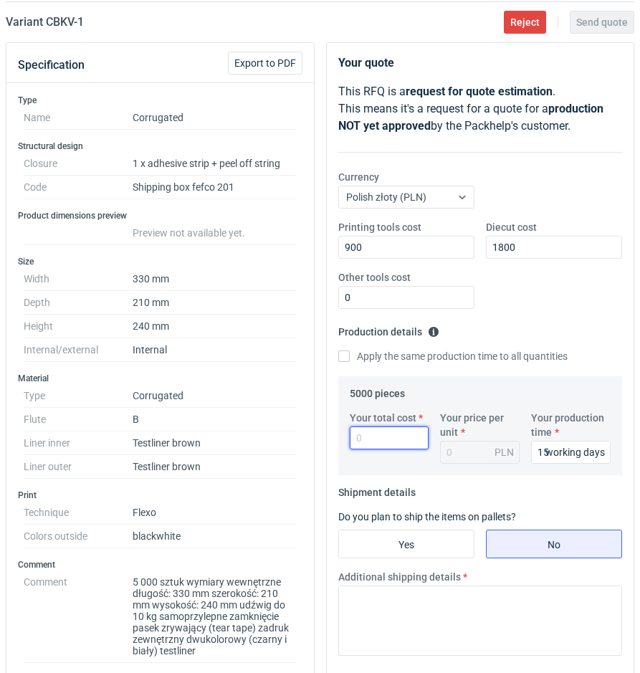
click at [396, 436] on input "Your total cost" at bounding box center [390, 438] width 80 height 23
type input "8650"
type input "1.73"
type input "8650"
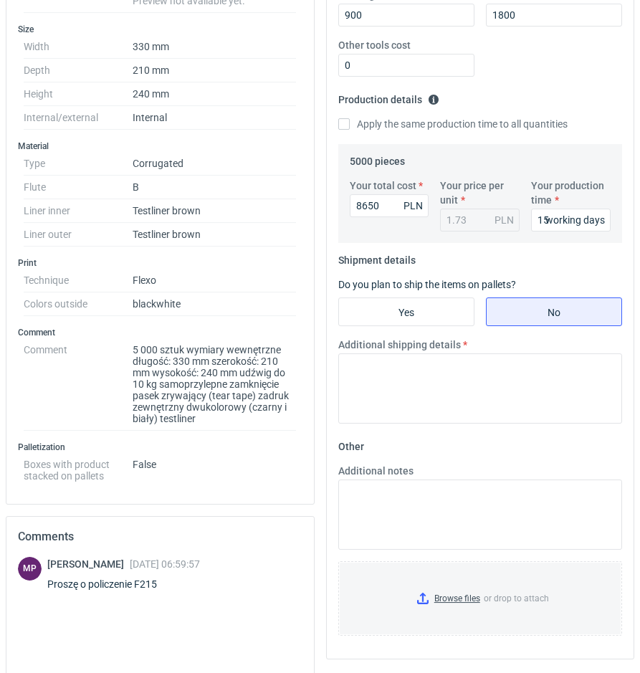
scroll to position [366, 0]
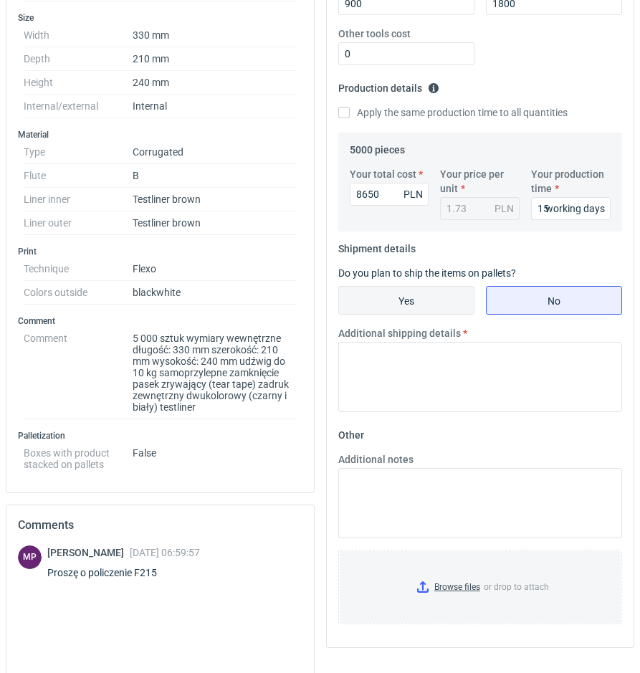
click at [422, 305] on input "Yes" at bounding box center [406, 300] width 135 height 27
radio input "true"
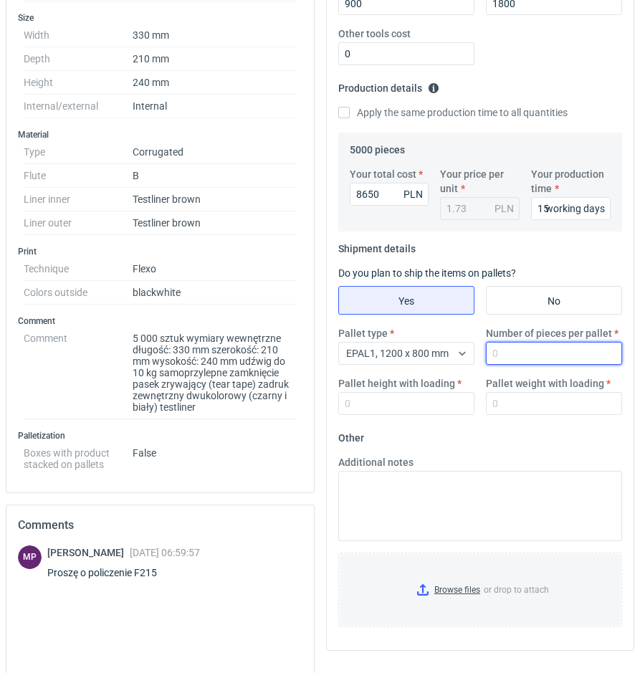
click at [519, 353] on input "Number of pieces per pallet" at bounding box center [554, 353] width 136 height 23
type input "540"
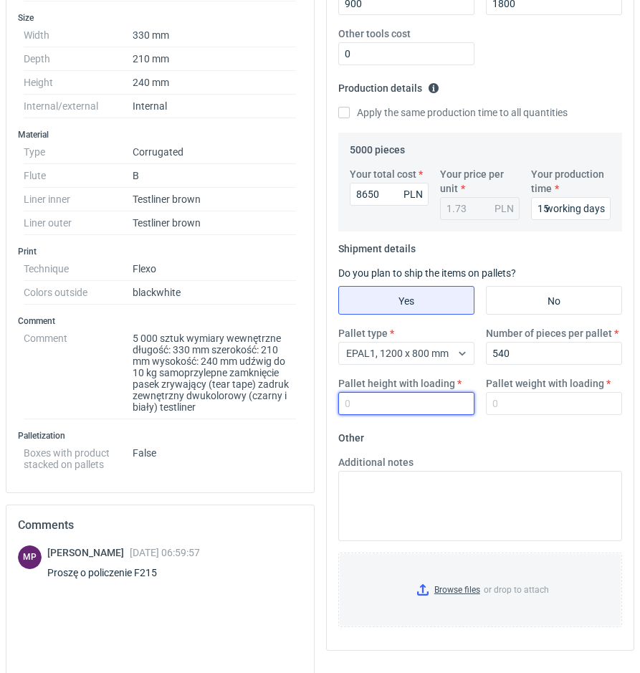
click at [407, 405] on input "Pallet height with loading" at bounding box center [406, 403] width 136 height 23
type input "1800"
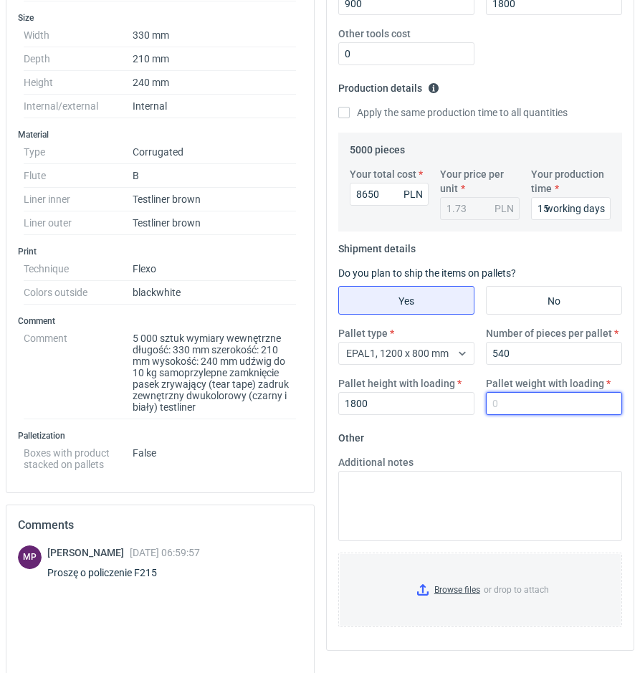
click at [497, 408] on input "Pallet weight with loading" at bounding box center [554, 403] width 136 height 23
click at [566, 400] on input "Pallet weight with loading" at bounding box center [554, 403] width 136 height 23
type input "200"
click at [584, 433] on form "Other Additional notes Browse files or drop to attach" at bounding box center [480, 533] width 285 height 212
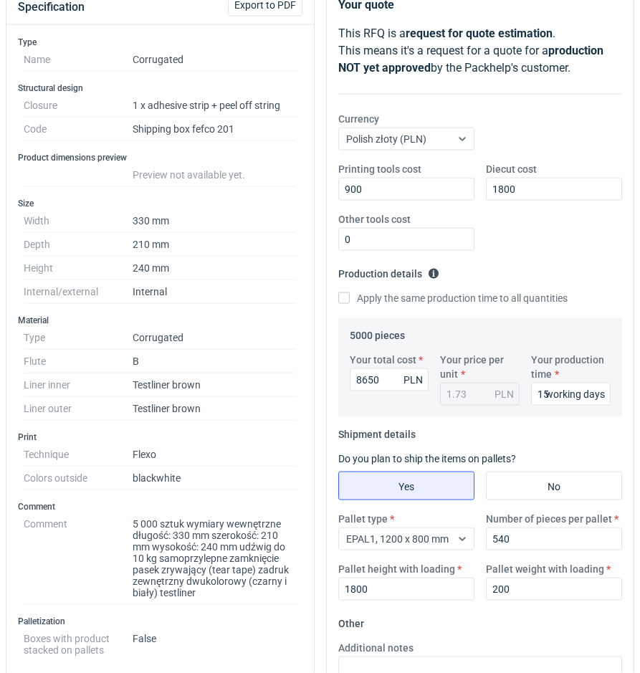
scroll to position [0, 0]
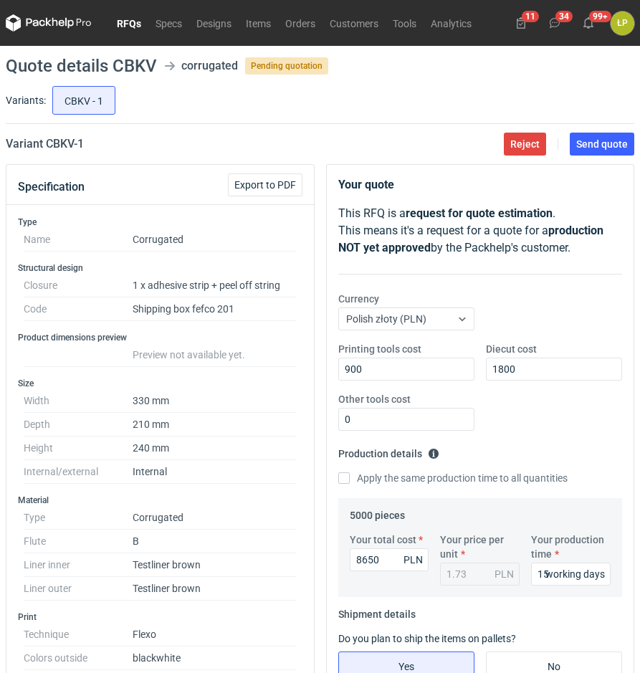
click at [592, 157] on main "Quote details CBKV corrugated Pending quotation Variants: CBKV - 1 Variant CBKV…" at bounding box center [320, 630] width 640 height 1169
click at [594, 153] on button "Send quote" at bounding box center [602, 144] width 65 height 23
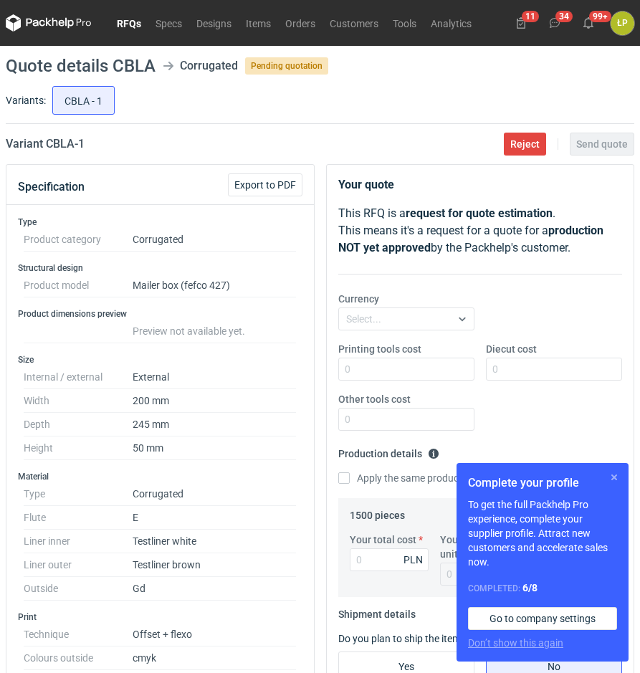
click at [614, 480] on button "button" at bounding box center [614, 477] width 17 height 17
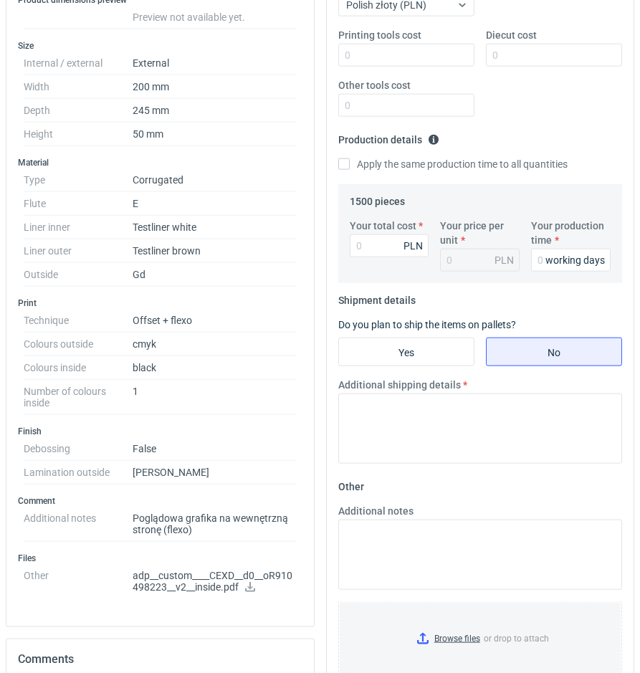
scroll to position [366, 0]
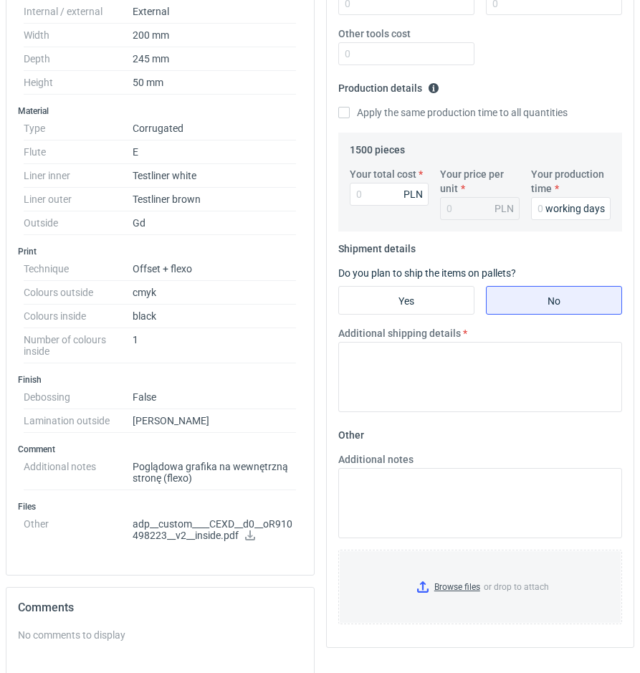
click at [249, 538] on icon at bounding box center [250, 536] width 11 height 10
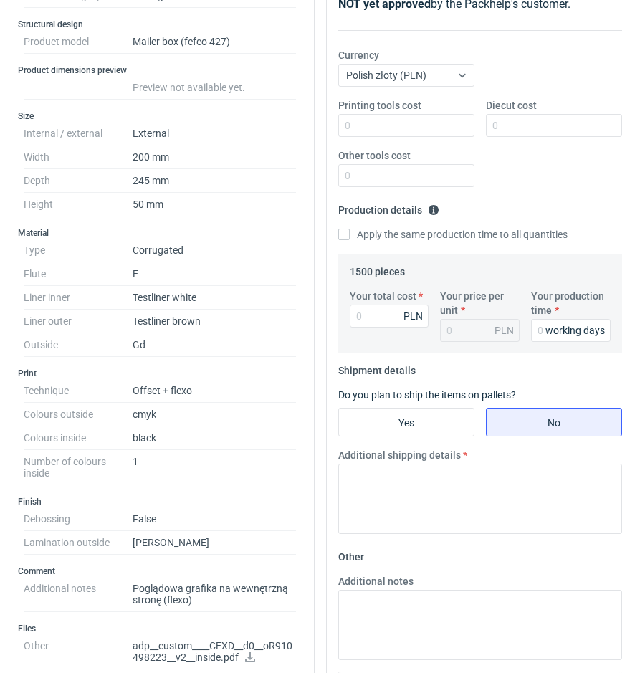
scroll to position [122, 0]
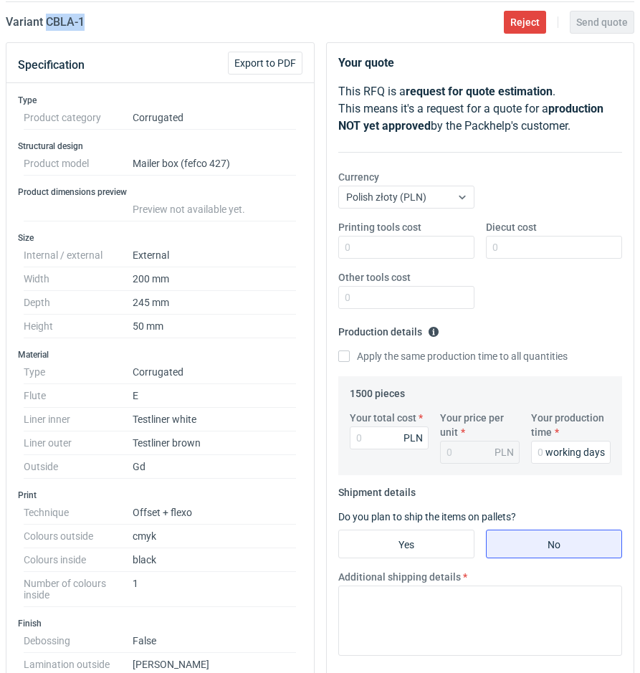
drag, startPoint x: 130, startPoint y: 27, endPoint x: 49, endPoint y: 23, distance: 81.9
click at [49, 23] on div "Variant CBLA - 1 Reject Send quote" at bounding box center [320, 22] width 629 height 17
copy h2 "CBLA - 1"
click at [417, 235] on div "Printing tools cost" at bounding box center [407, 239] width 148 height 39
click at [429, 247] on input "Printing tools cost" at bounding box center [406, 247] width 136 height 23
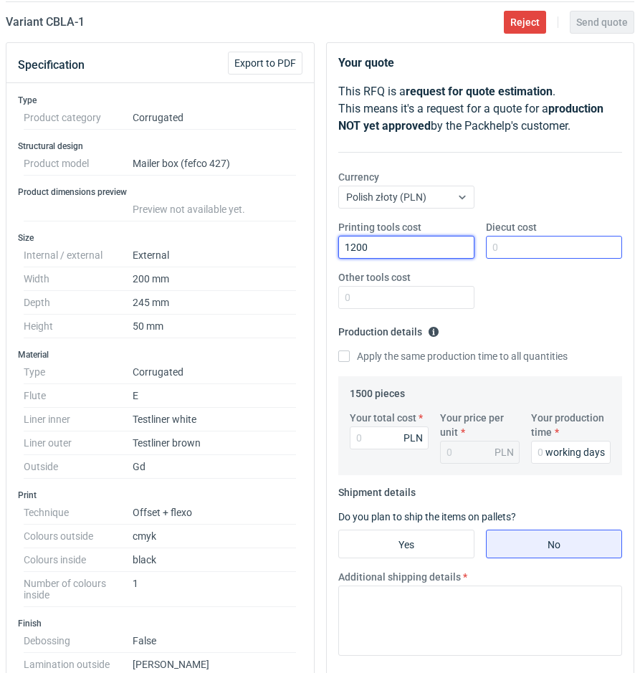
type input "1200"
click at [589, 250] on input "Diecut cost" at bounding box center [554, 247] width 136 height 23
click at [553, 249] on input "Diecut cost" at bounding box center [554, 247] width 136 height 23
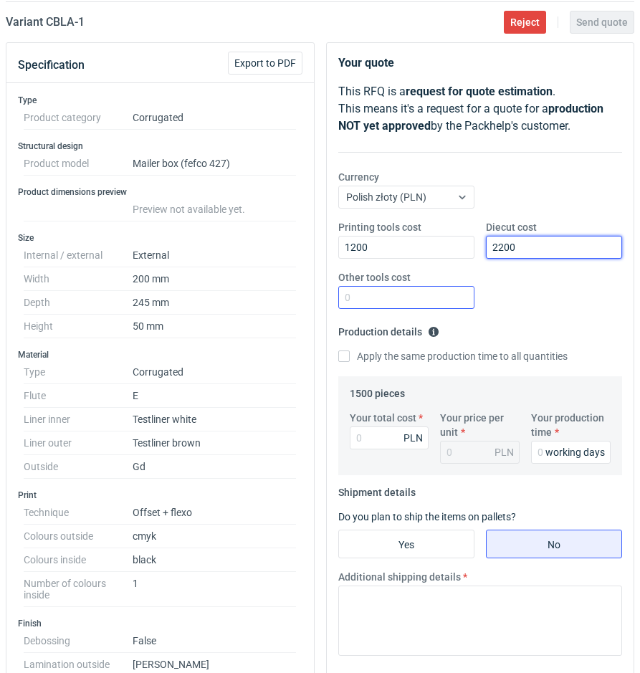
type input "2200"
click at [427, 287] on input "Other tools cost" at bounding box center [406, 297] width 136 height 23
type input "0"
click at [557, 454] on div "working days" at bounding box center [576, 452] width 60 height 14
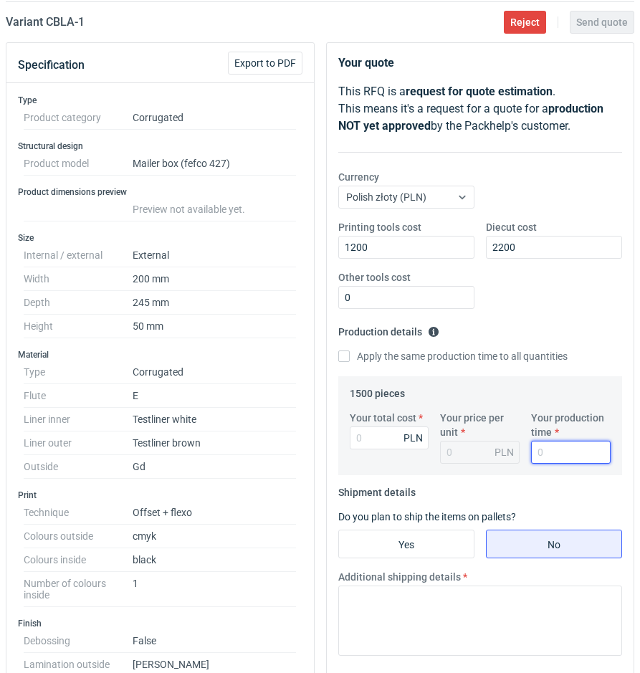
click at [542, 452] on input "Your production time" at bounding box center [571, 452] width 80 height 23
type input "15"
click at [394, 437] on input "Your total cost" at bounding box center [390, 438] width 80 height 23
type input "4605"
type input "3.07"
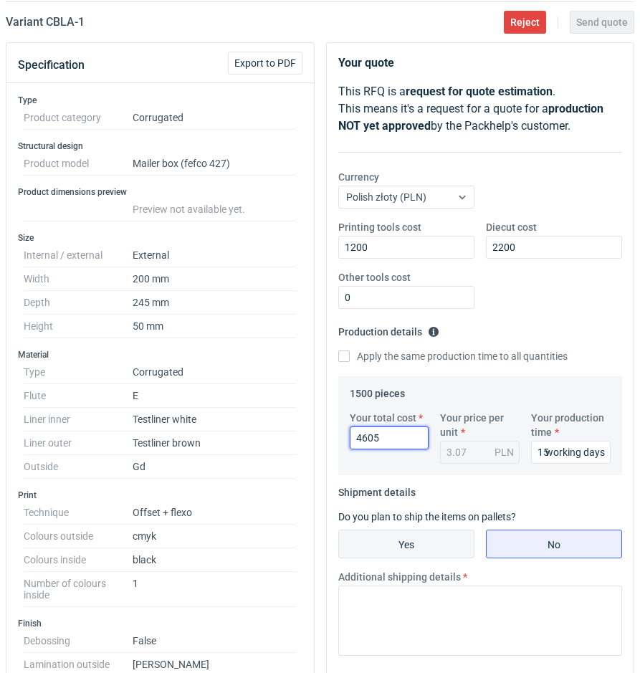
type input "4605"
click at [447, 535] on input "Yes" at bounding box center [406, 544] width 135 height 27
radio input "true"
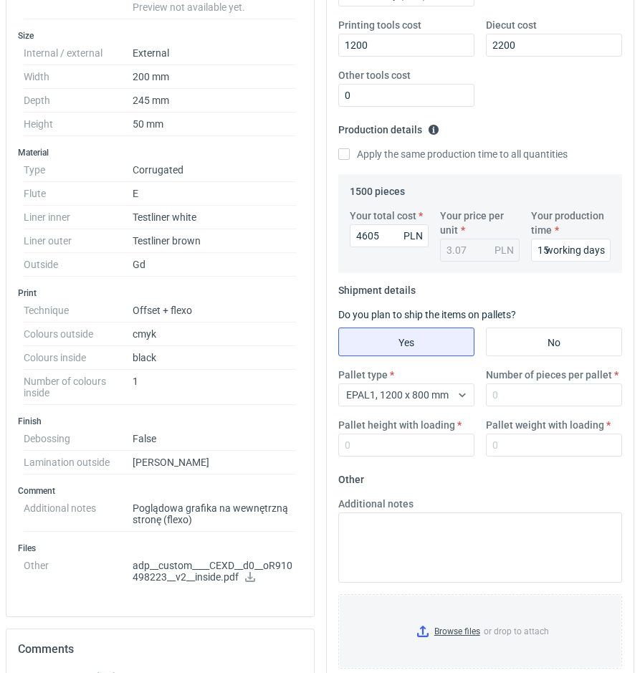
scroll to position [609, 0]
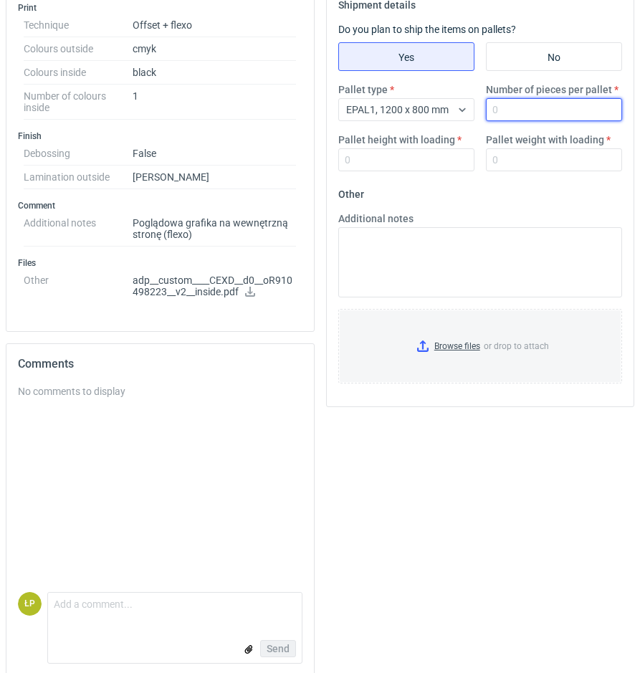
click at [521, 111] on input "Number of pieces per pallet" at bounding box center [554, 109] width 136 height 23
type input "1500"
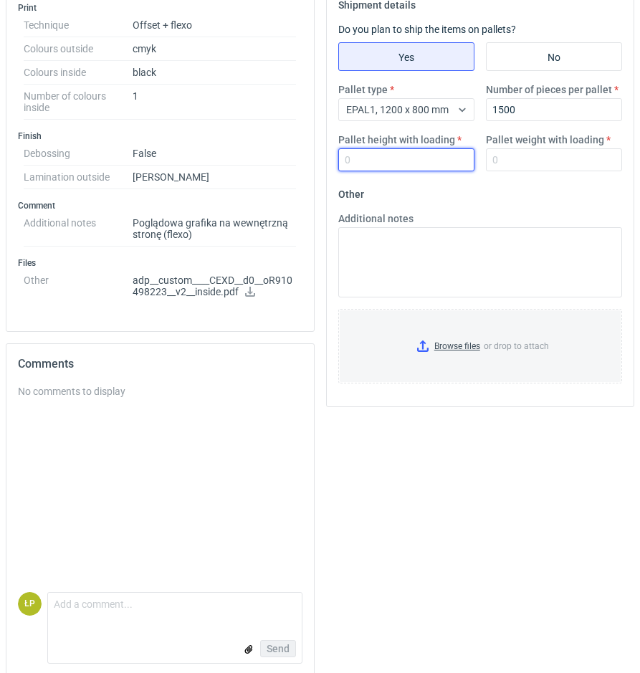
click at [404, 163] on input "Pallet height with loading" at bounding box center [406, 159] width 136 height 23
type input "1800"
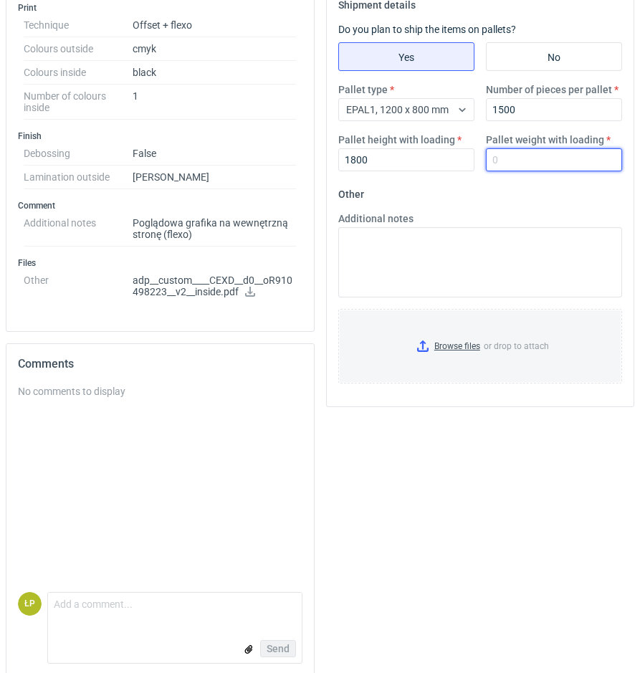
click at [495, 158] on input "Pallet weight with loading" at bounding box center [554, 159] width 136 height 23
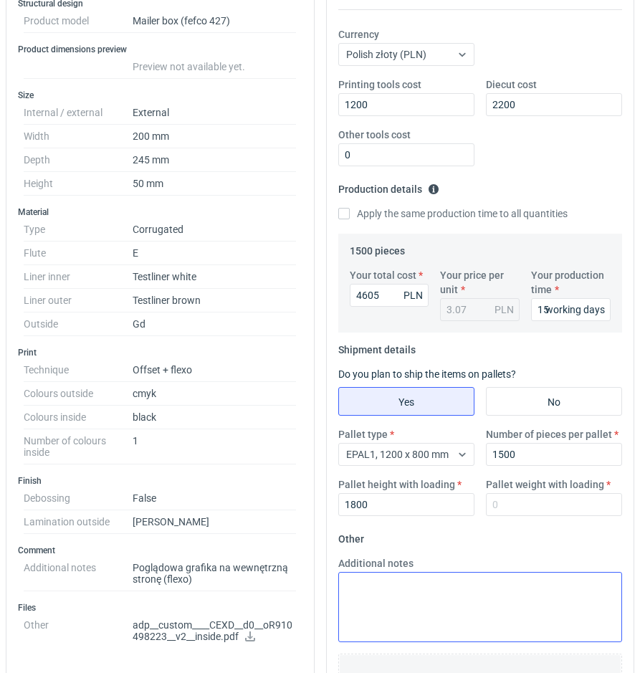
scroll to position [366, 0]
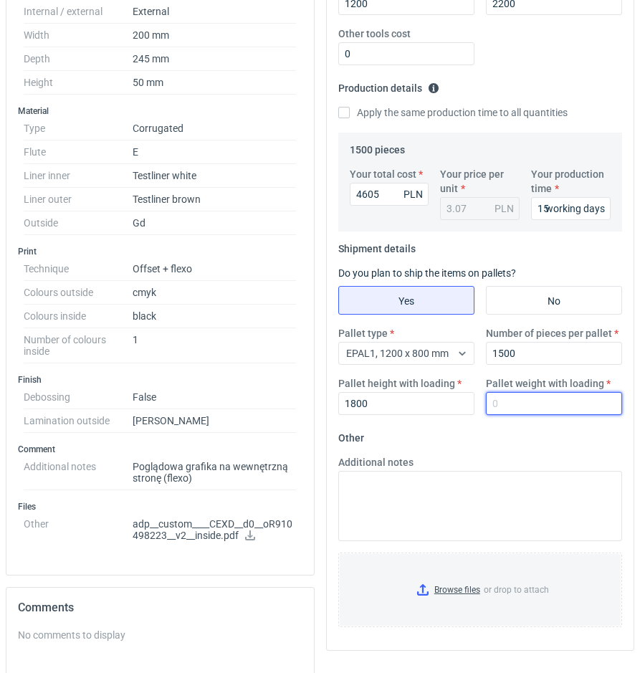
click at [531, 411] on input "Pallet weight with loading" at bounding box center [554, 403] width 136 height 23
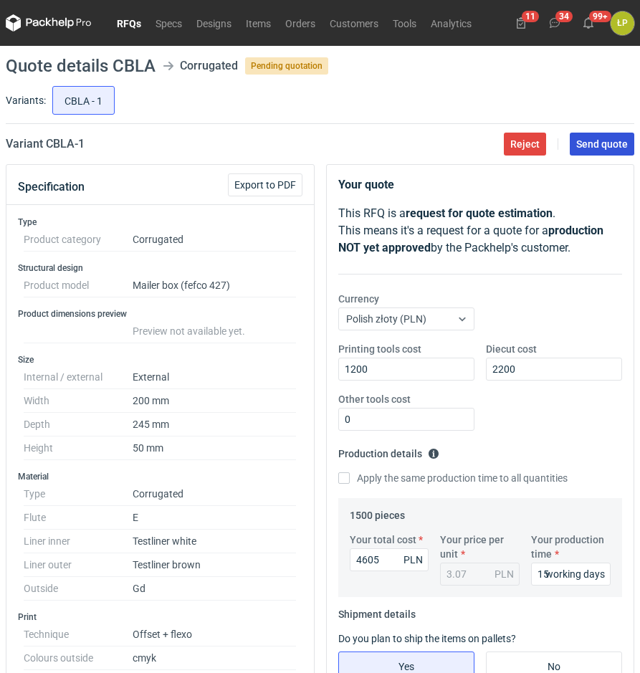
type input "250"
click at [577, 146] on button "Send quote" at bounding box center [602, 144] width 65 height 23
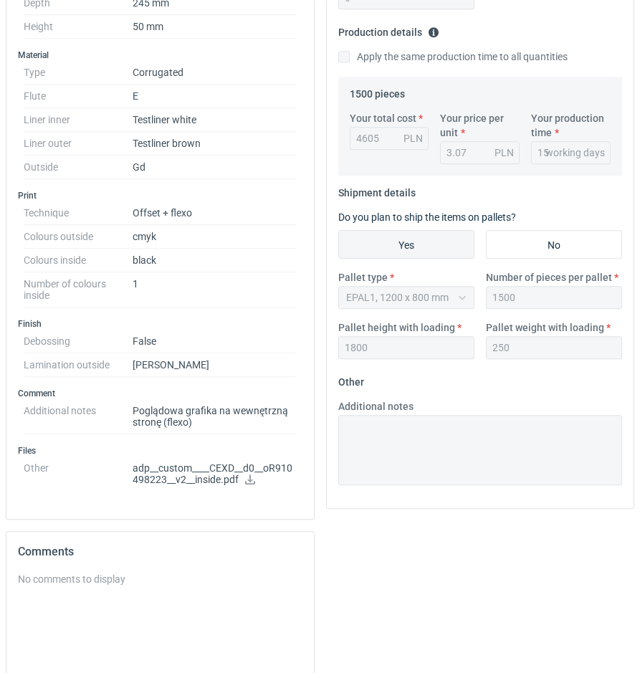
scroll to position [609, 0]
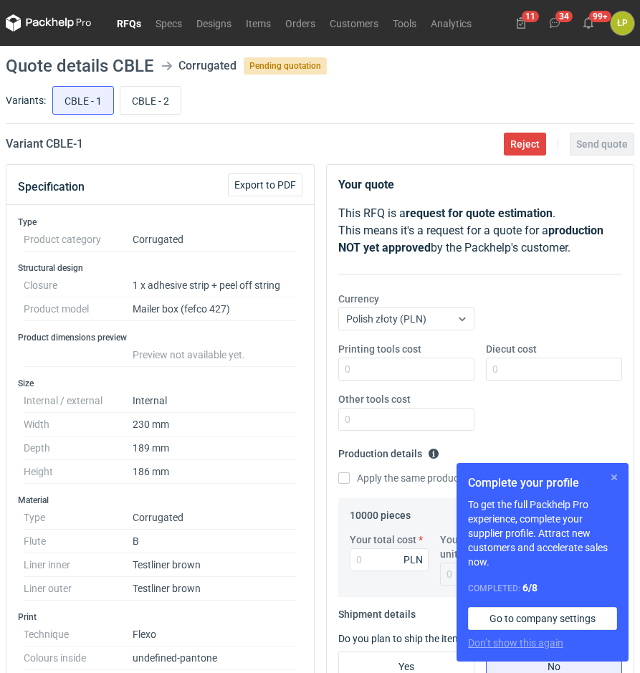
click at [612, 475] on button "button" at bounding box center [614, 477] width 17 height 17
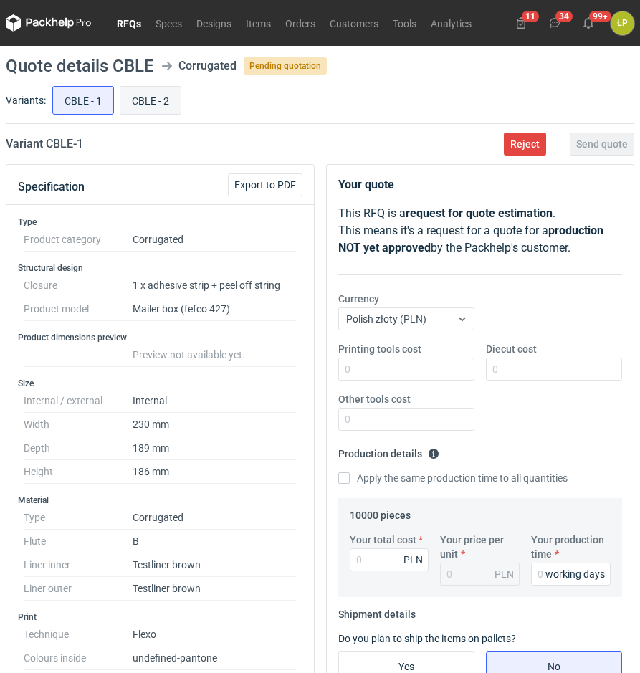
click at [156, 97] on input "CBLE - 2" at bounding box center [150, 100] width 60 height 27
radio input "true"
click at [102, 103] on input "CBLE - 1" at bounding box center [83, 100] width 60 height 27
radio input "true"
click at [148, 101] on input "CBLE - 2" at bounding box center [150, 100] width 60 height 27
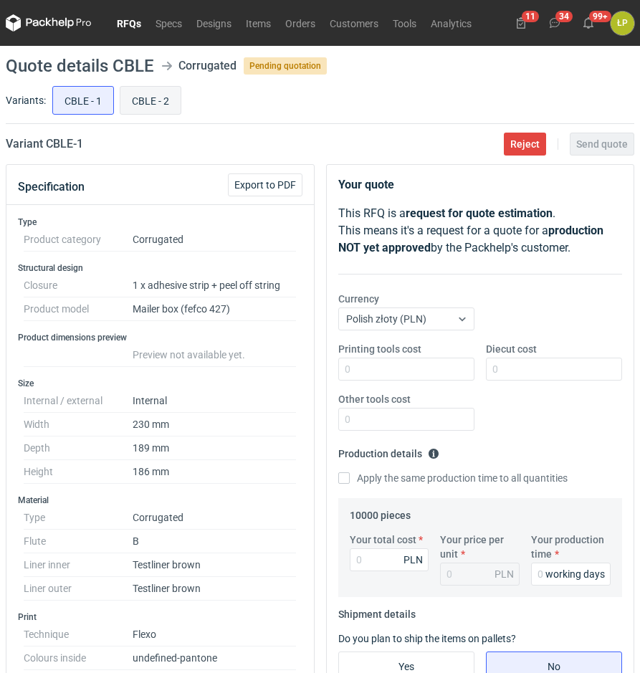
radio input "true"
click at [94, 105] on input "CBLE - 1" at bounding box center [83, 100] width 60 height 27
radio input "true"
click at [151, 100] on input "CBLE - 2" at bounding box center [150, 100] width 60 height 27
radio input "true"
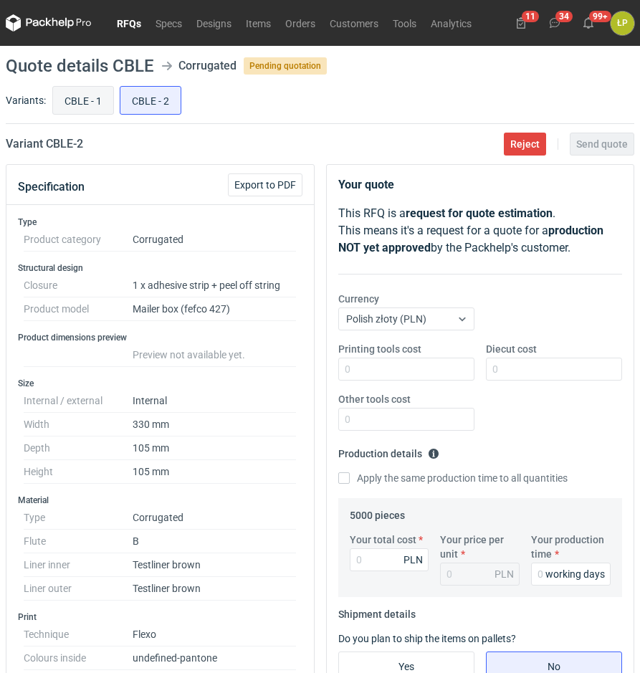
click at [86, 100] on input "CBLE - 1" at bounding box center [83, 100] width 60 height 27
radio input "true"
drag, startPoint x: 57, startPoint y: 147, endPoint x: 47, endPoint y: 148, distance: 10.1
click at [47, 148] on div "Variant CBLE - 1 Reject Send quote" at bounding box center [320, 144] width 629 height 17
copy h2 "CBLE - 1"
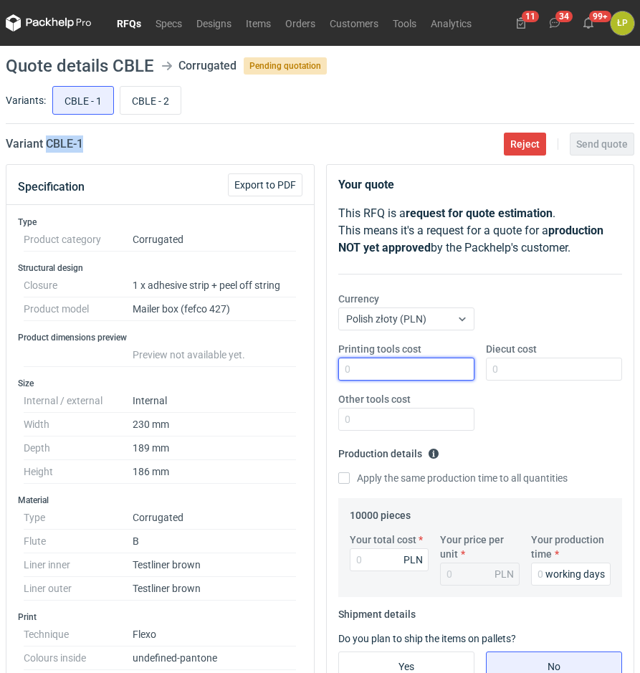
click at [404, 379] on input "Printing tools cost" at bounding box center [406, 369] width 136 height 23
click at [410, 378] on input "Printing tools cost" at bounding box center [406, 369] width 136 height 23
type input "1000"
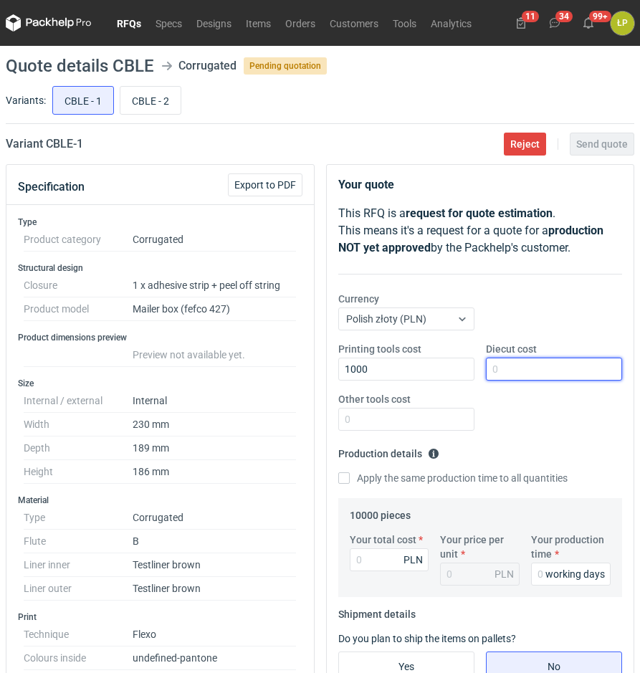
click at [564, 377] on input "Diecut cost" at bounding box center [554, 369] width 136 height 23
type input "1900"
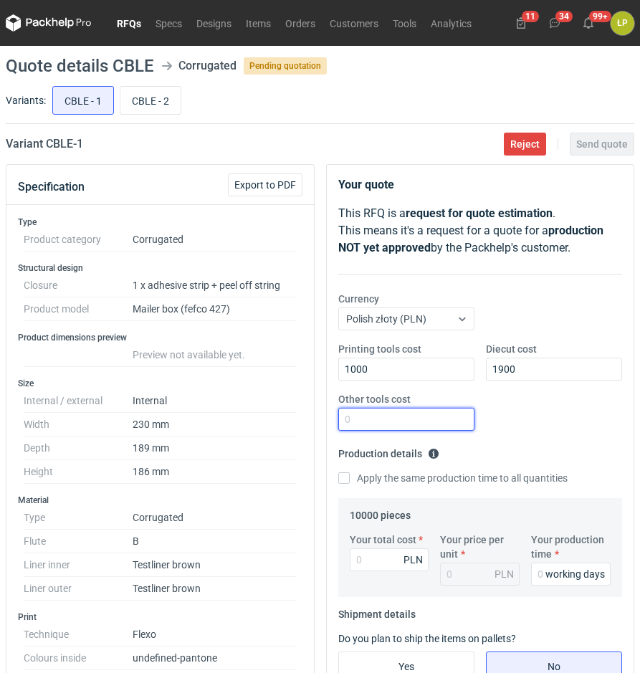
click at [453, 419] on input "Other tools cost" at bounding box center [406, 419] width 136 height 23
type input "0"
click at [558, 443] on form "Production details Please provide the expected time of production in working da…" at bounding box center [480, 522] width 285 height 161
click at [541, 578] on input "Your production time" at bounding box center [571, 574] width 80 height 23
type input "15"
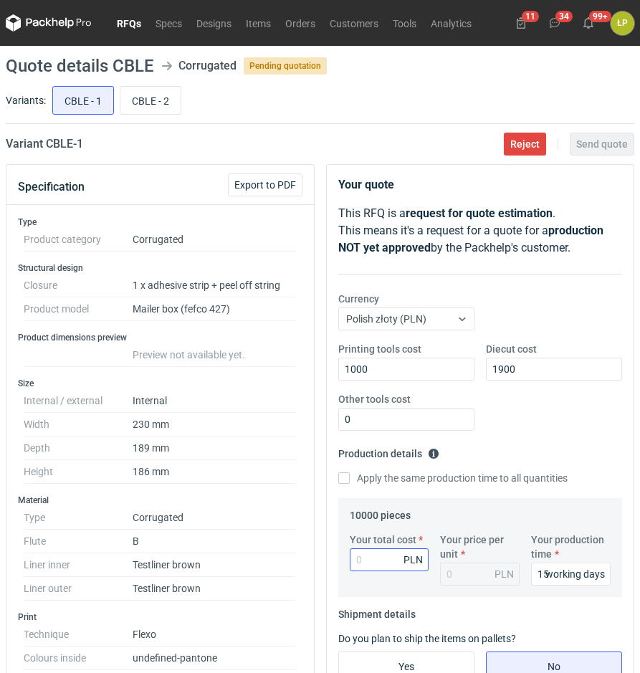
drag, startPoint x: 361, startPoint y: 573, endPoint x: 362, endPoint y: 560, distance: 13.0
click at [361, 572] on div "Your total cost PLN" at bounding box center [389, 559] width 91 height 53
click at [362, 560] on input "Your total cost" at bounding box center [390, 560] width 80 height 23
type input "17900"
type input "1.79"
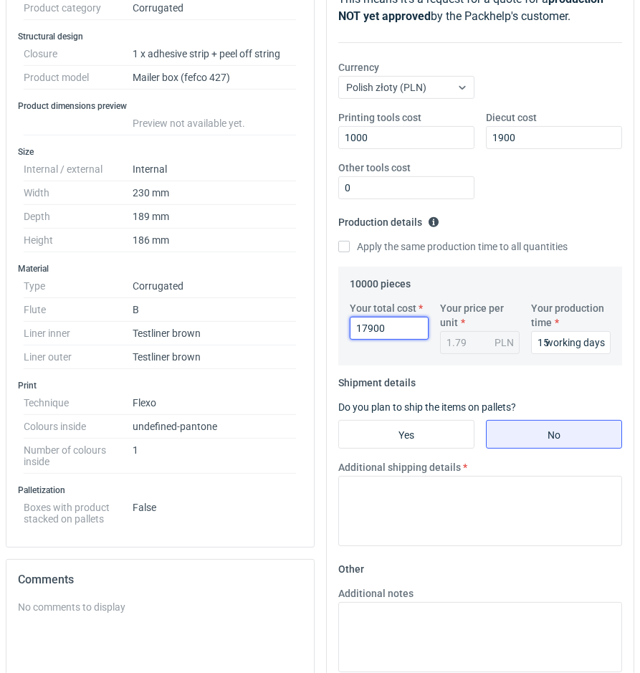
scroll to position [244, 0]
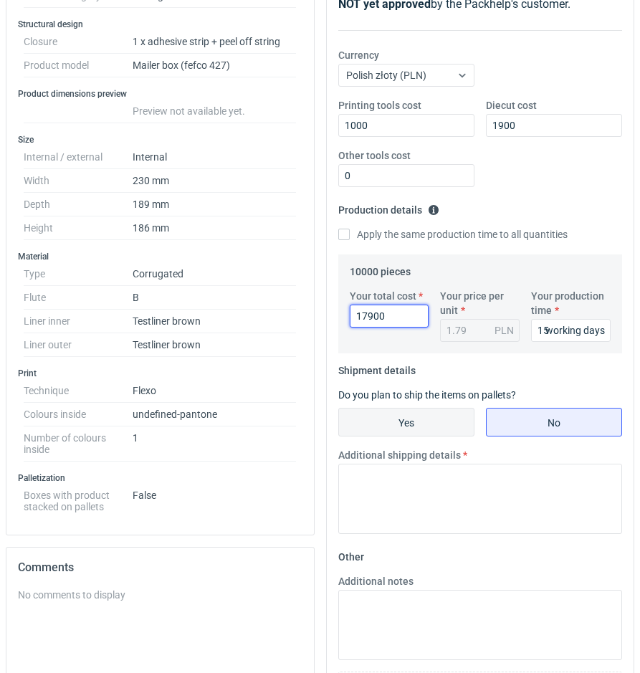
type input "17900"
click at [438, 424] on input "Yes" at bounding box center [406, 422] width 135 height 27
radio input "true"
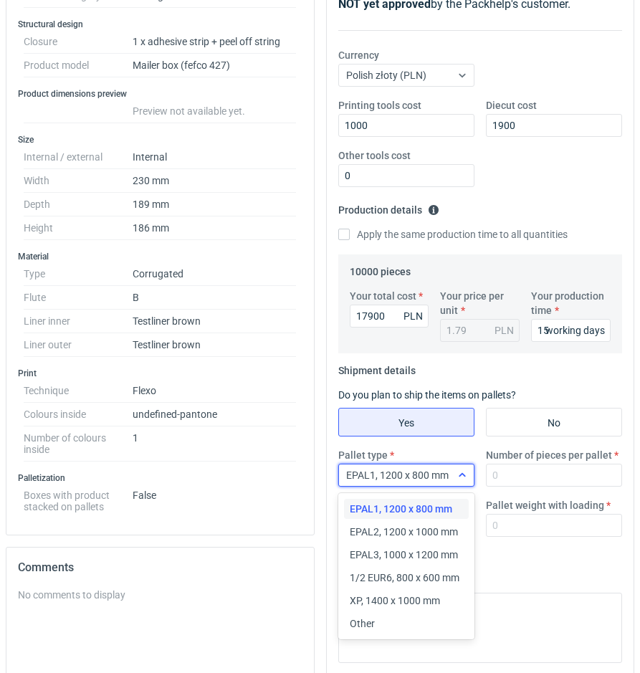
click at [457, 473] on icon at bounding box center [462, 475] width 11 height 11
click at [432, 533] on span "EPAL2, 1200 x 1000 mm" at bounding box center [404, 532] width 108 height 14
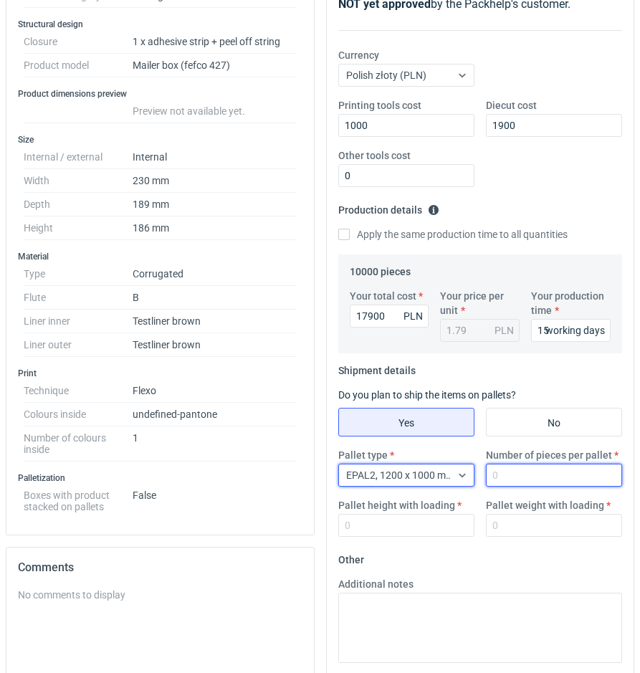
click at [511, 476] on input "Number of pieces per pallet" at bounding box center [554, 475] width 136 height 23
type input "550"
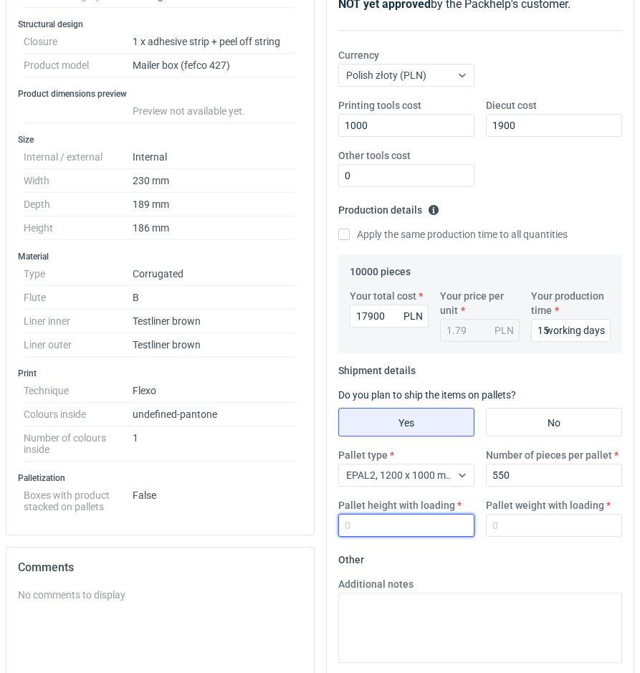
click at [437, 518] on input "Pallet height with loading" at bounding box center [406, 525] width 136 height 23
type input "1800"
click at [523, 519] on input "Pallet weight with loading" at bounding box center [554, 525] width 136 height 23
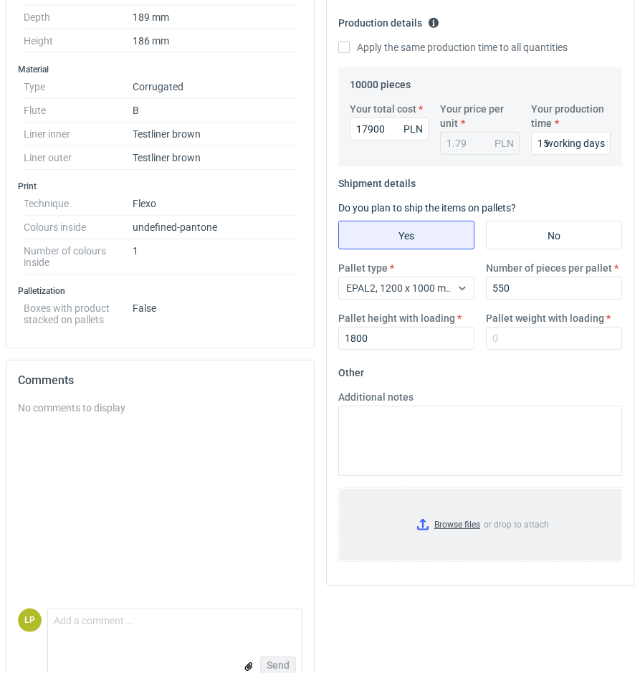
scroll to position [462, 0]
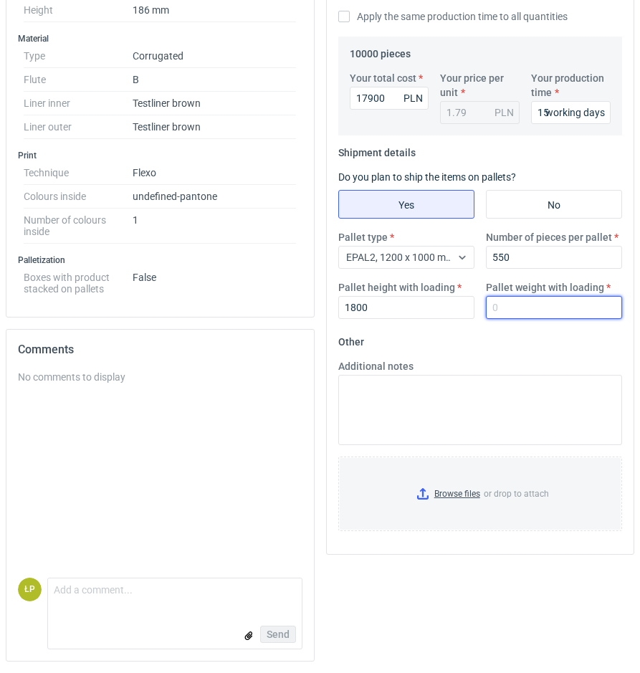
click at [522, 307] on input "Pallet weight with loading" at bounding box center [554, 307] width 136 height 23
type input "265"
click at [519, 343] on fieldset "Other Additional notes Browse files or drop to attach" at bounding box center [480, 437] width 285 height 212
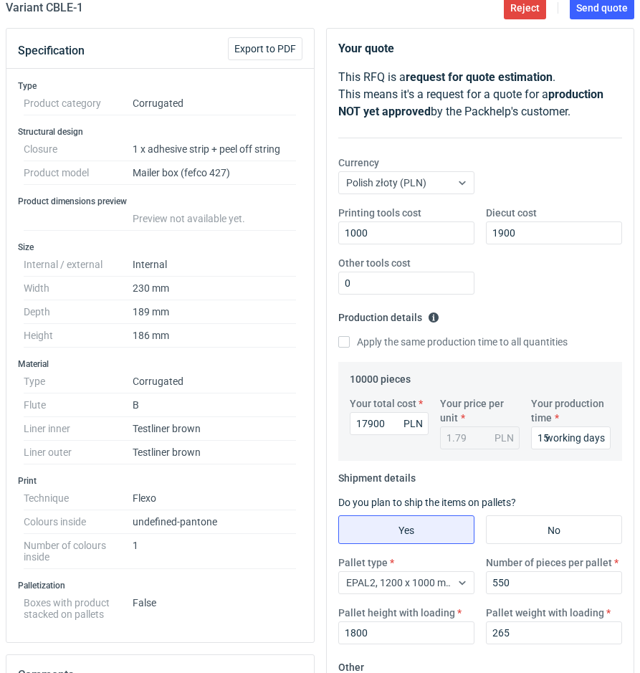
scroll to position [0, 0]
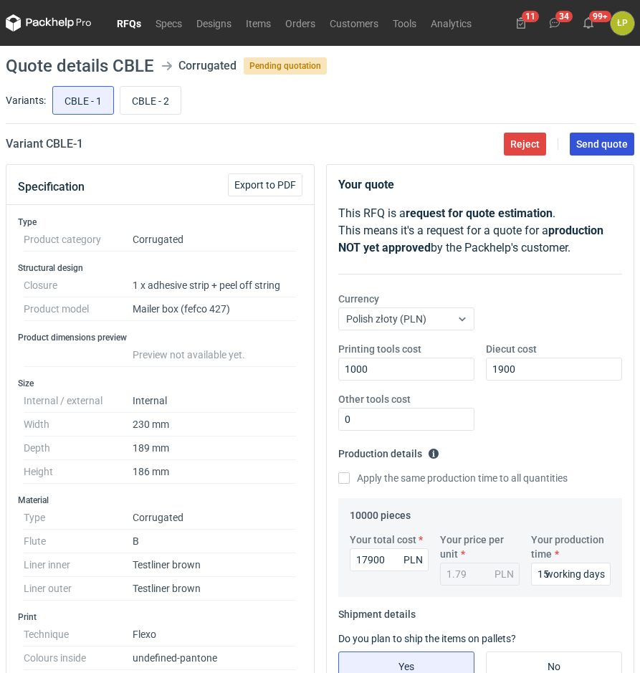
click at [596, 137] on button "Send quote" at bounding box center [602, 144] width 65 height 23
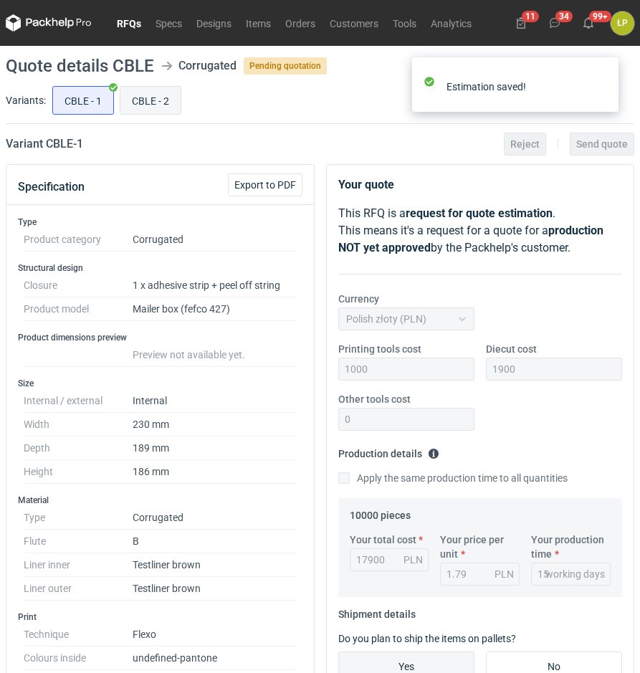
click at [159, 111] on input "CBLE - 2" at bounding box center [150, 100] width 60 height 27
radio input "true"
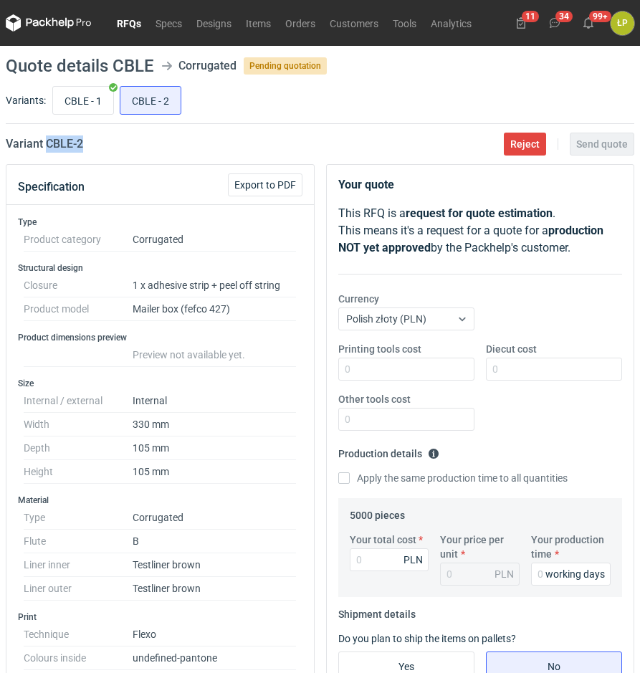
drag, startPoint x: 120, startPoint y: 151, endPoint x: 46, endPoint y: 154, distance: 73.9
click at [46, 154] on main "Quote details CBLE Corrugated Pending quotation Variants: CBLE - 1 CBLE - 2 Var…" at bounding box center [320, 590] width 640 height 1089
copy h2 "CBLE - 2"
click at [412, 359] on input "Printing tools cost" at bounding box center [406, 369] width 136 height 23
click at [413, 366] on input "Printing tools cost" at bounding box center [406, 369] width 136 height 23
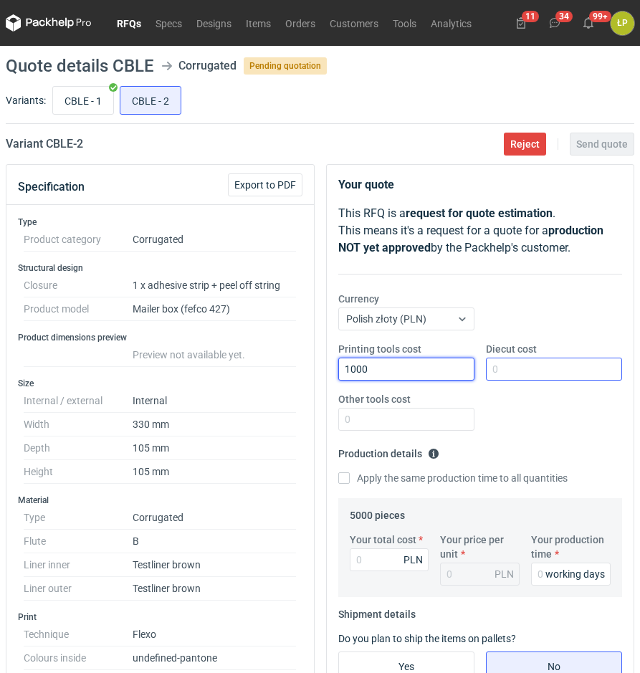
type input "1000"
click at [564, 375] on input "Diecut cost" at bounding box center [554, 369] width 136 height 23
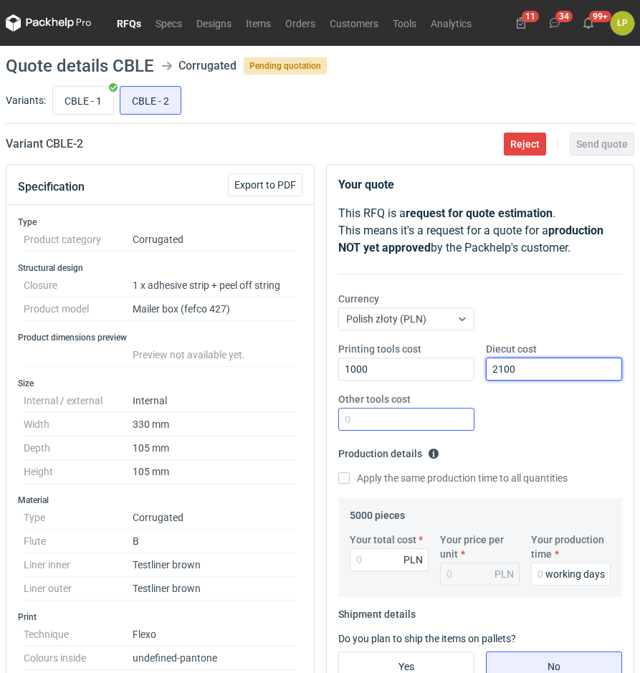
type input "2100"
click at [442, 417] on input "Other tools cost" at bounding box center [406, 419] width 136 height 23
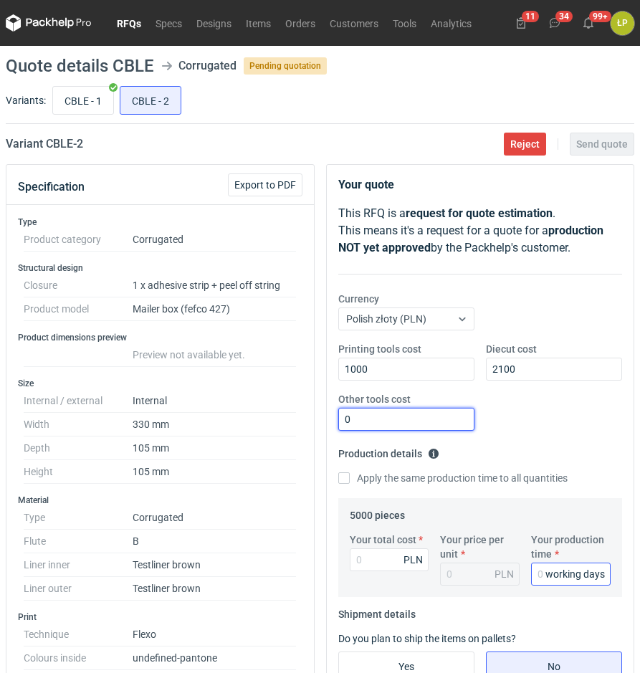
type input "0"
click at [547, 567] on input "Your production time" at bounding box center [571, 574] width 80 height 23
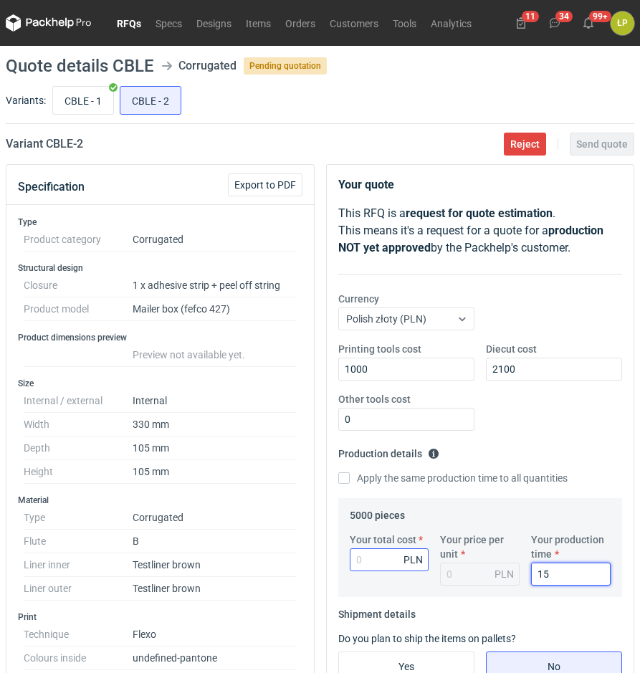
type input "15"
click at [360, 561] on input "Your total cost" at bounding box center [390, 560] width 80 height 23
type input "5050"
type input "1.01"
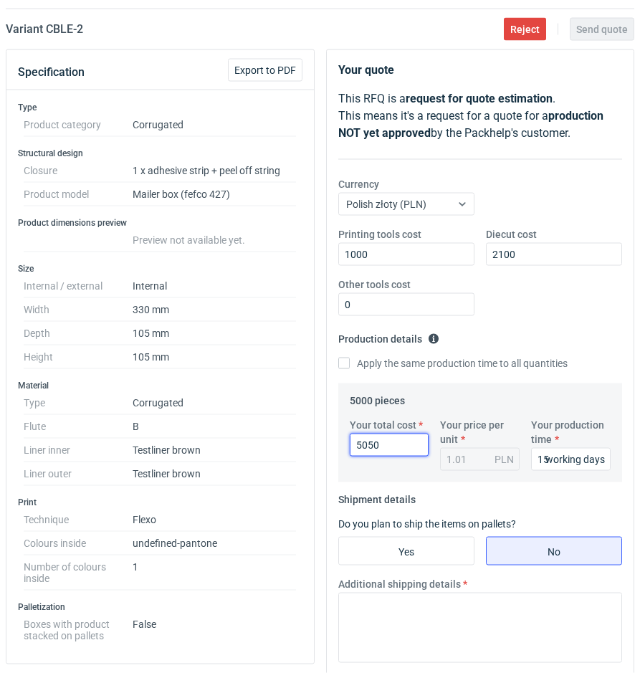
scroll to position [366, 0]
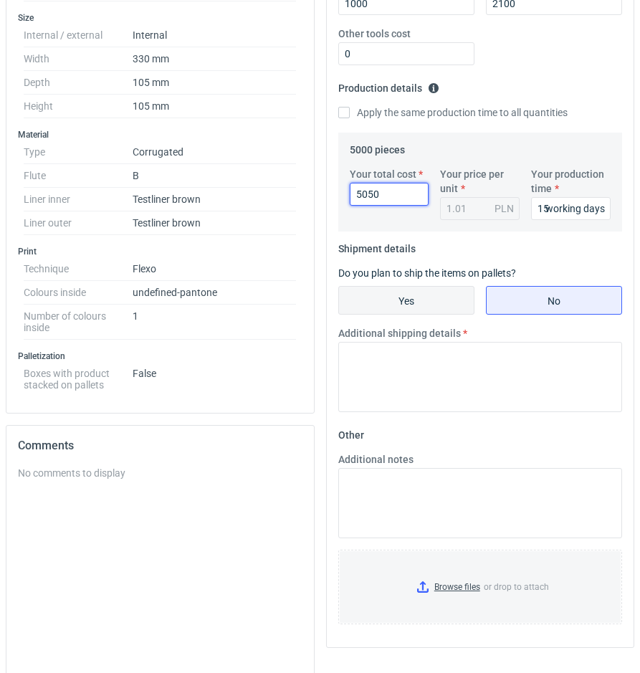
type input "5050"
click at [437, 312] on input "Yes" at bounding box center [406, 300] width 135 height 27
radio input "true"
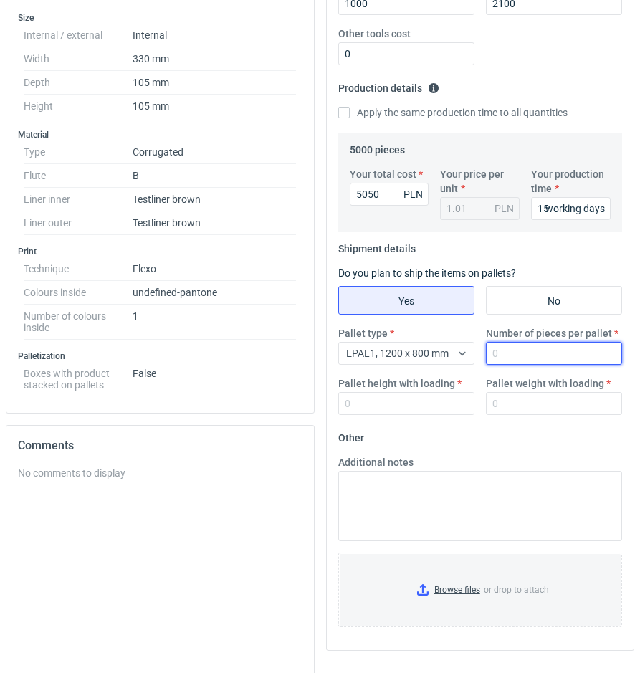
click at [499, 352] on input "Number of pieces per pallet" at bounding box center [554, 353] width 136 height 23
type input "1000"
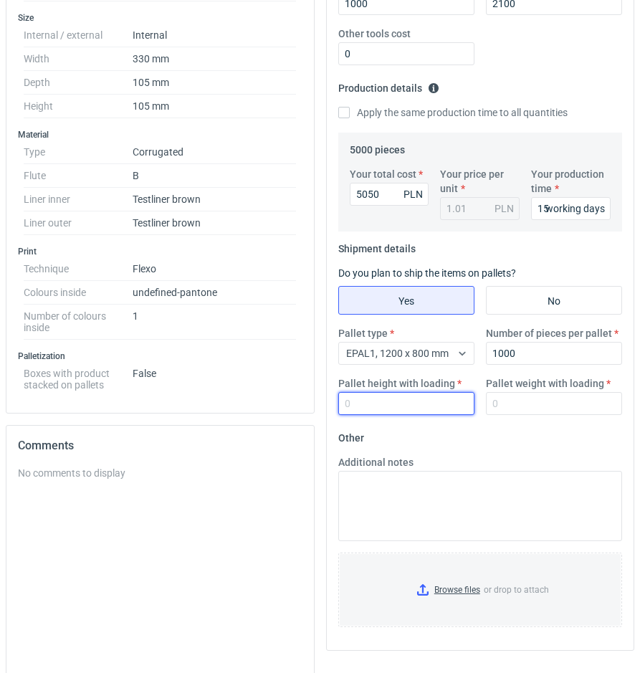
click at [423, 402] on input "Pallet height with loading" at bounding box center [406, 403] width 136 height 23
type input "1800"
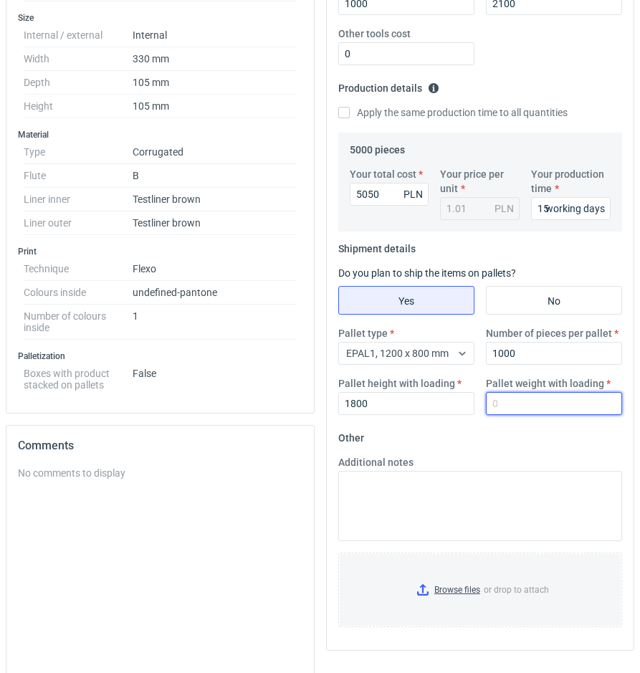
click at [521, 404] on input "Pallet weight with loading" at bounding box center [554, 403] width 136 height 23
click at [566, 397] on input "Pallet weight with loading" at bounding box center [554, 403] width 136 height 23
type input "220"
click at [566, 436] on fieldset "Other Additional notes Browse files or drop to attach" at bounding box center [480, 533] width 285 height 212
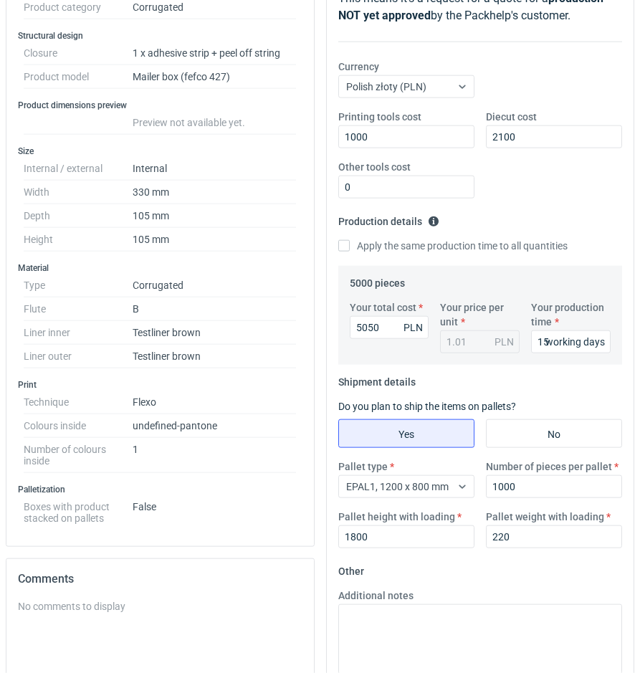
scroll to position [0, 0]
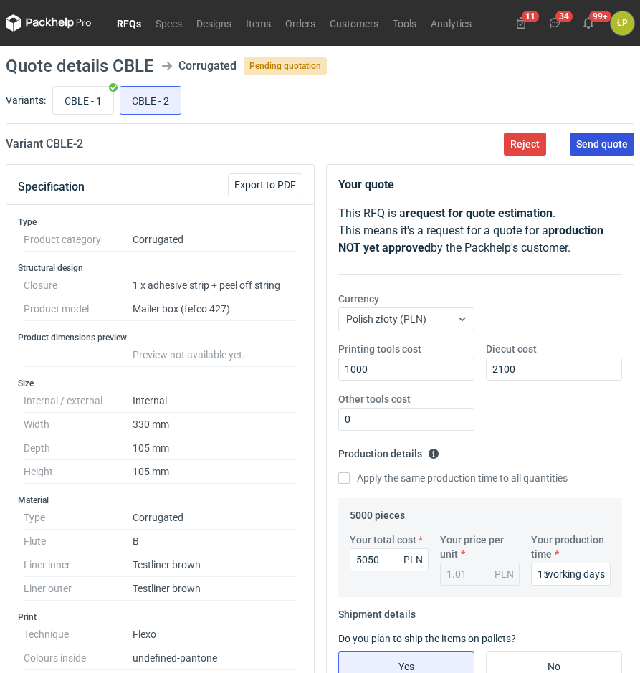
click at [584, 153] on button "Send quote" at bounding box center [602, 144] width 65 height 23
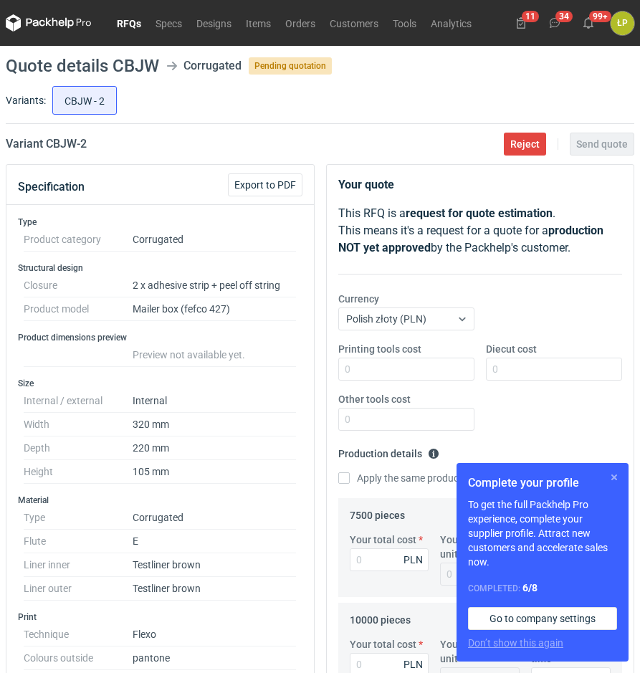
click at [617, 475] on button "button" at bounding box center [614, 477] width 17 height 17
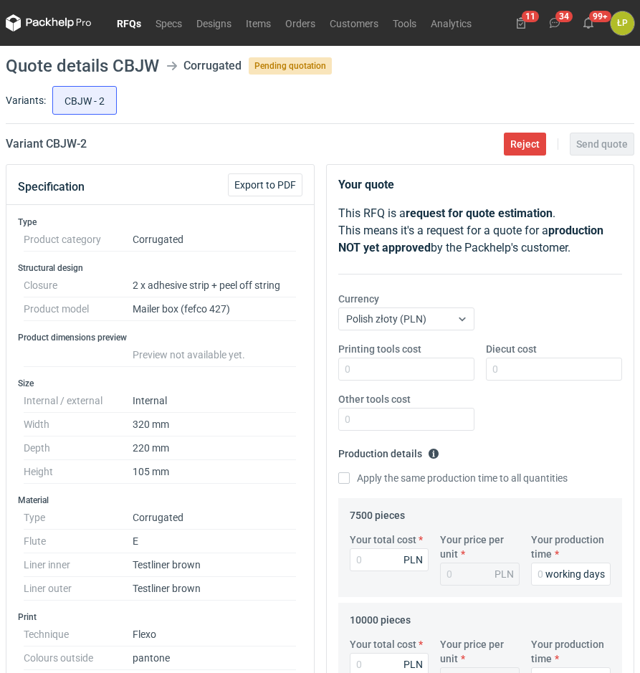
scroll to position [488, 0]
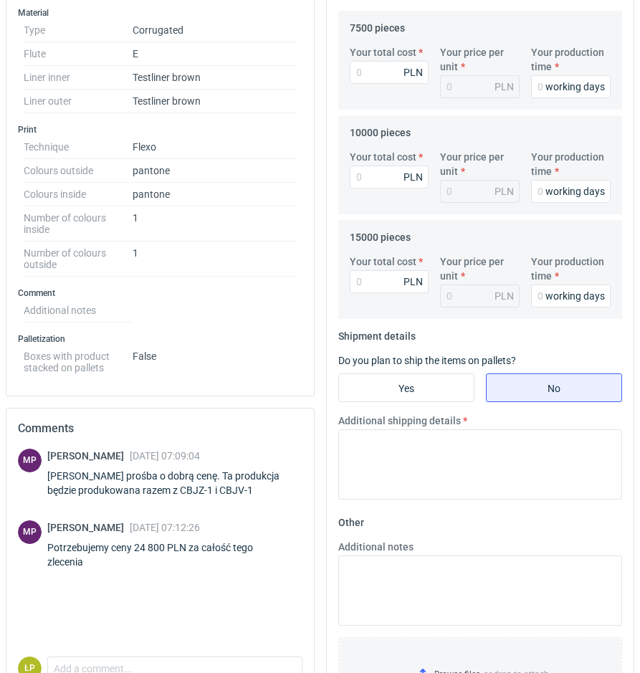
click at [194, 486] on div "[PERSON_NAME] prośba o dobrą cenę. Ta produkcja będzie produkowana razem z CBJZ…" at bounding box center [174, 483] width 255 height 29
copy div "CBJZ"
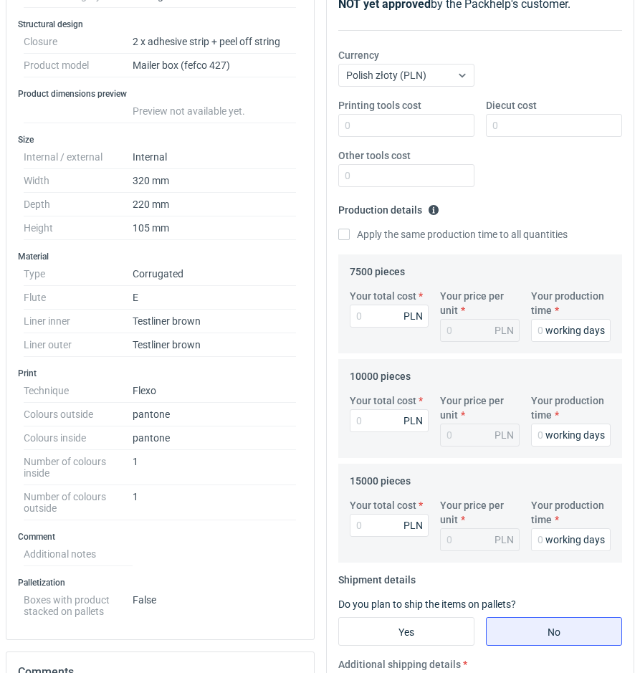
scroll to position [0, 0]
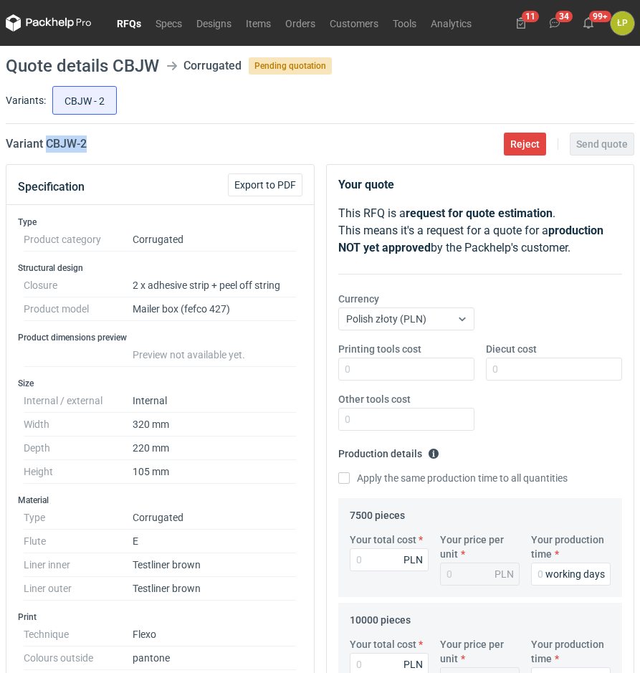
drag, startPoint x: 120, startPoint y: 149, endPoint x: 47, endPoint y: 146, distance: 73.2
click at [47, 146] on div "Variant CBJW - 2 Reject Send quote" at bounding box center [320, 144] width 629 height 17
copy h2 "CBJW - 2"
click at [438, 365] on input "Printing tools cost" at bounding box center [406, 369] width 136 height 23
click at [445, 376] on input "Printing tools cost" at bounding box center [406, 369] width 136 height 23
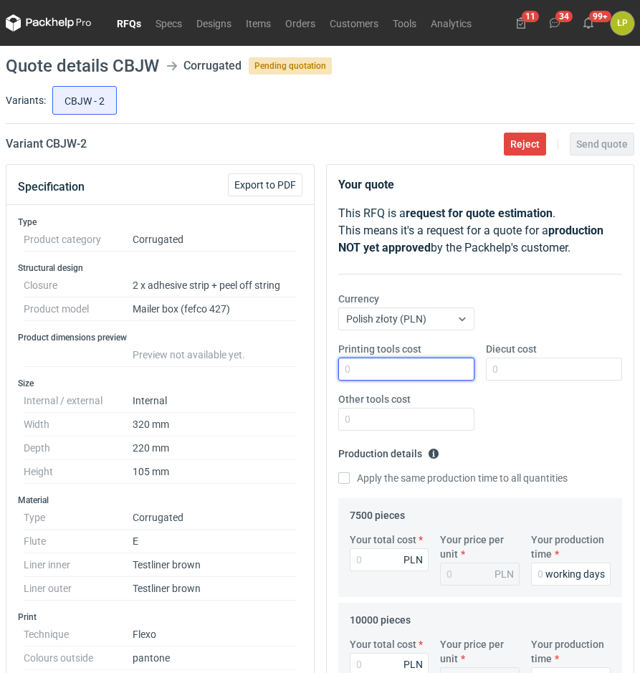
click at [425, 371] on input "Printing tools cost" at bounding box center [406, 369] width 136 height 23
type input "2000"
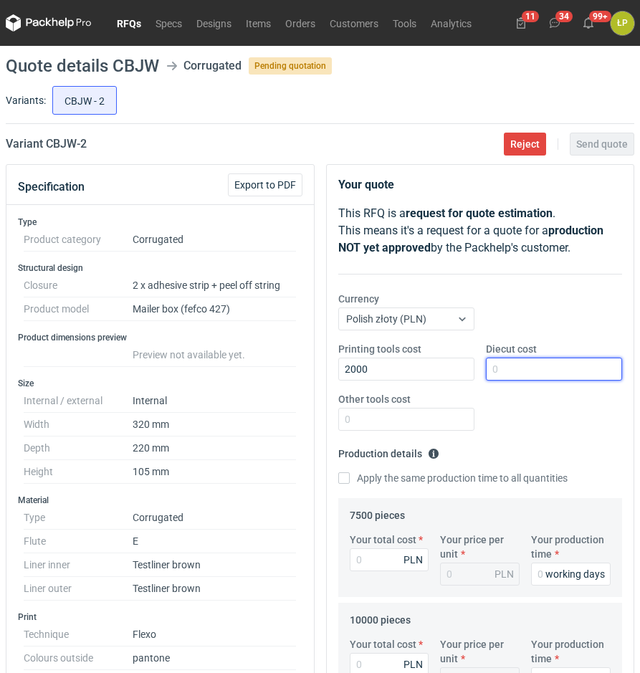
click at [521, 367] on input "Diecut cost" at bounding box center [554, 369] width 136 height 23
type input "2400"
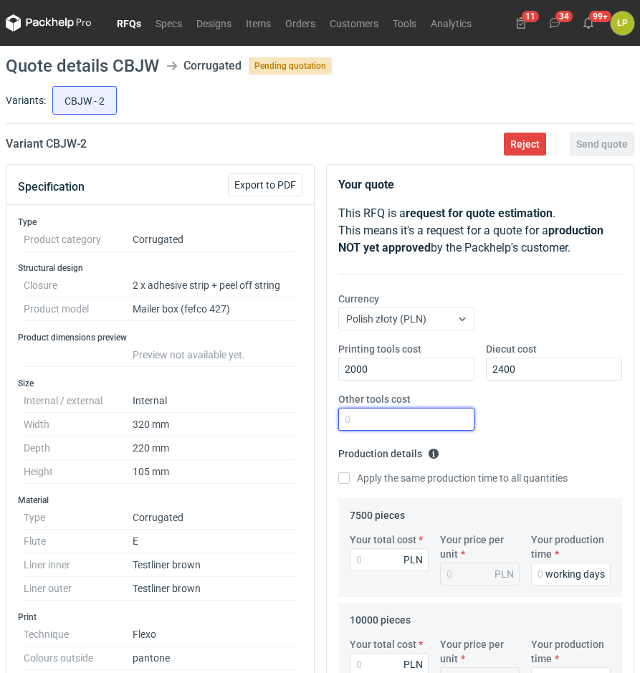
click at [432, 422] on input "Other tools cost" at bounding box center [406, 419] width 136 height 23
type input "0"
click at [538, 575] on input "Your production time" at bounding box center [571, 574] width 80 height 23
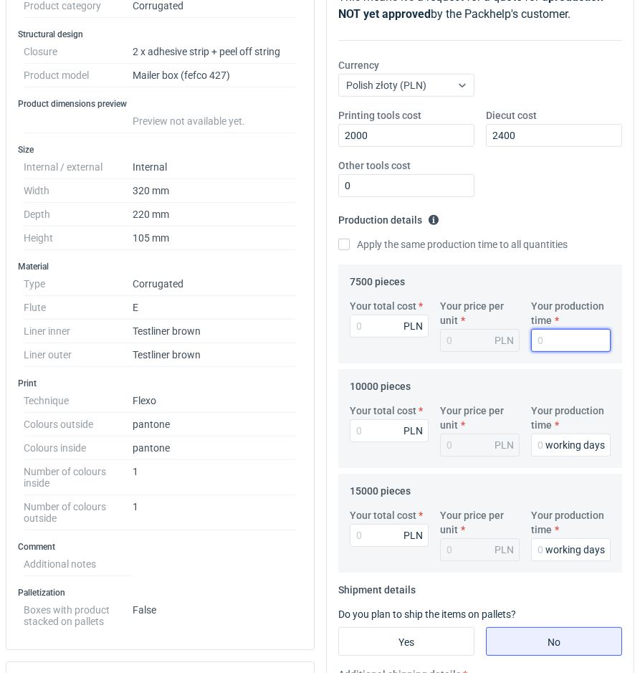
scroll to position [244, 0]
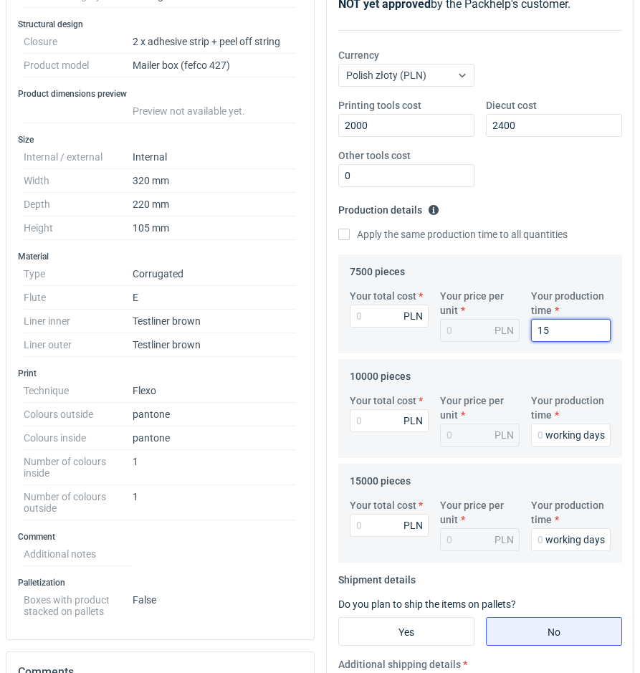
type input "15"
click at [356, 234] on label "Apply the same production time to all quantities" at bounding box center [452, 234] width 229 height 14
click at [350, 234] on input "Apply the same production time to all quantities" at bounding box center [343, 234] width 11 height 11
checkbox input "true"
type input "15"
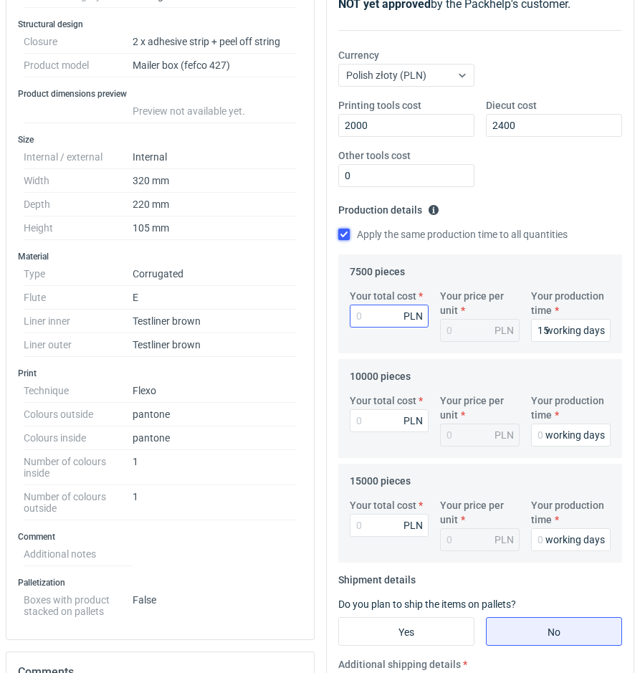
type input "15"
click at [384, 321] on input "Your total cost" at bounding box center [390, 316] width 80 height 23
type input "9075"
type input "1.21"
type input "9075"
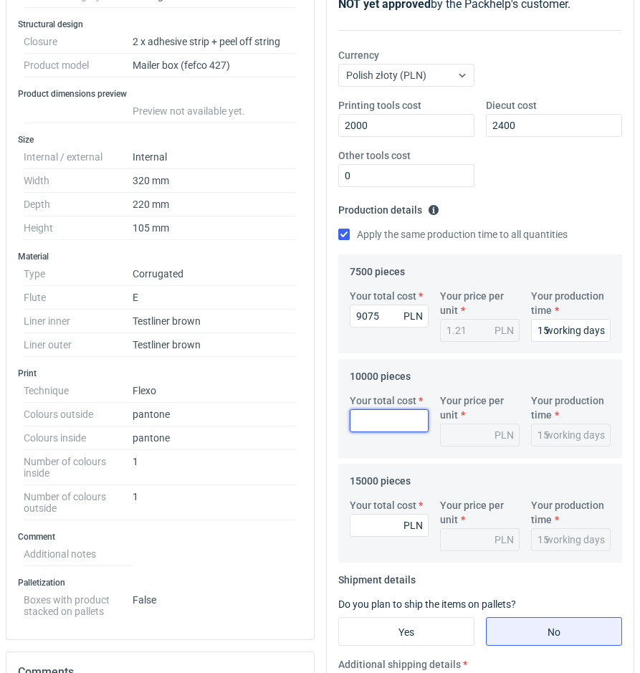
click at [381, 418] on input "Your total cost" at bounding box center [390, 420] width 80 height 23
type input "11700"
type input "1.17"
type input "11700"
click at [399, 528] on input "Your total cost" at bounding box center [390, 525] width 80 height 23
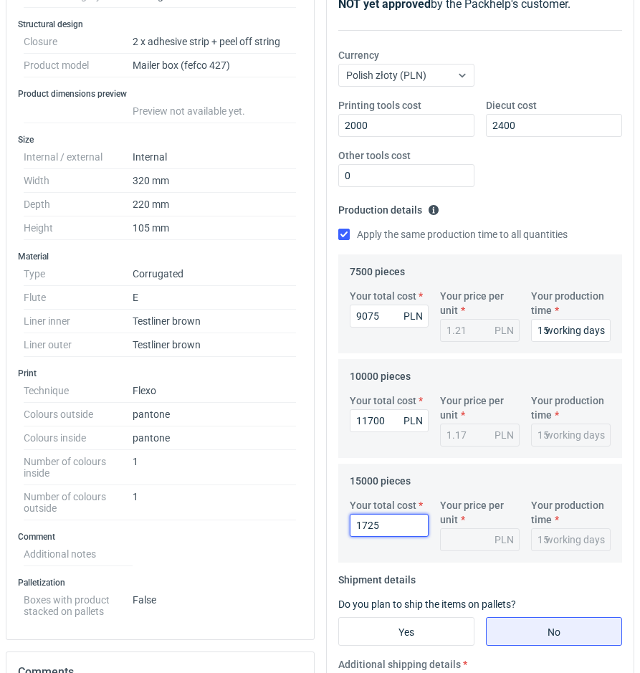
type input "17250"
type input "1.15"
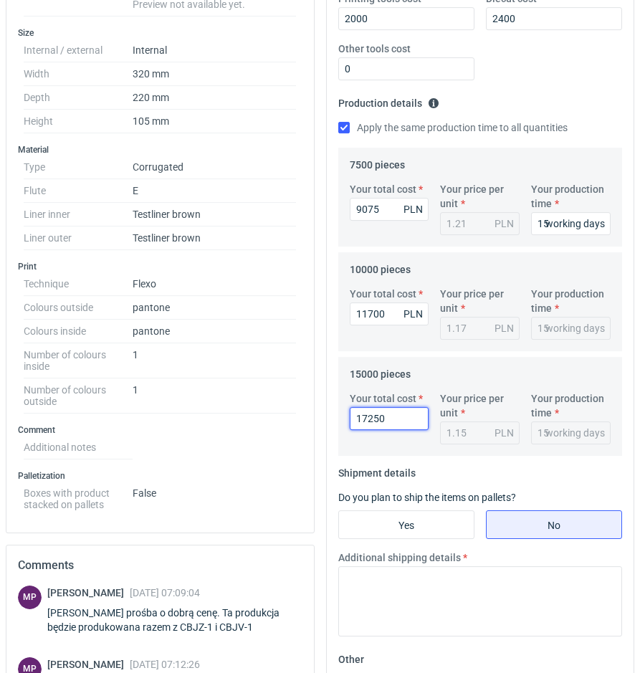
scroll to position [488, 0]
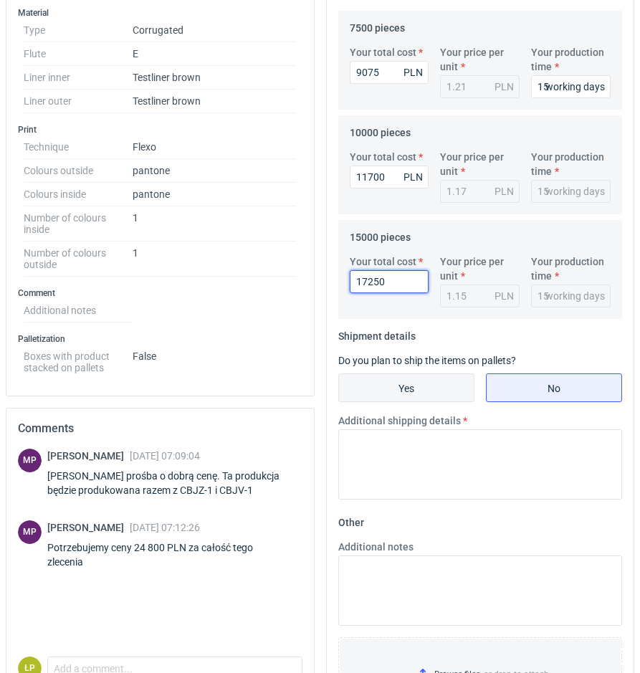
type input "17250"
click at [427, 397] on input "Yes" at bounding box center [406, 387] width 135 height 27
radio input "true"
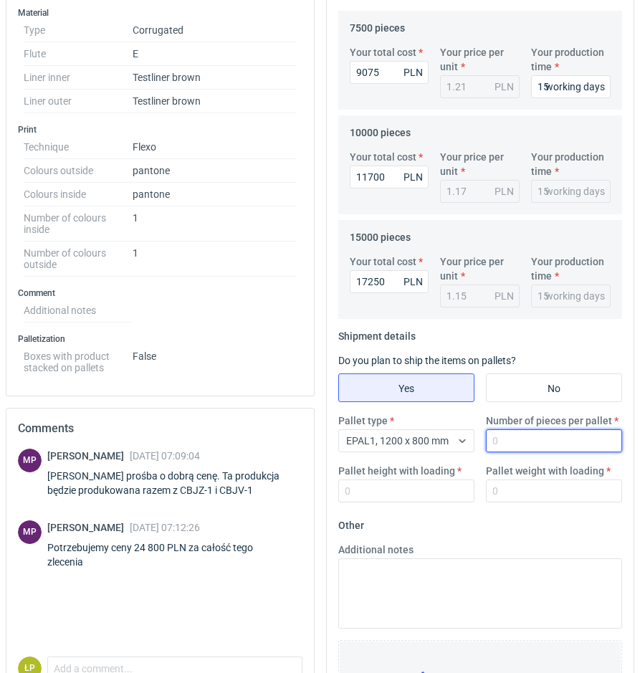
click at [521, 439] on input "Number of pieces per pallet" at bounding box center [554, 441] width 136 height 23
type input "1000"
click at [398, 472] on label "Pallet height with loading" at bounding box center [396, 471] width 117 height 14
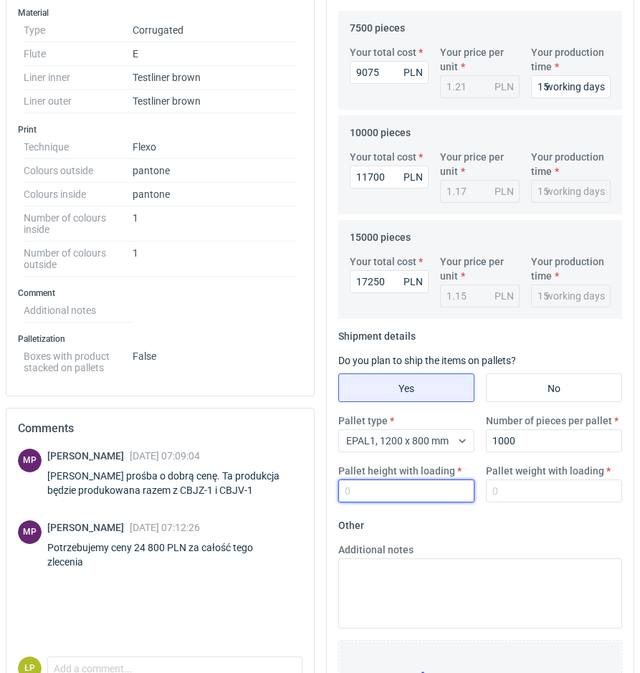
click at [398, 480] on input "Pallet height with loading" at bounding box center [406, 491] width 136 height 23
click at [399, 483] on input "Pallet height with loading" at bounding box center [406, 491] width 136 height 23
type input "1800"
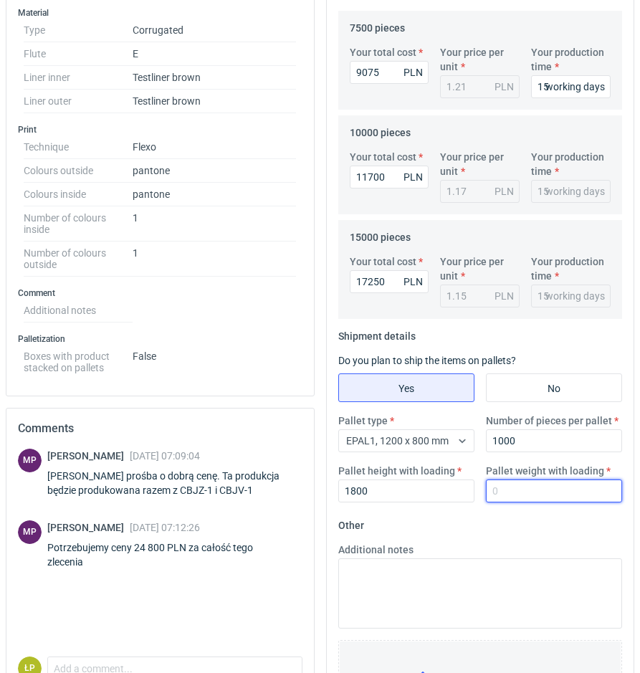
click at [540, 488] on input "Pallet weight with loading" at bounding box center [554, 491] width 136 height 23
click at [531, 482] on input "Pallet weight with loading" at bounding box center [554, 491] width 136 height 23
type input "1"
click at [538, 514] on div "Pallet type EPAL1, 1200 x 800 mm Number of pieces per pallet 1000 Pallet height…" at bounding box center [481, 464] width 296 height 100
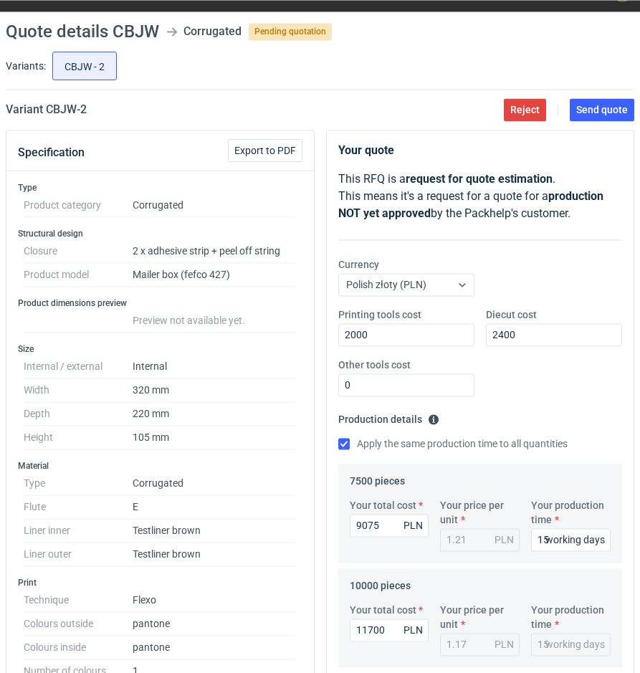
scroll to position [0, 0]
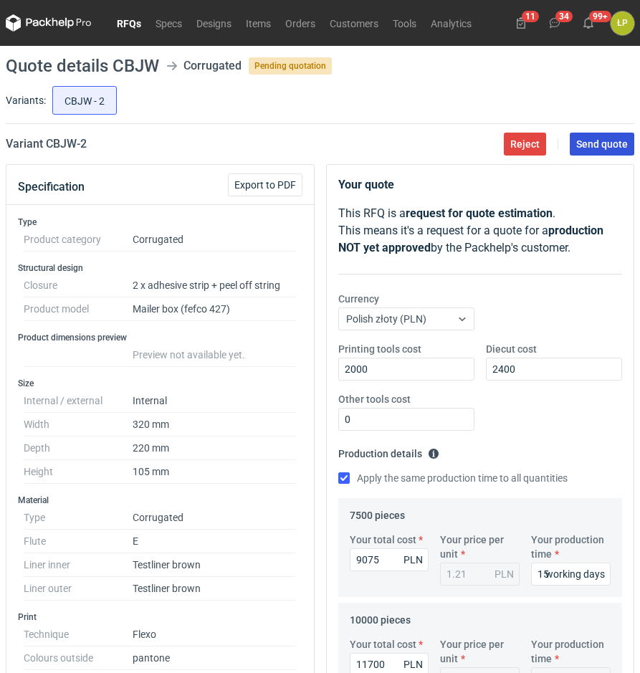
click at [612, 148] on span "Send quote" at bounding box center [602, 144] width 52 height 10
